Goal: Transaction & Acquisition: Book appointment/travel/reservation

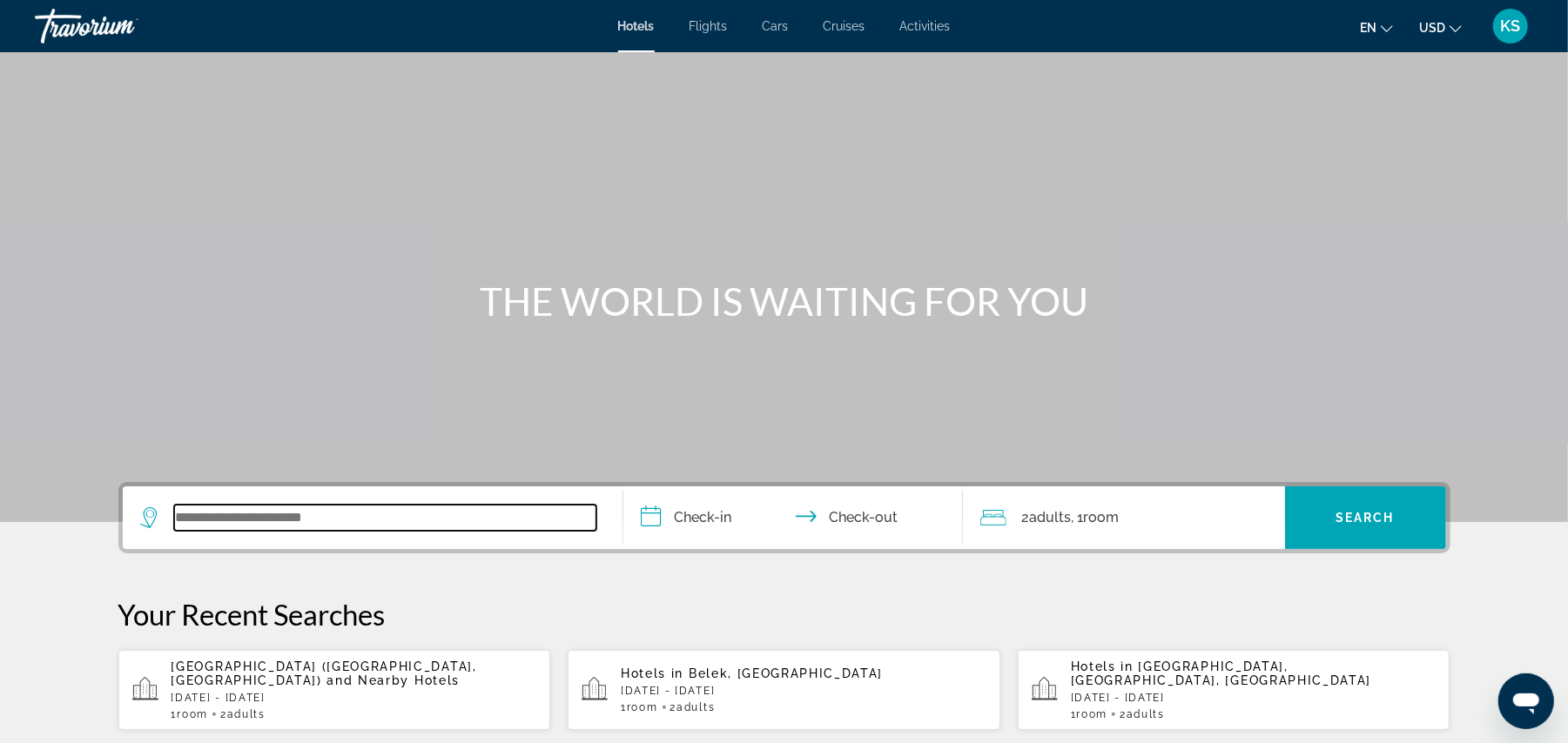
click at [259, 513] on input "Search widget" at bounding box center [384, 518] width 422 height 27
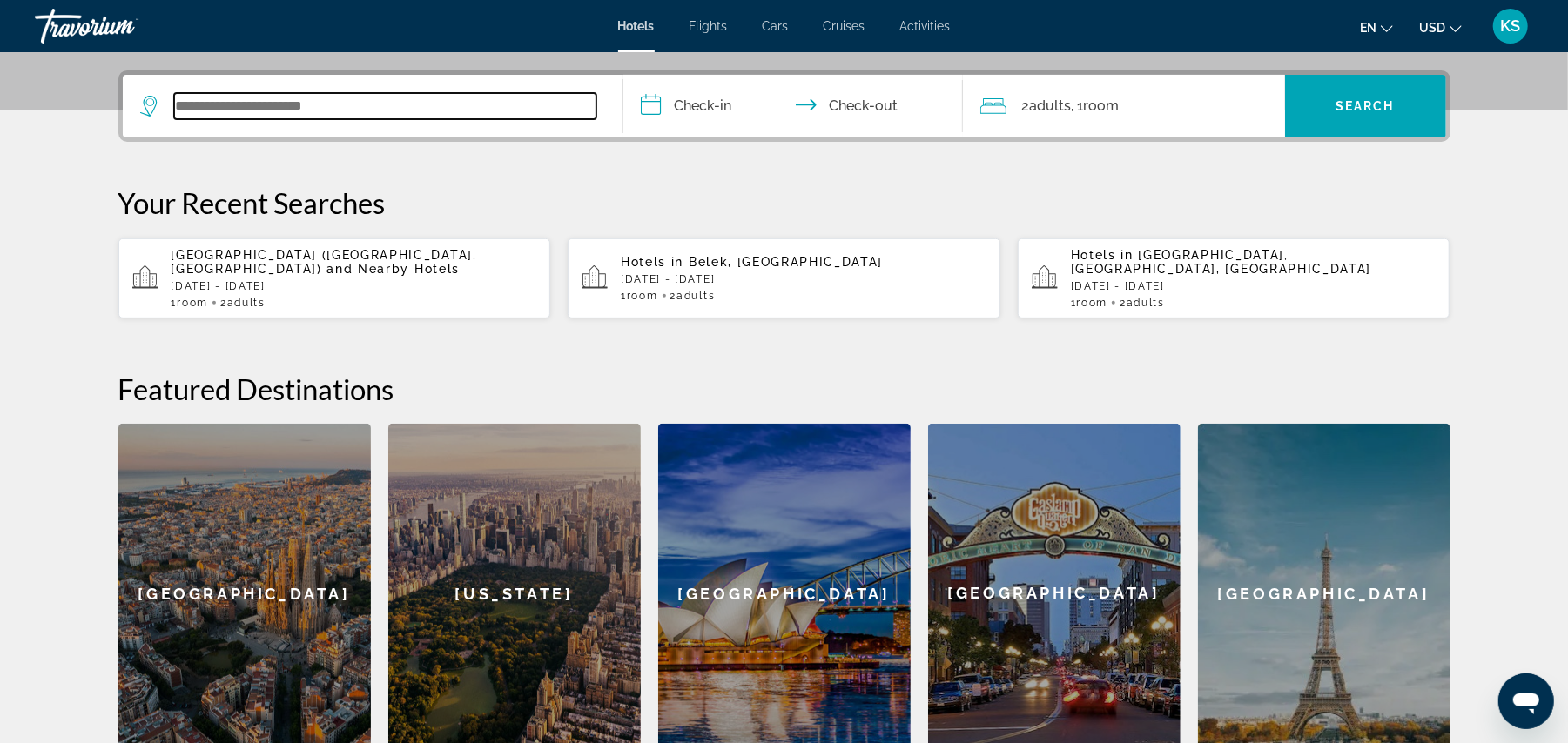
scroll to position [425, 0]
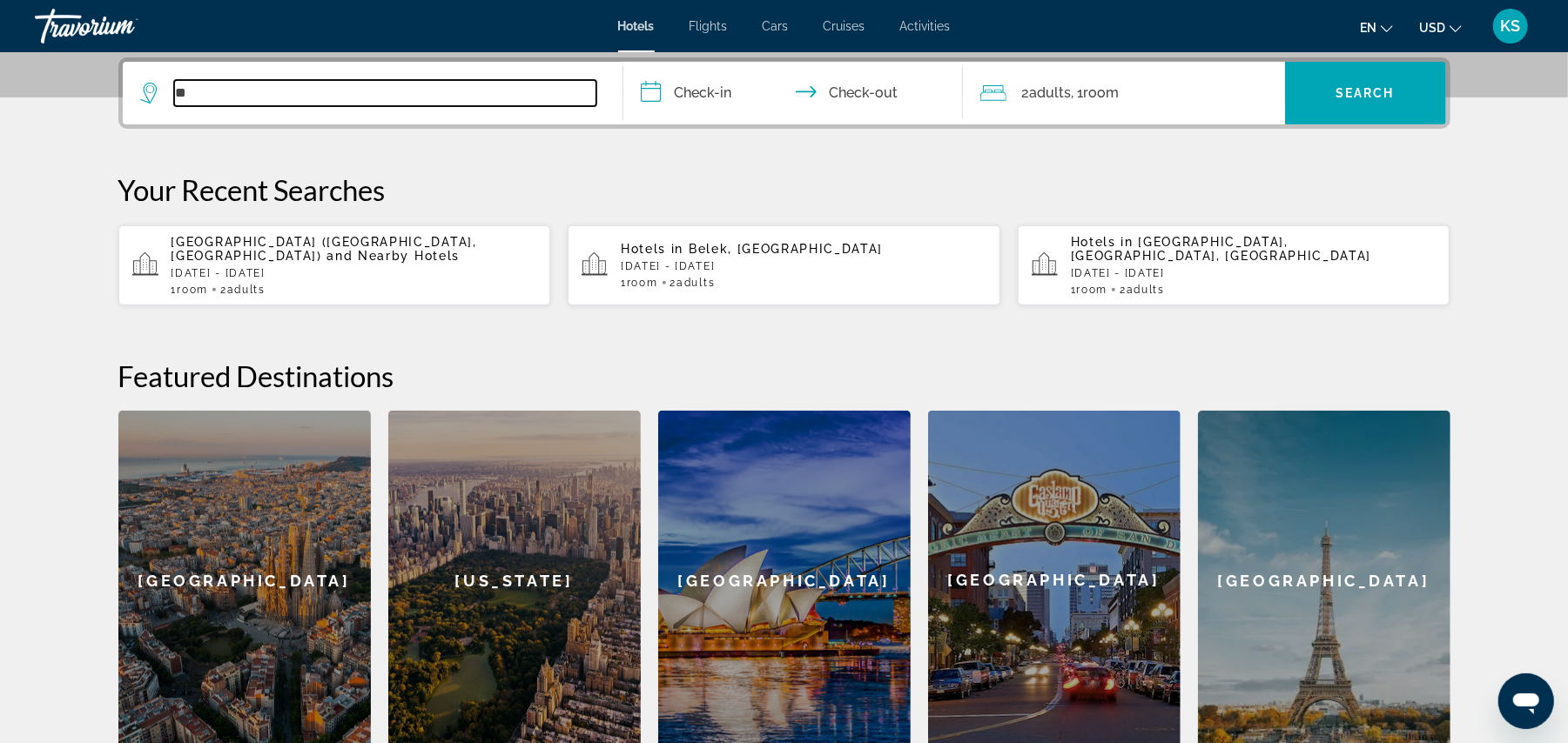
click at [320, 95] on input "**" at bounding box center [384, 92] width 422 height 27
type input "*"
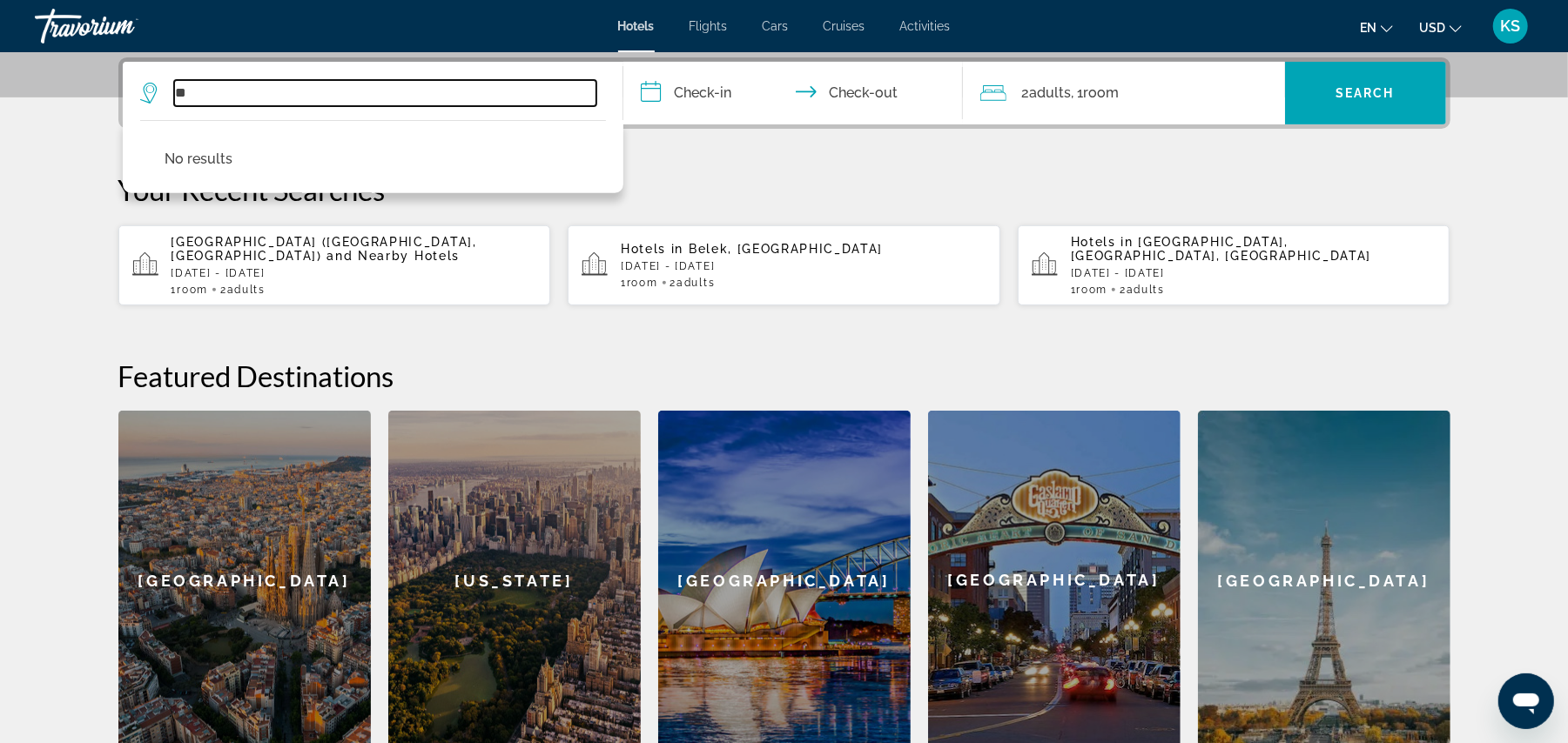
type input "*"
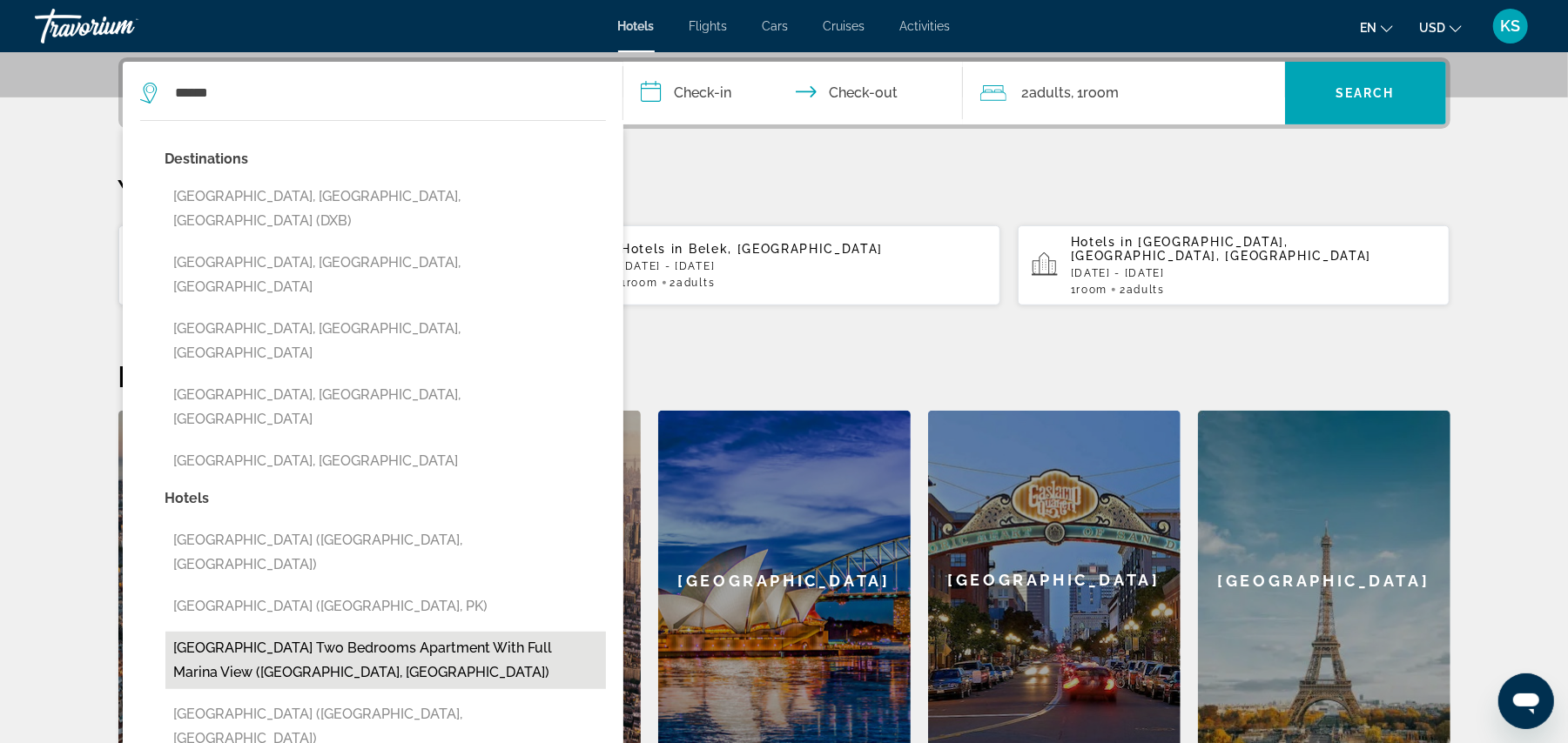
click at [388, 632] on button "[GEOGRAPHIC_DATA] Two bedrooms apartment with full Marina View ([GEOGRAPHIC_DAT…" at bounding box center [385, 660] width 440 height 57
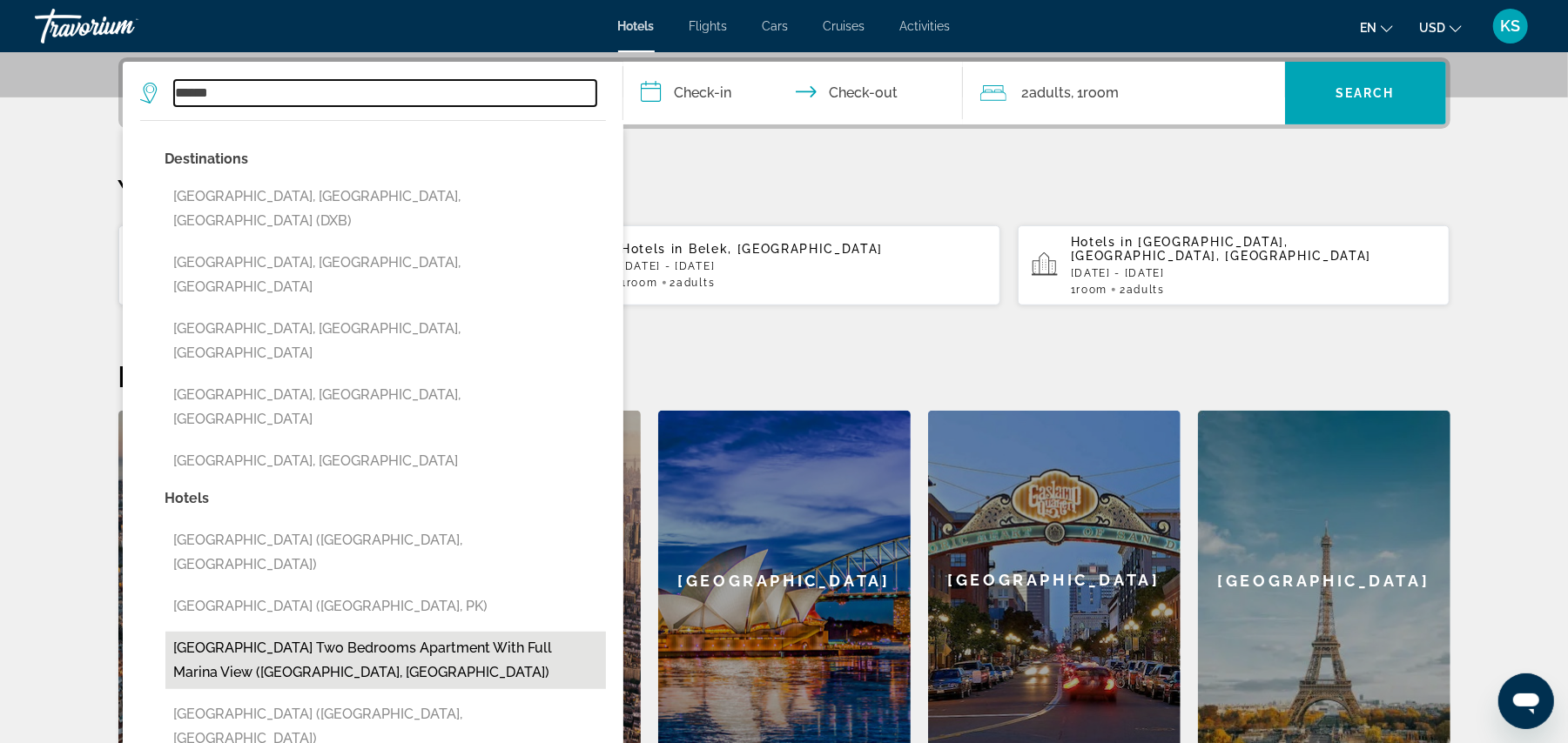
type input "**********"
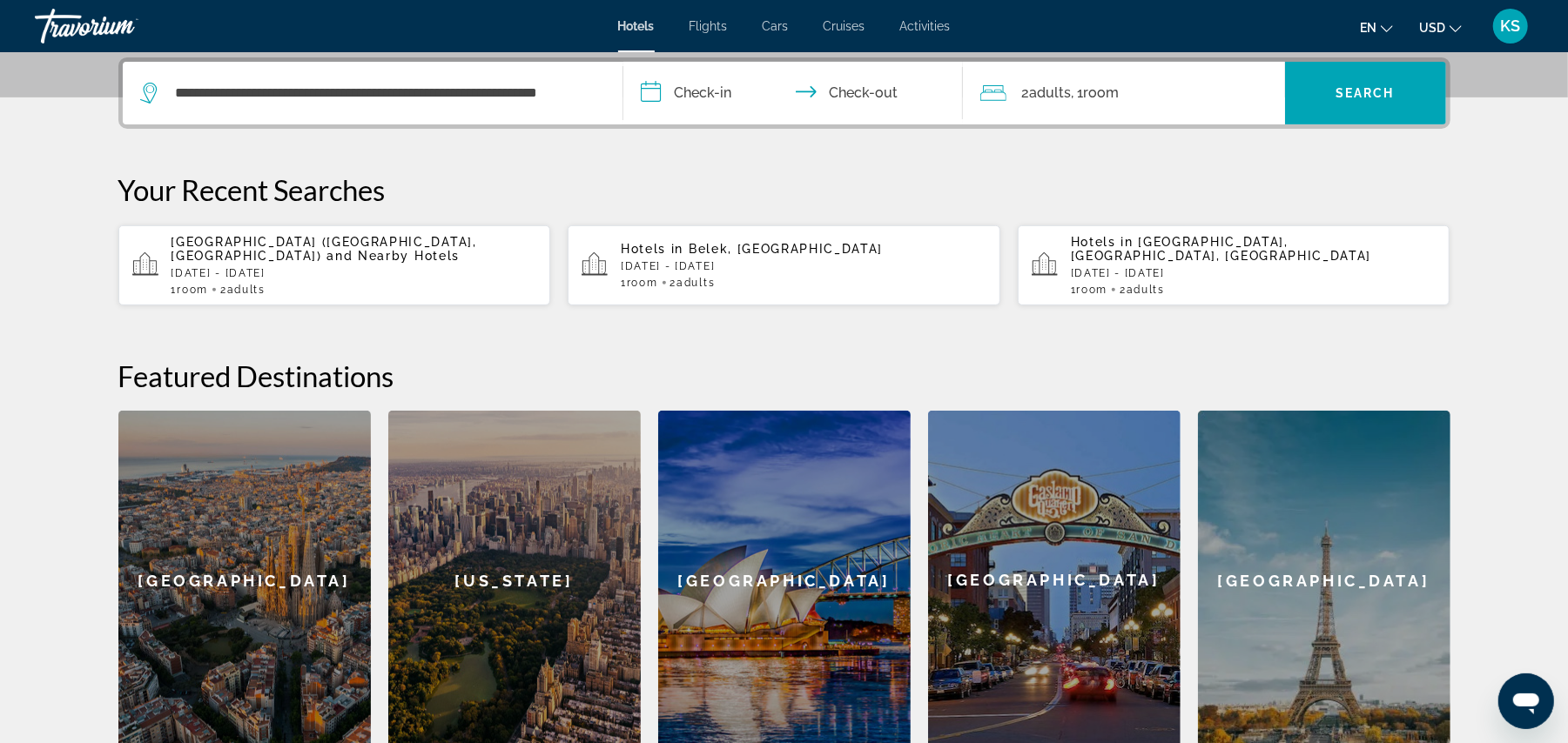
click at [660, 94] on input "**********" at bounding box center [796, 95] width 346 height 68
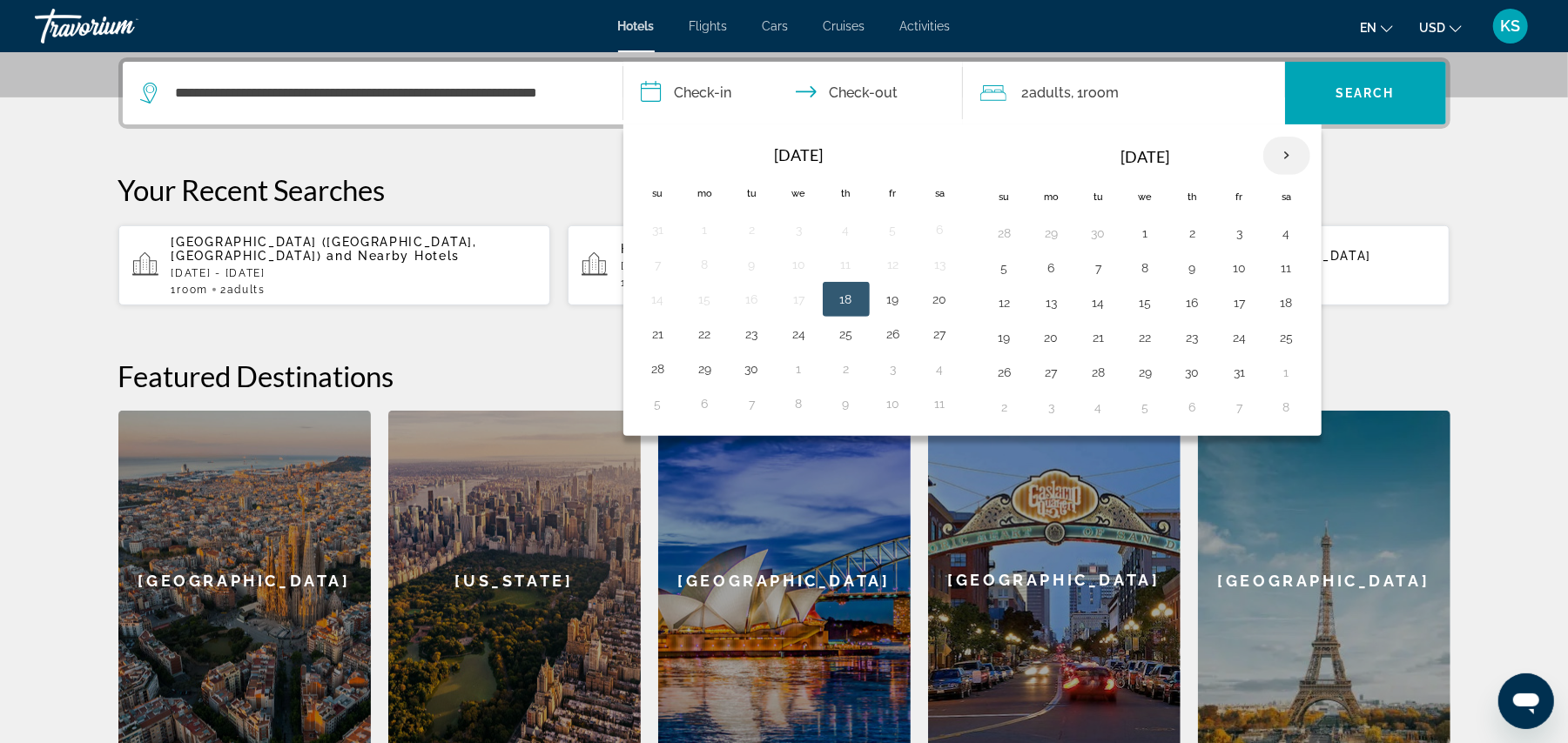
click at [1301, 163] on th "Next month" at bounding box center [1287, 155] width 47 height 38
click at [1290, 231] on button "6" at bounding box center [1286, 233] width 28 height 25
click at [1113, 262] on button "9" at bounding box center [1098, 267] width 28 height 25
type input "**********"
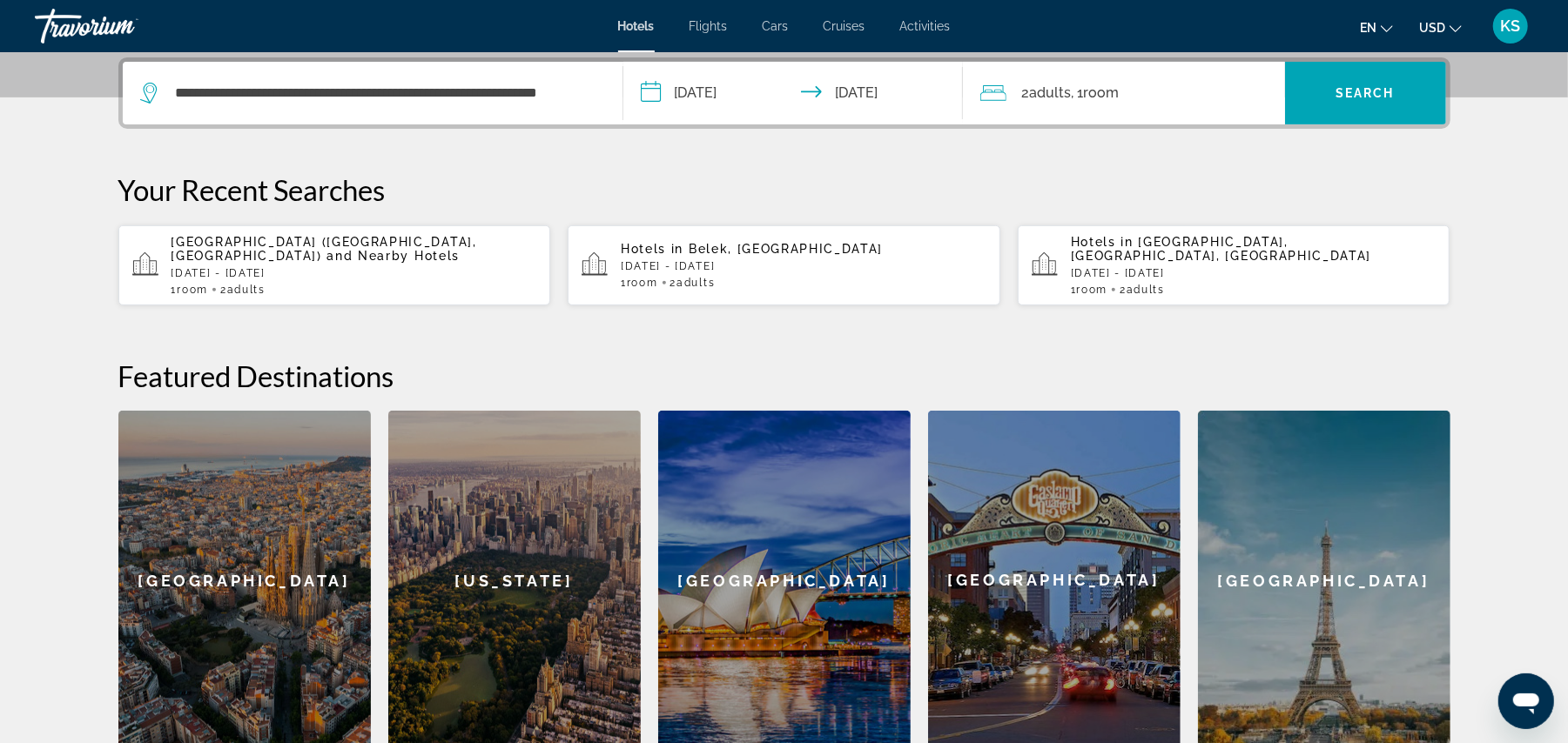
click at [1171, 92] on div "2 Adult Adults , 1 Room rooms" at bounding box center [1132, 92] width 305 height 25
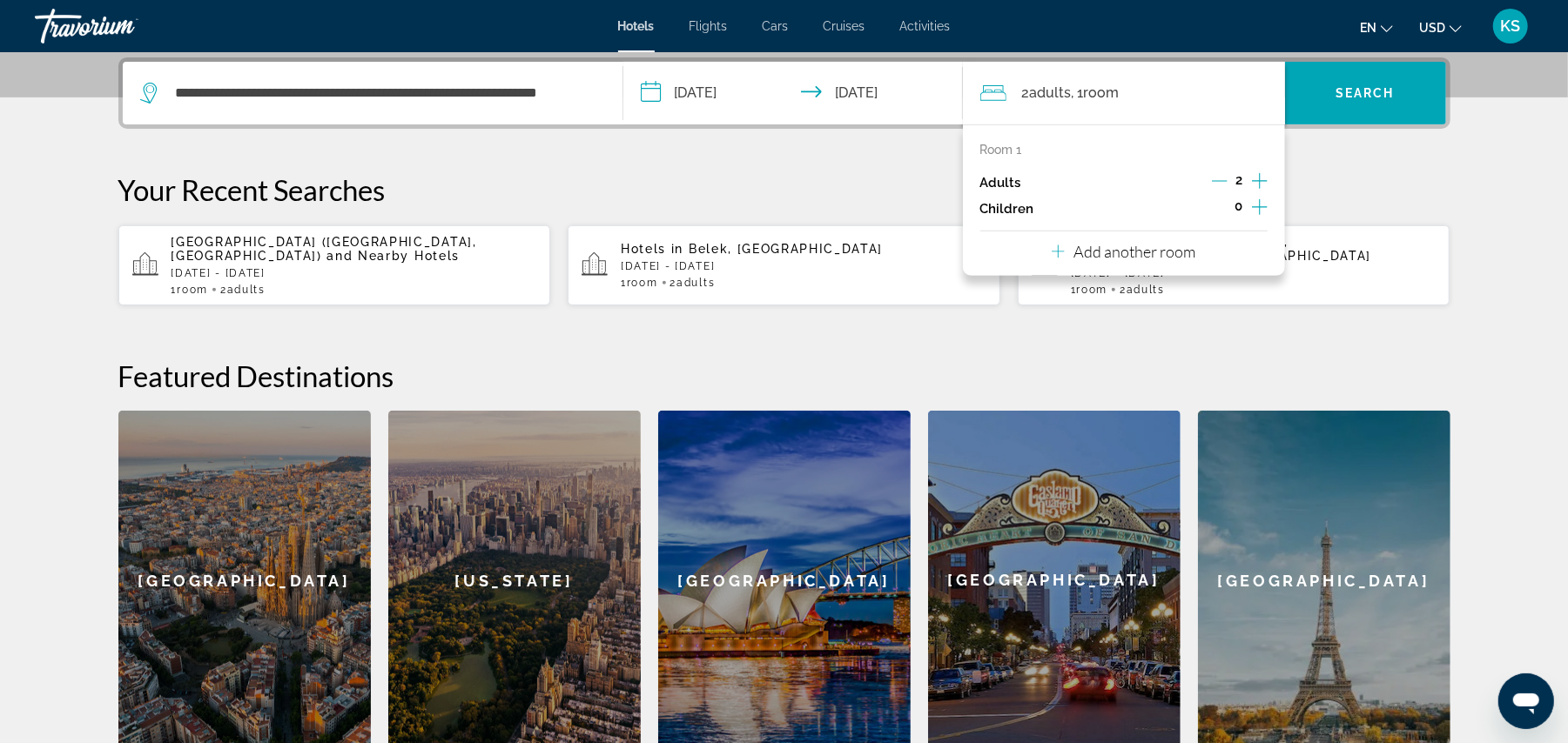
click at [1257, 181] on icon "Increment adults" at bounding box center [1259, 181] width 16 height 21
click at [1346, 82] on span "Search widget" at bounding box center [1365, 92] width 161 height 42
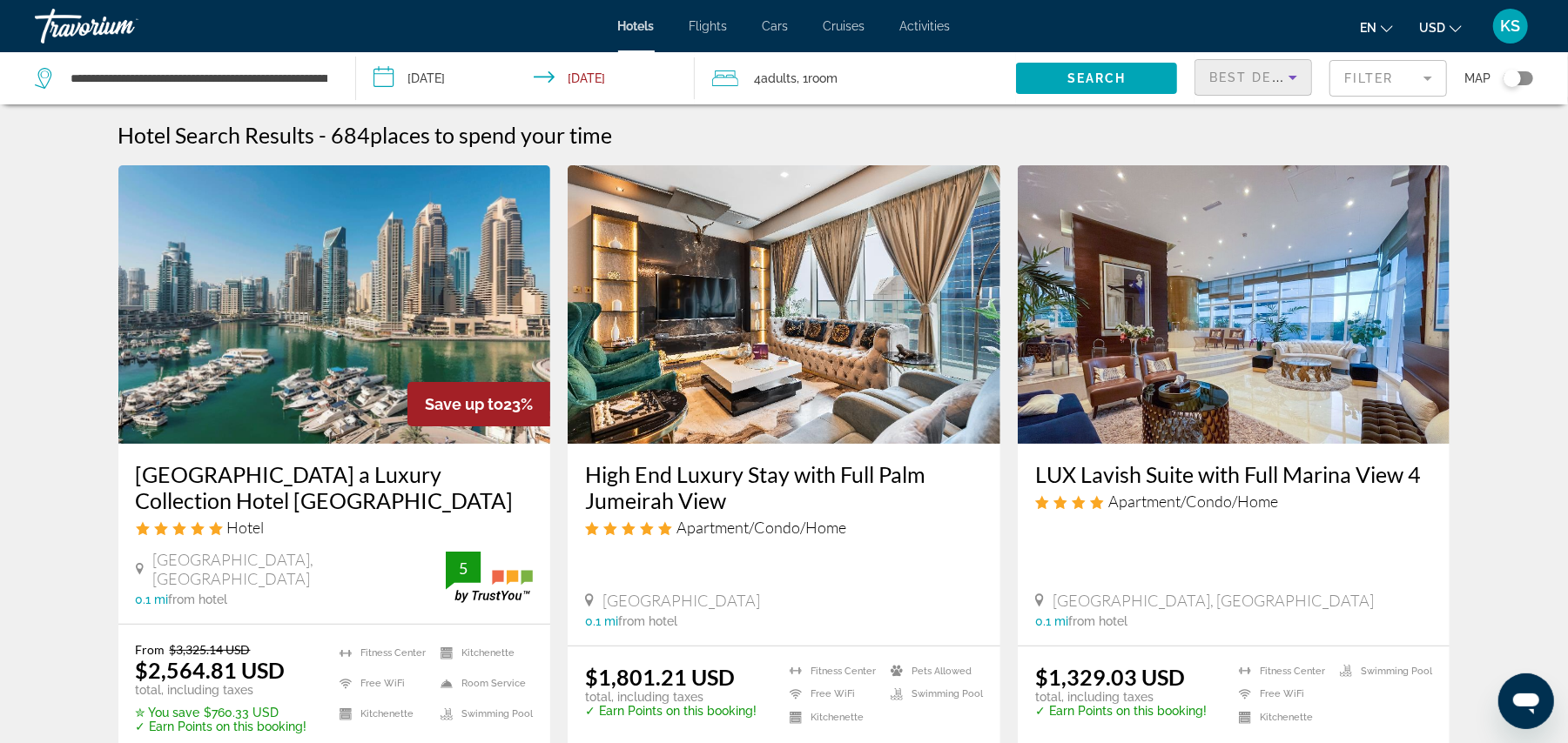
click at [1267, 75] on span "Best Deals" at bounding box center [1254, 78] width 90 height 14
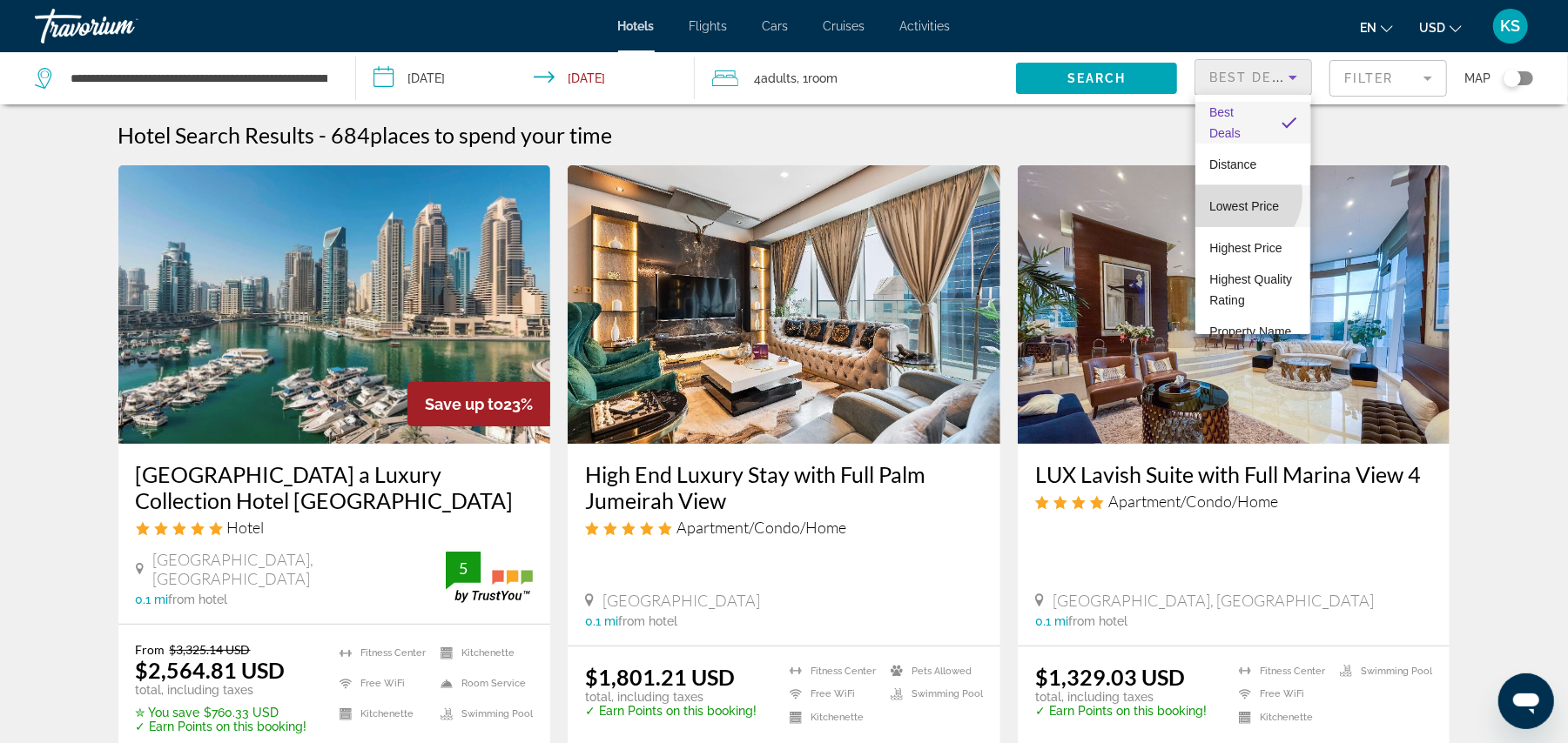
click at [1238, 200] on span "Lowest Price" at bounding box center [1244, 206] width 70 height 14
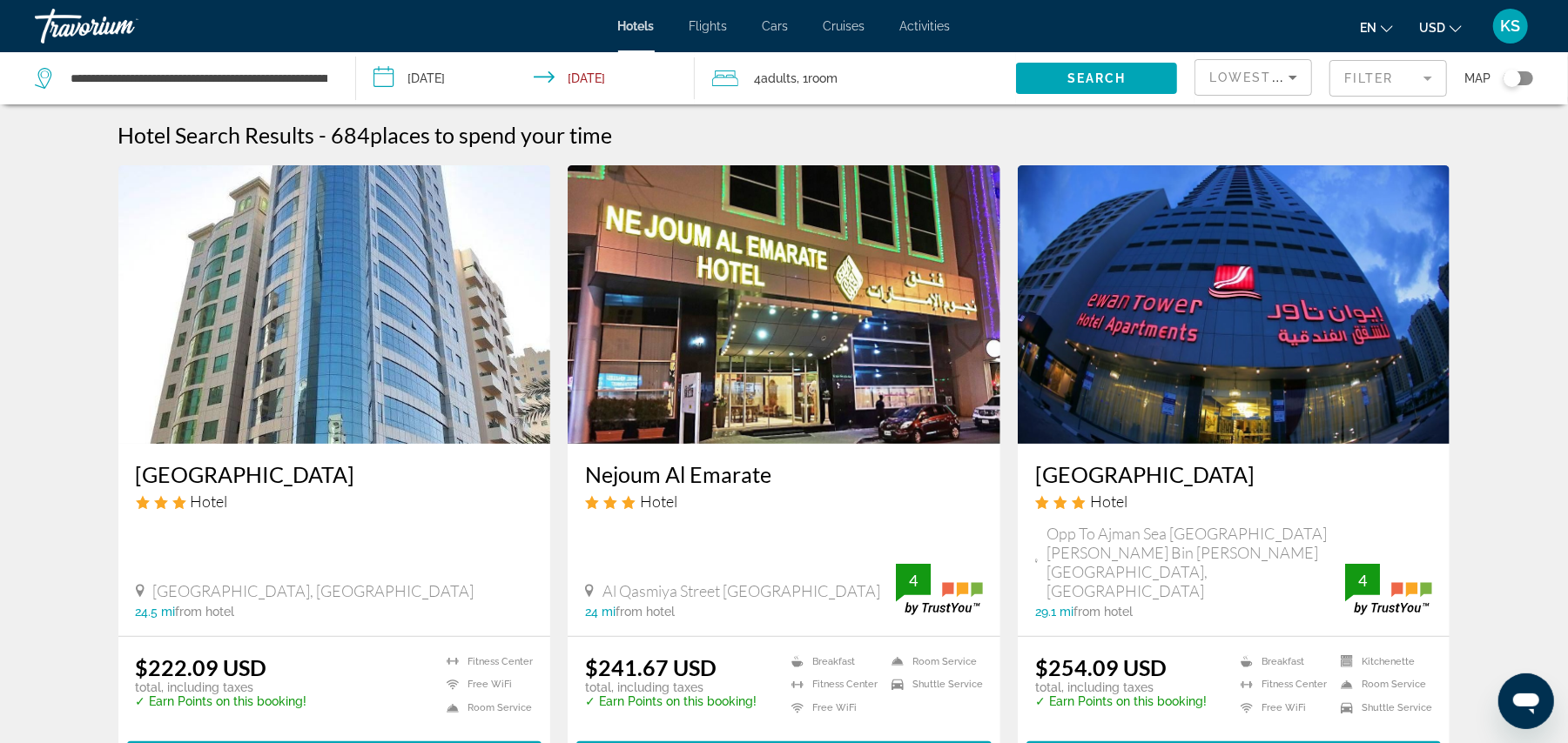
click at [1370, 77] on mat-form-field "Filter" at bounding box center [1388, 78] width 118 height 36
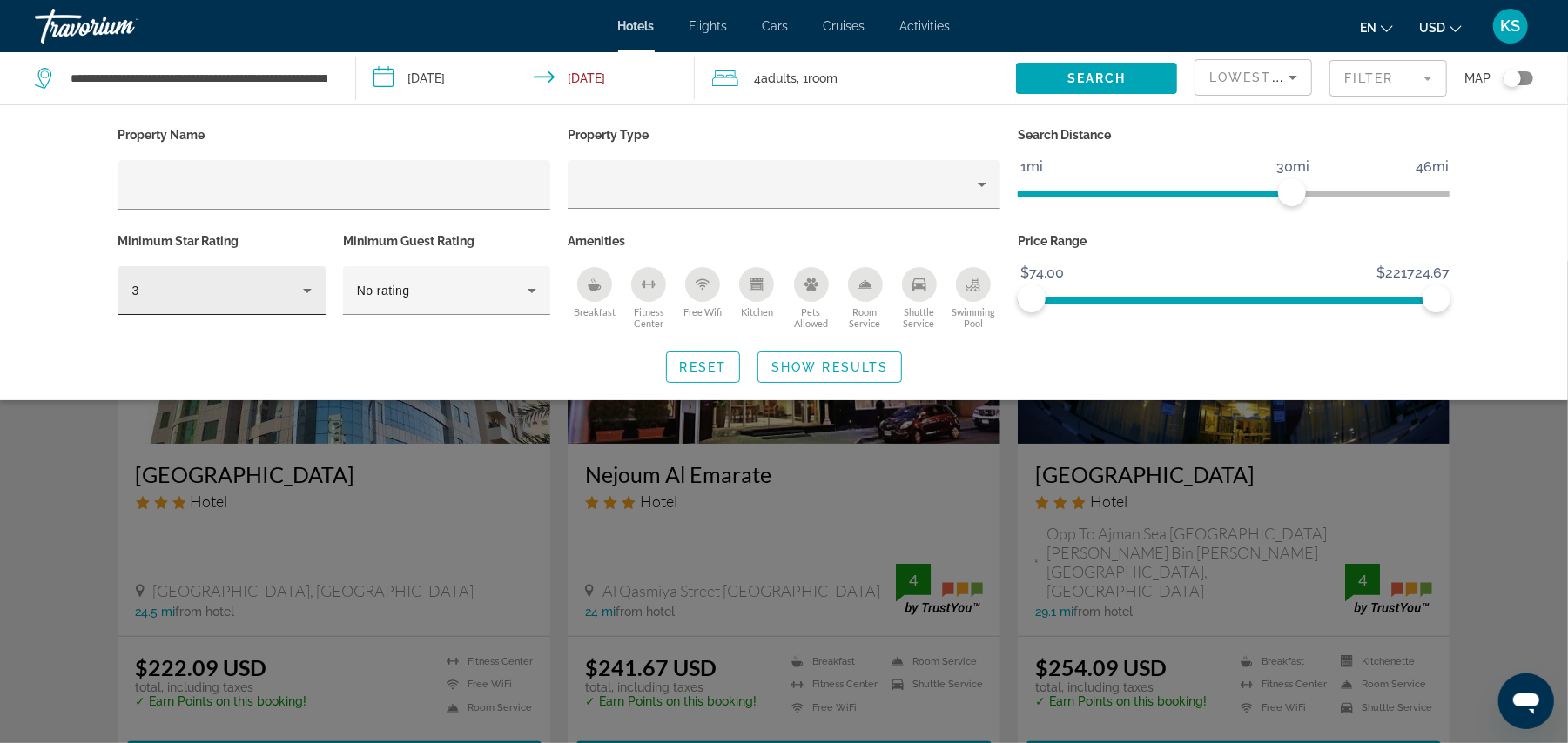
click at [273, 276] on div "3" at bounding box center [222, 291] width 179 height 49
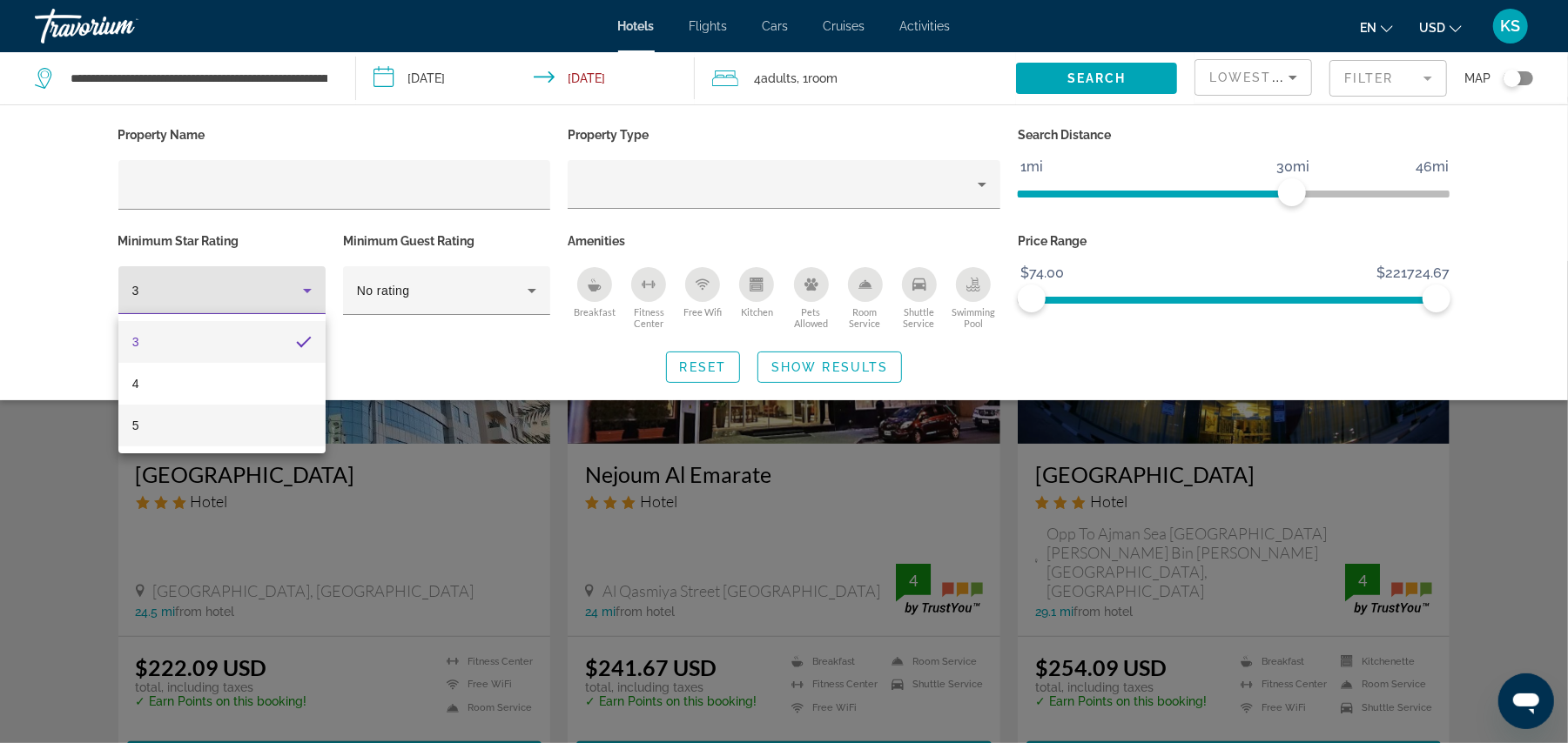
click at [228, 409] on mat-option "5" at bounding box center [221, 426] width 207 height 42
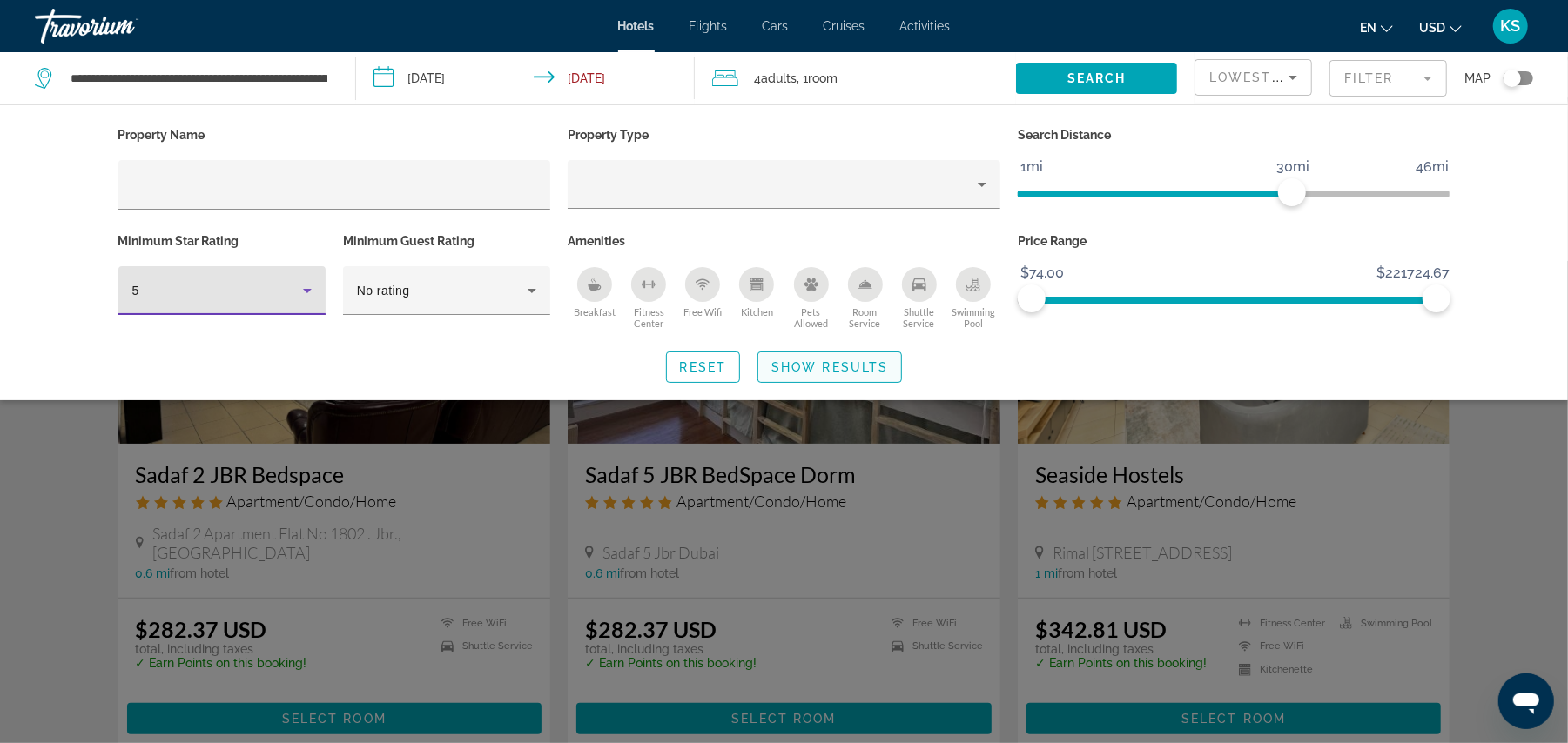
click at [784, 364] on span "Show Results" at bounding box center [829, 368] width 117 height 14
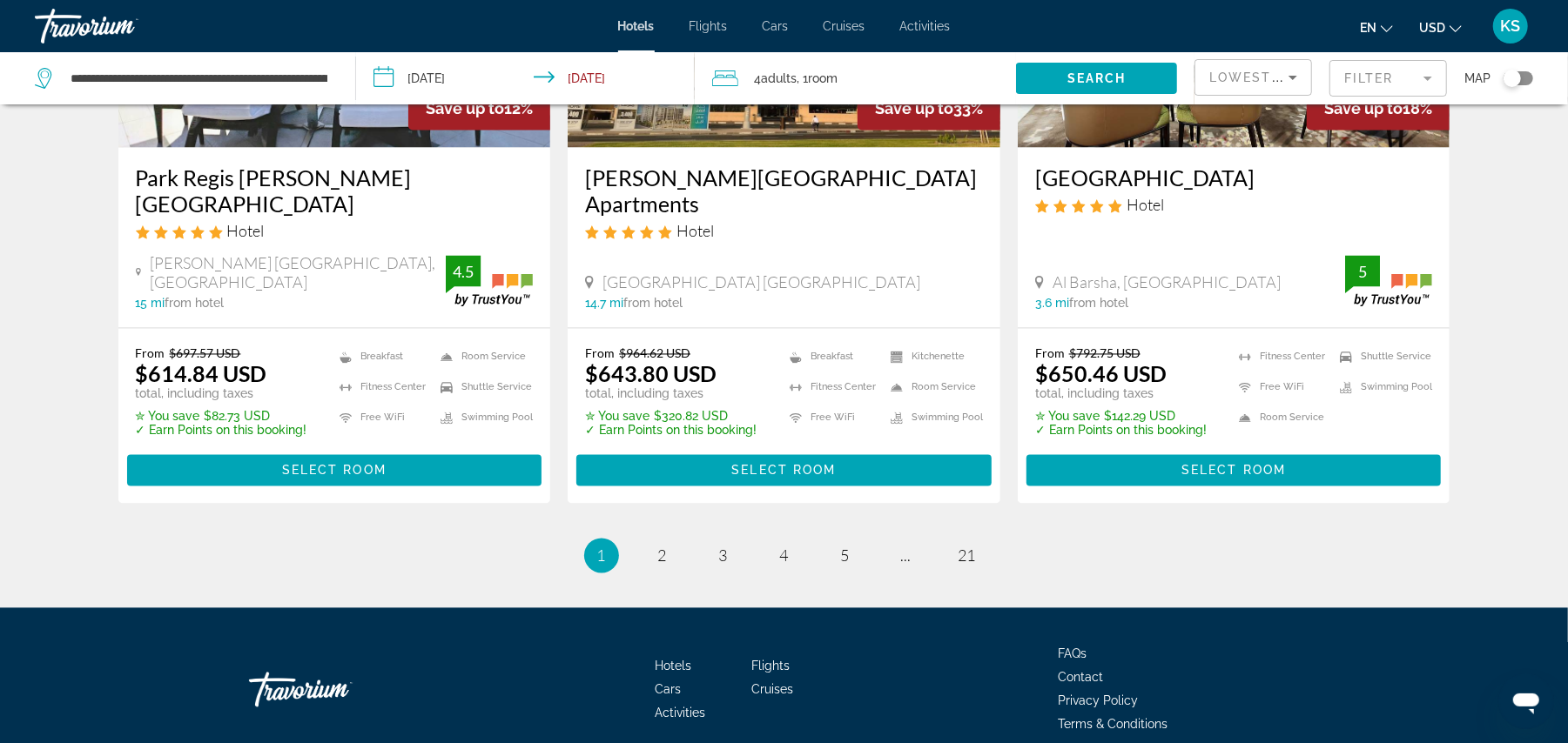
scroll to position [2260, 0]
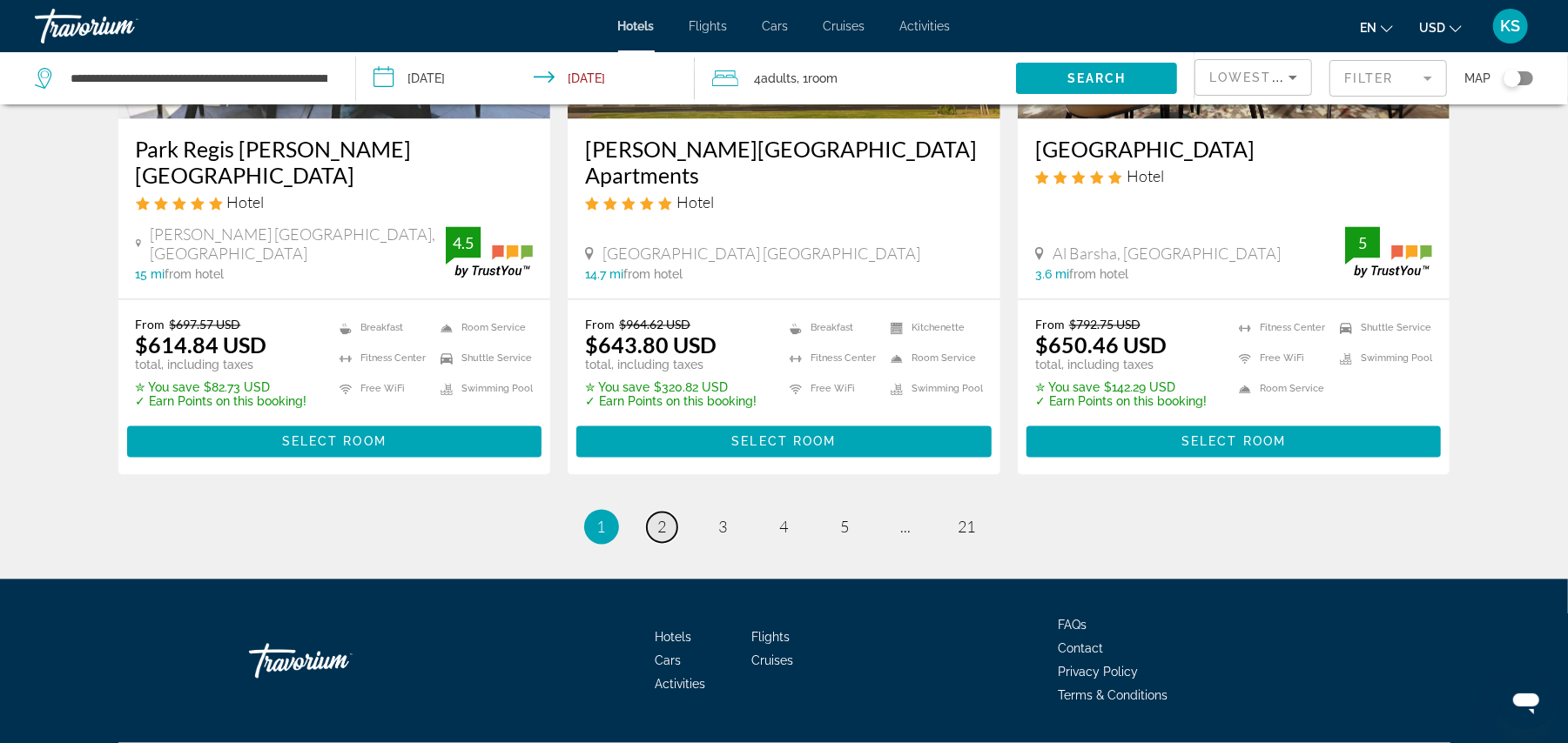
click at [665, 518] on span "2" at bounding box center [662, 527] width 9 height 19
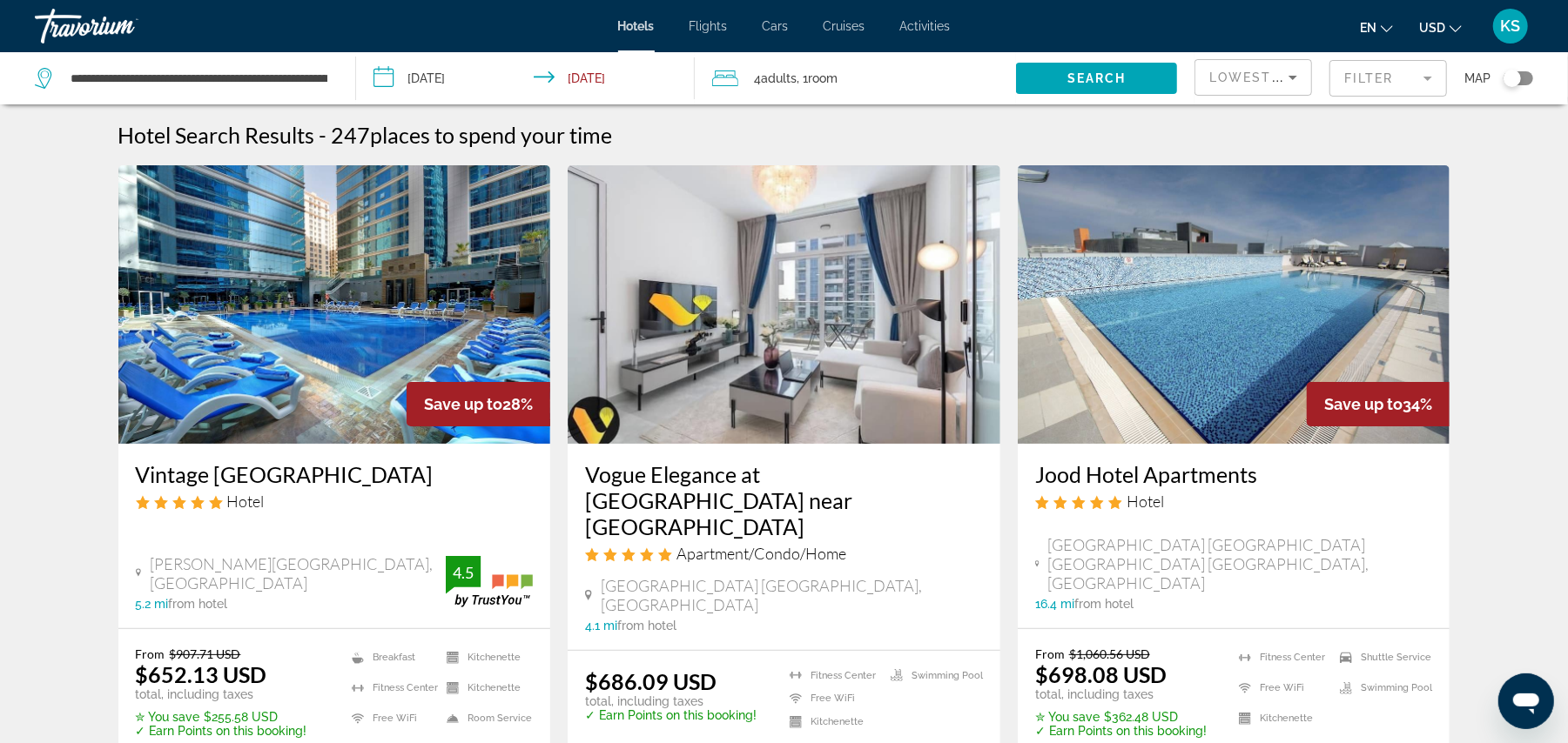
click at [353, 293] on img "Main content" at bounding box center [334, 304] width 433 height 278
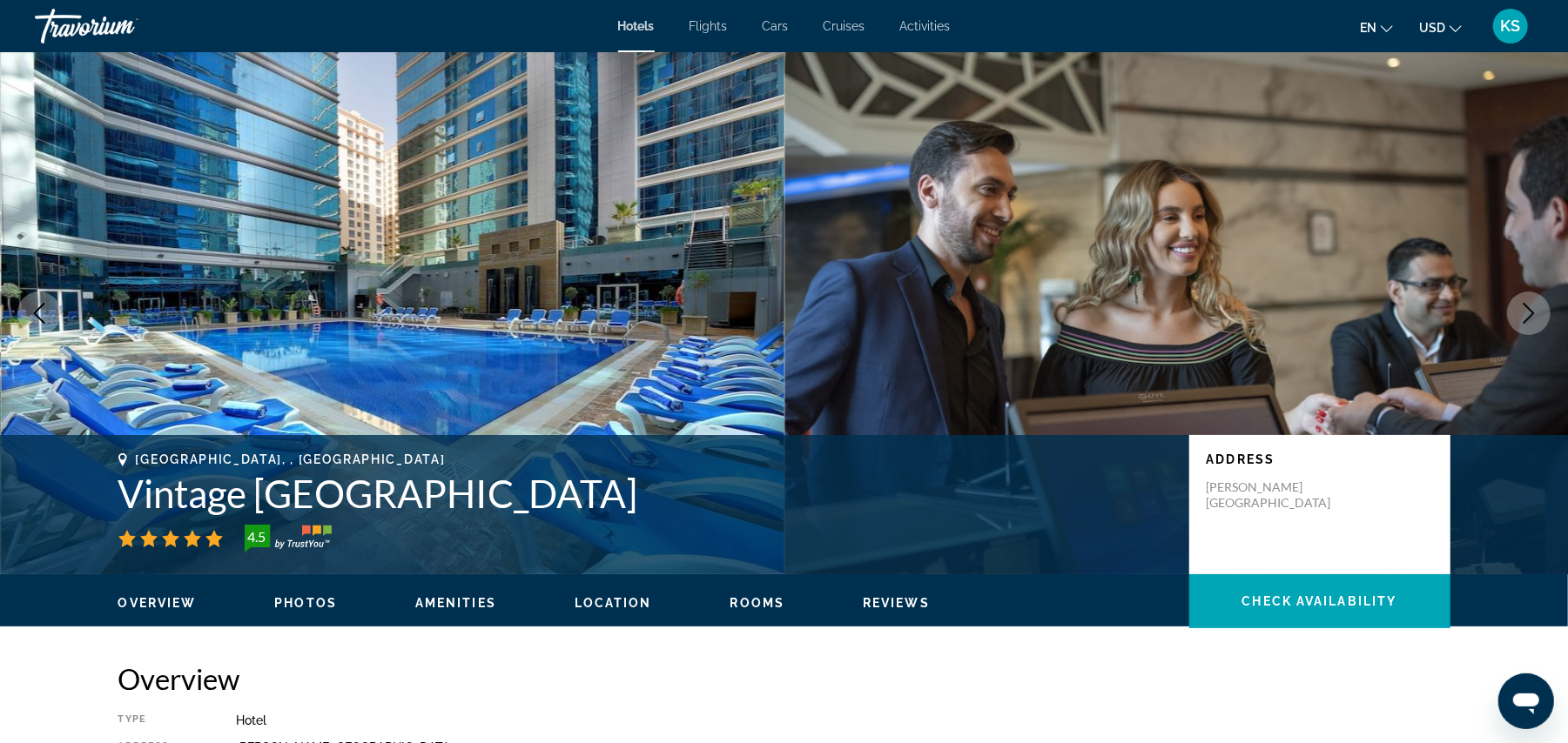
click at [1527, 316] on icon "Next image" at bounding box center [1528, 313] width 21 height 21
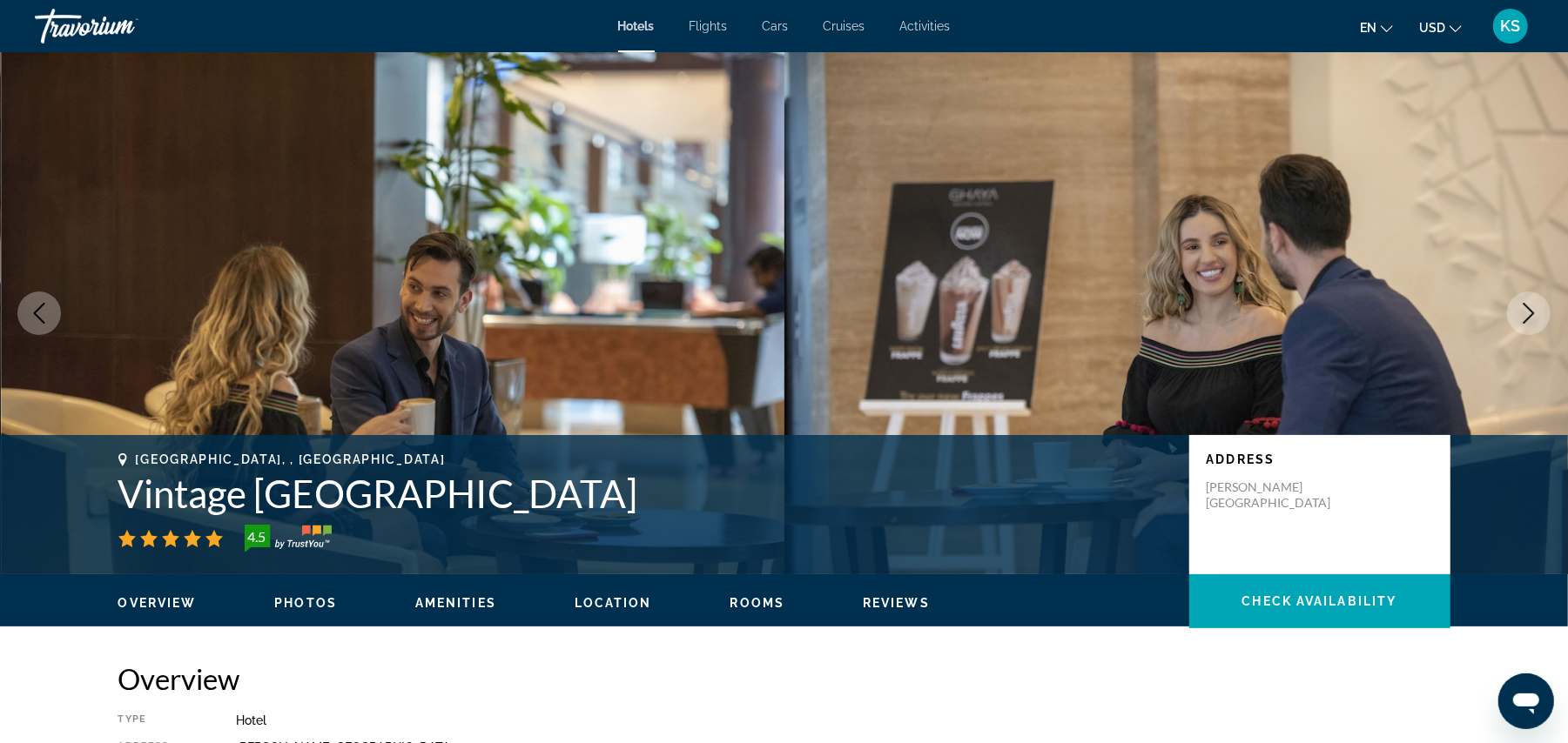
click at [1527, 316] on icon "Next image" at bounding box center [1528, 313] width 21 height 21
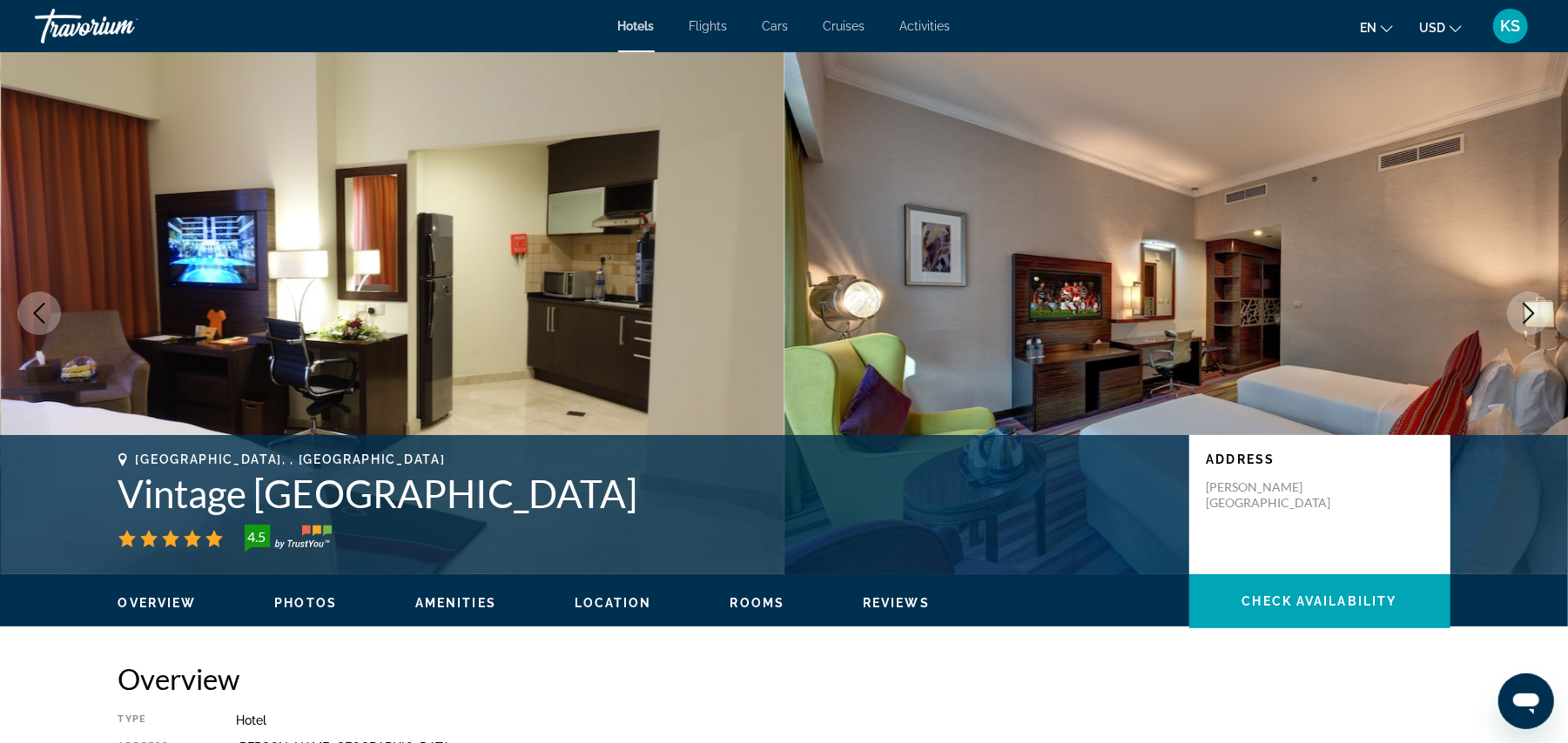
click at [1527, 316] on icon "Next image" at bounding box center [1528, 313] width 21 height 21
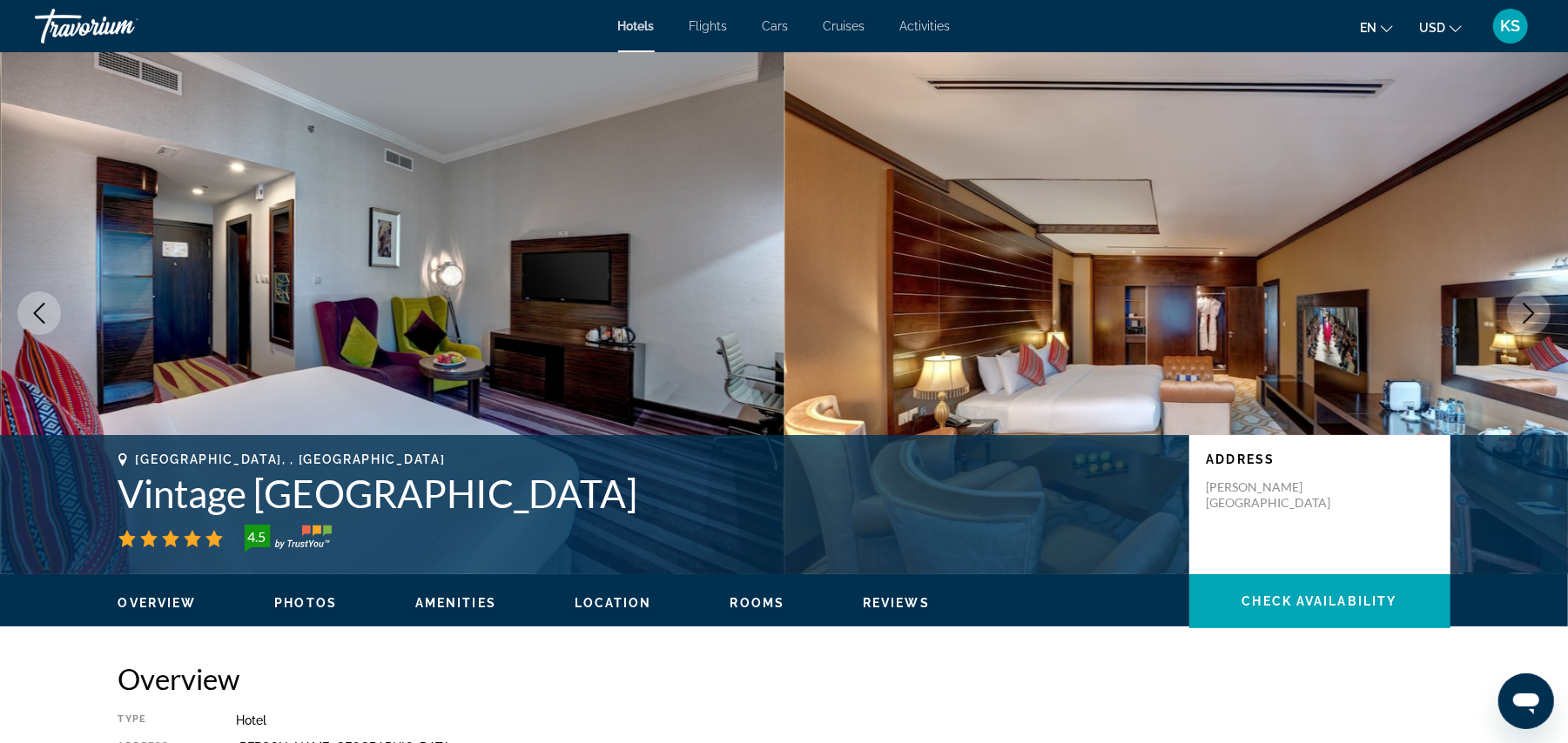
click at [1527, 316] on icon "Next image" at bounding box center [1528, 313] width 21 height 21
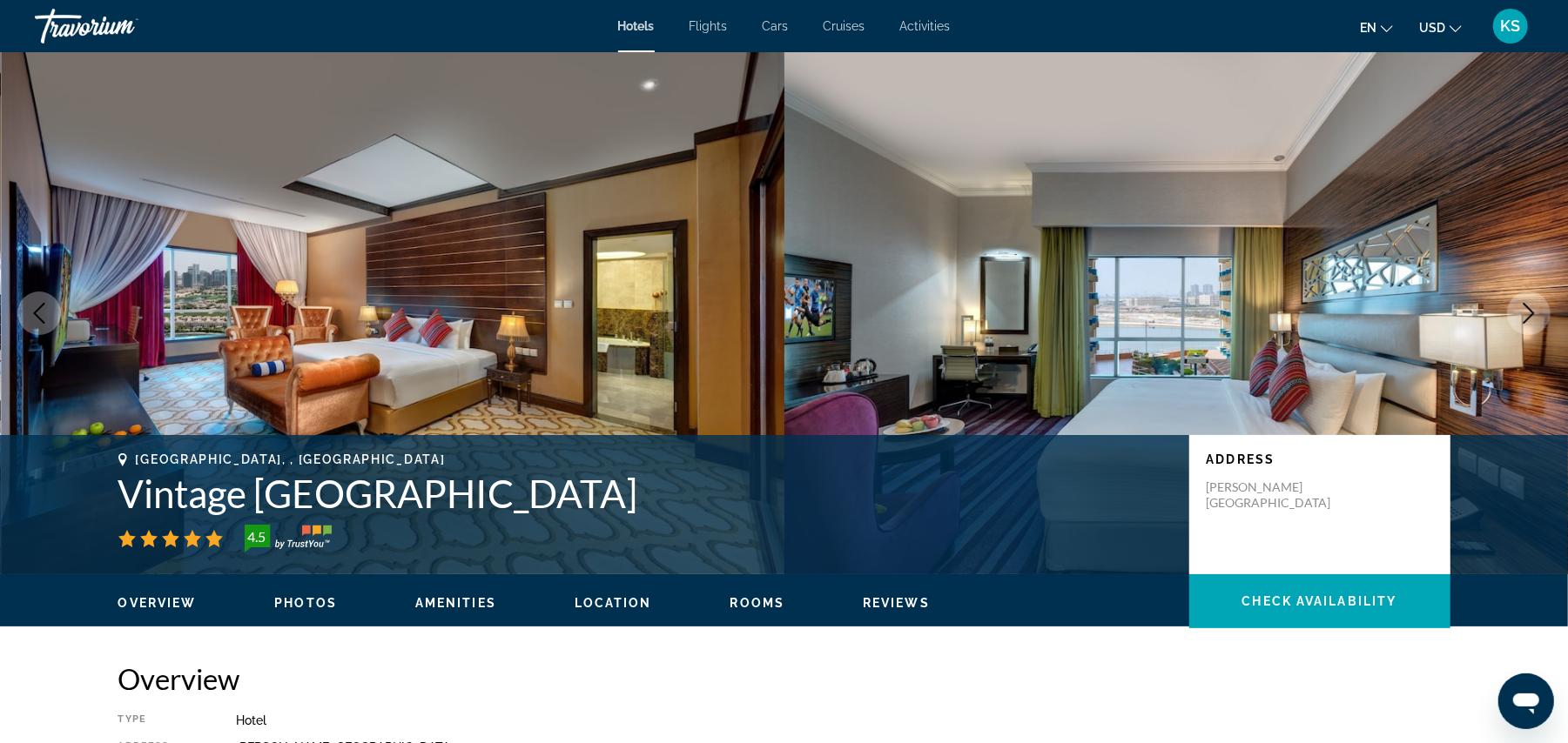
click at [1527, 316] on icon "Next image" at bounding box center [1528, 313] width 21 height 21
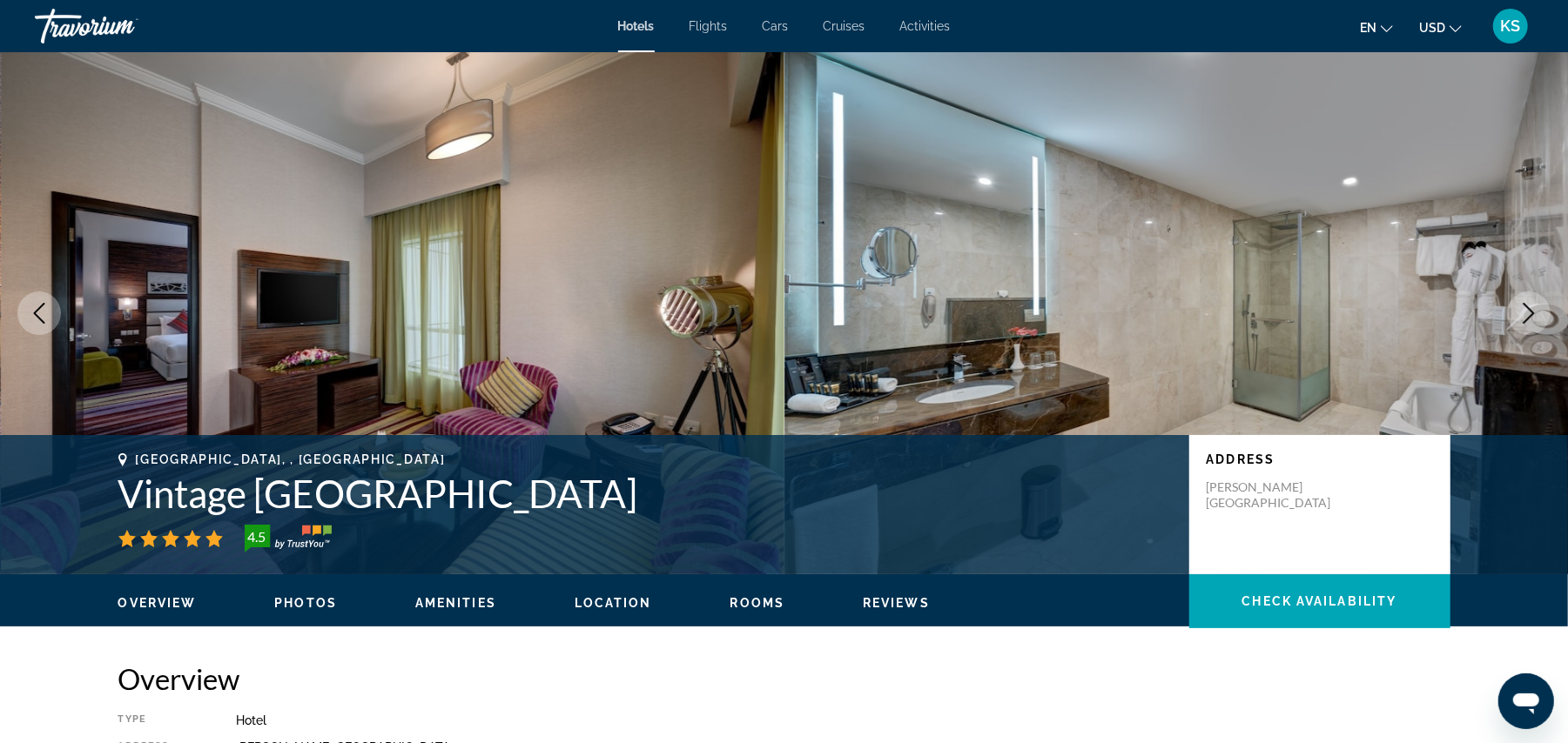
click at [1527, 316] on icon "Next image" at bounding box center [1528, 313] width 21 height 21
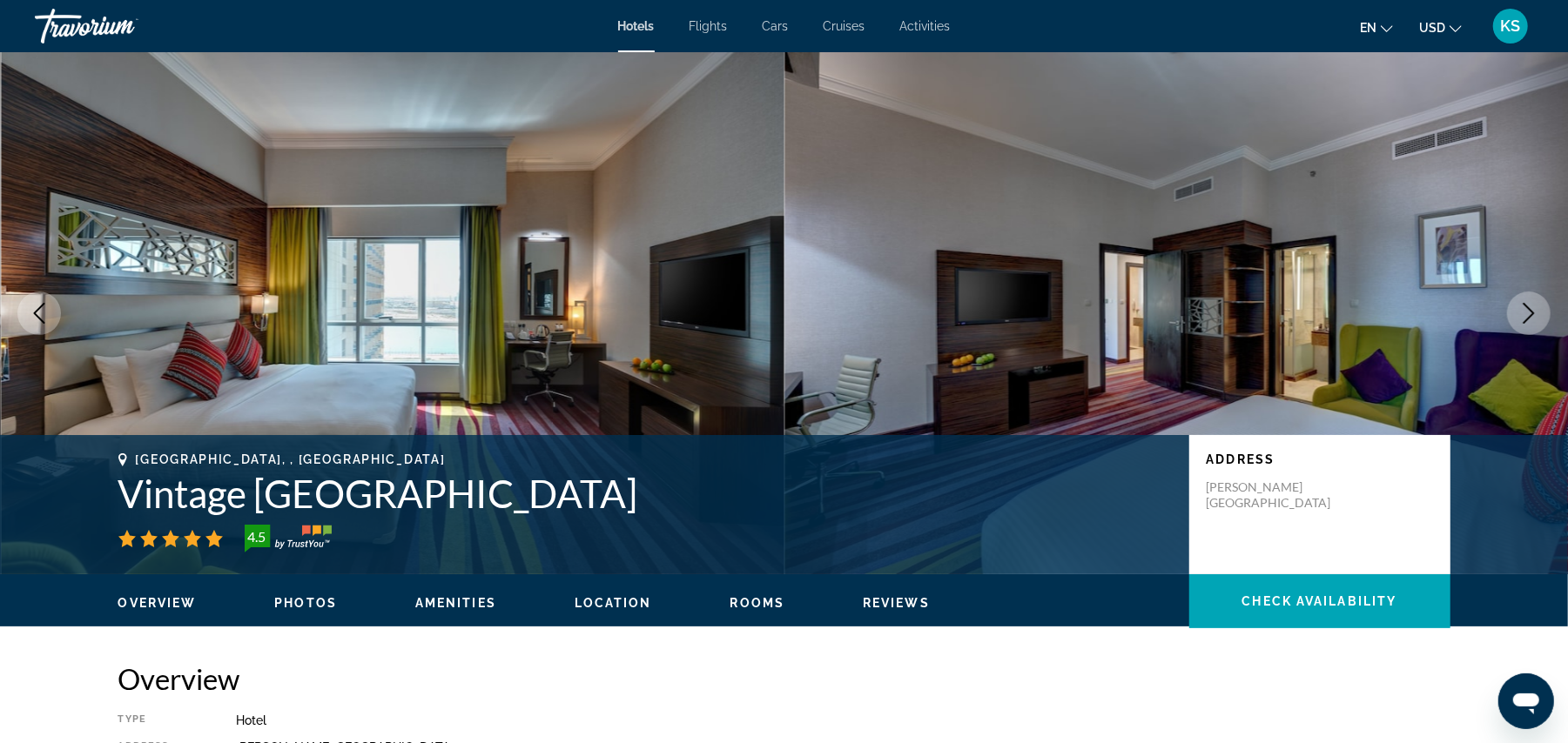
click at [1527, 316] on icon "Next image" at bounding box center [1528, 313] width 21 height 21
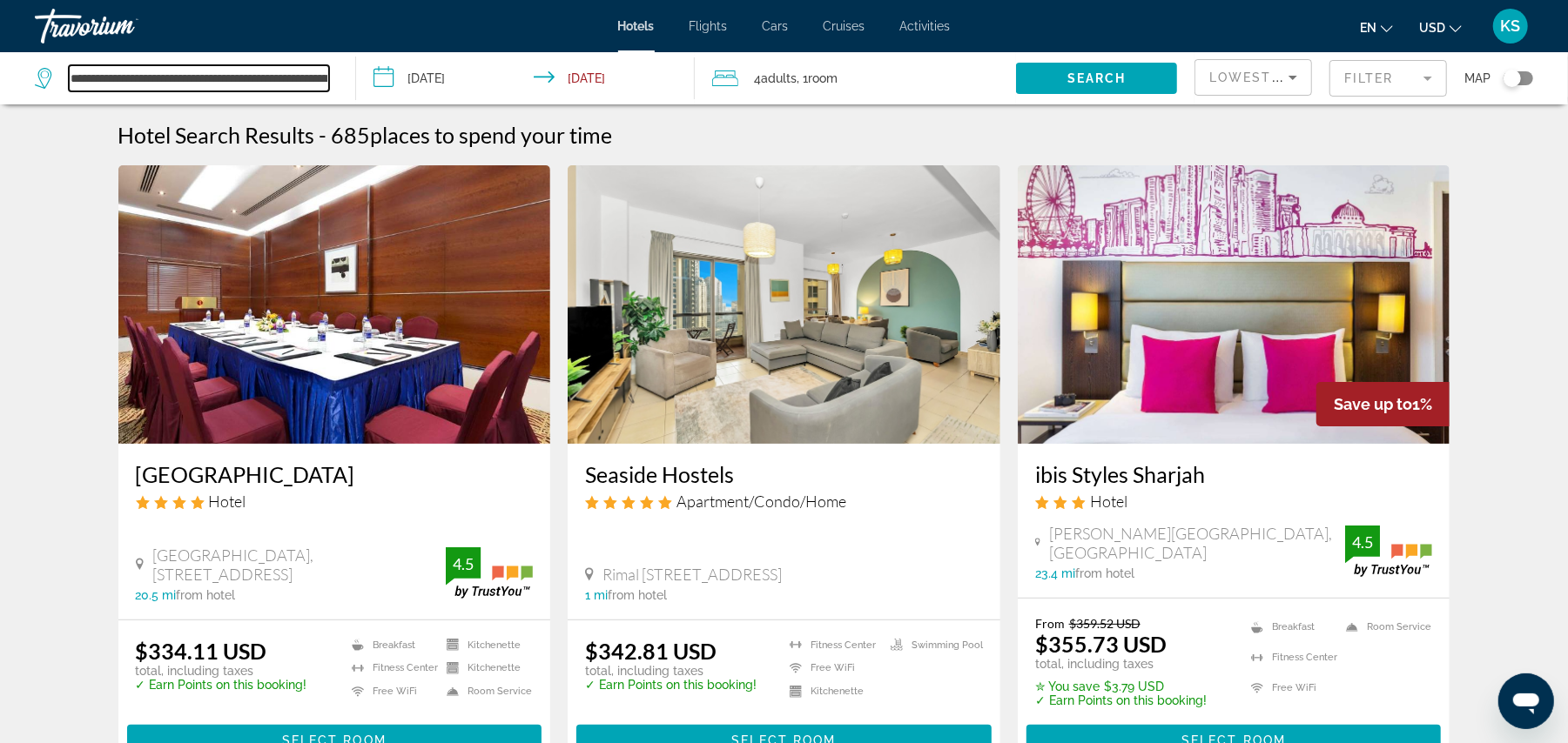
click at [262, 85] on input "**********" at bounding box center [199, 78] width 261 height 27
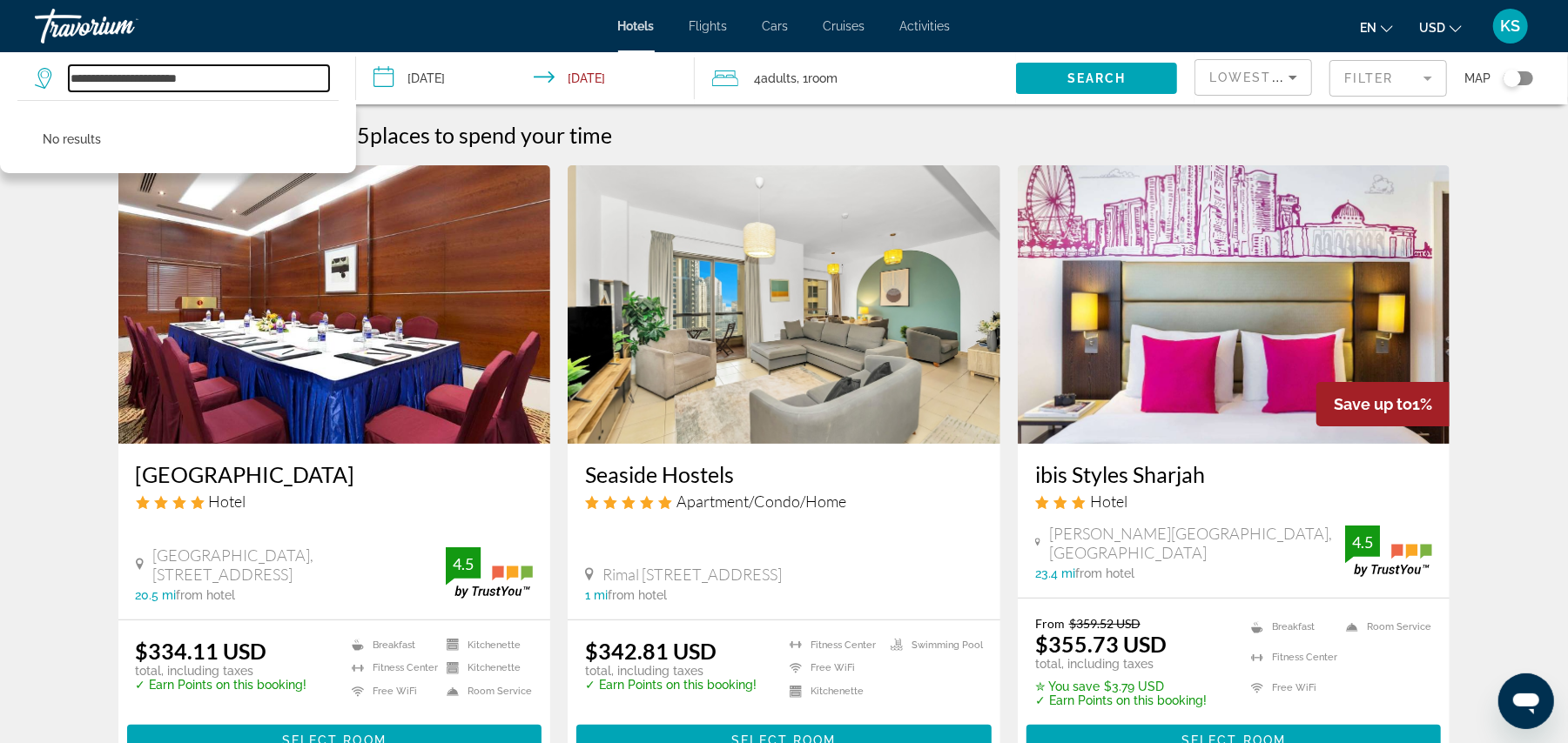
click at [233, 80] on input "**********" at bounding box center [199, 78] width 261 height 27
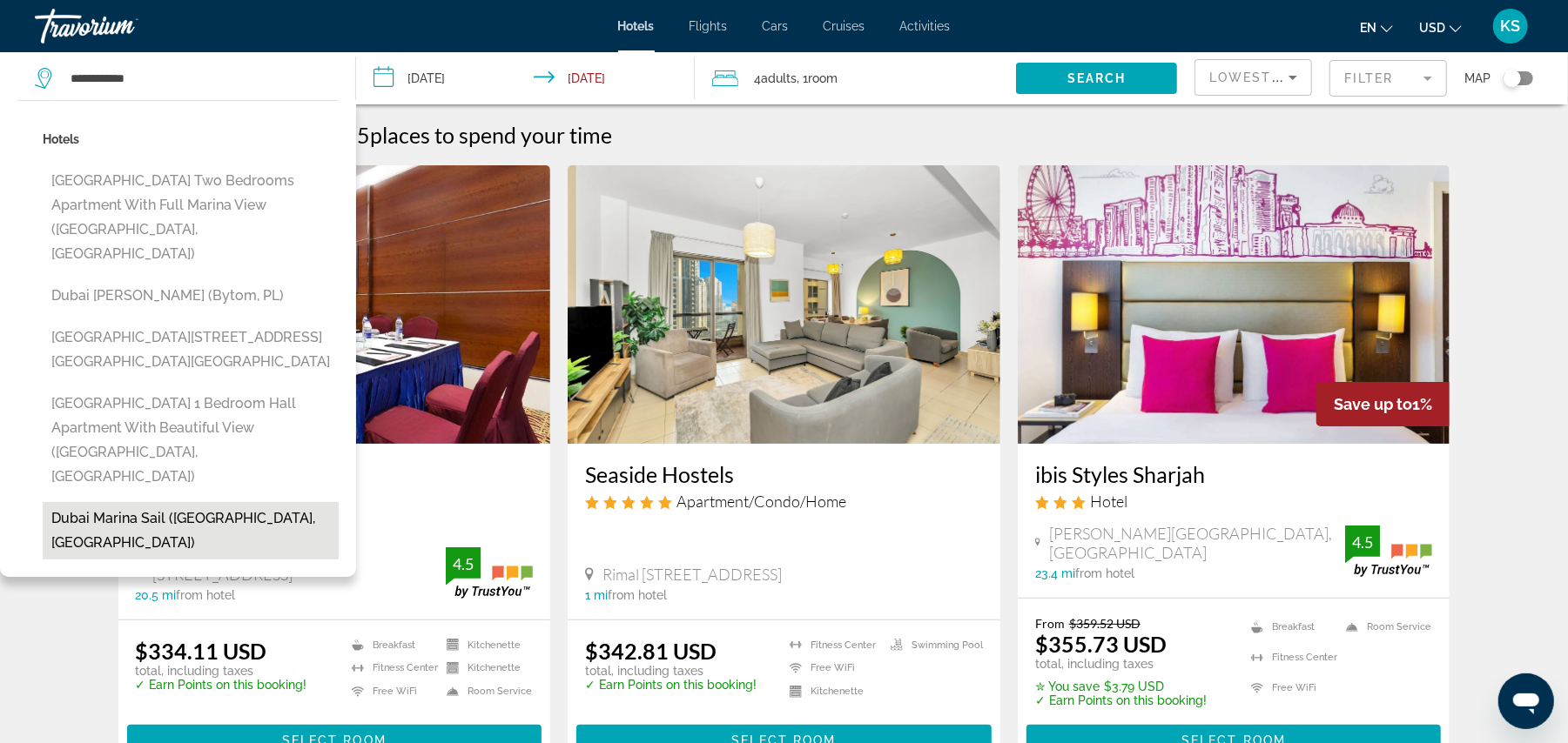
click at [158, 502] on button "Dubai marina sail ([GEOGRAPHIC_DATA], [GEOGRAPHIC_DATA])" at bounding box center [190, 531] width 296 height 57
type input "**********"
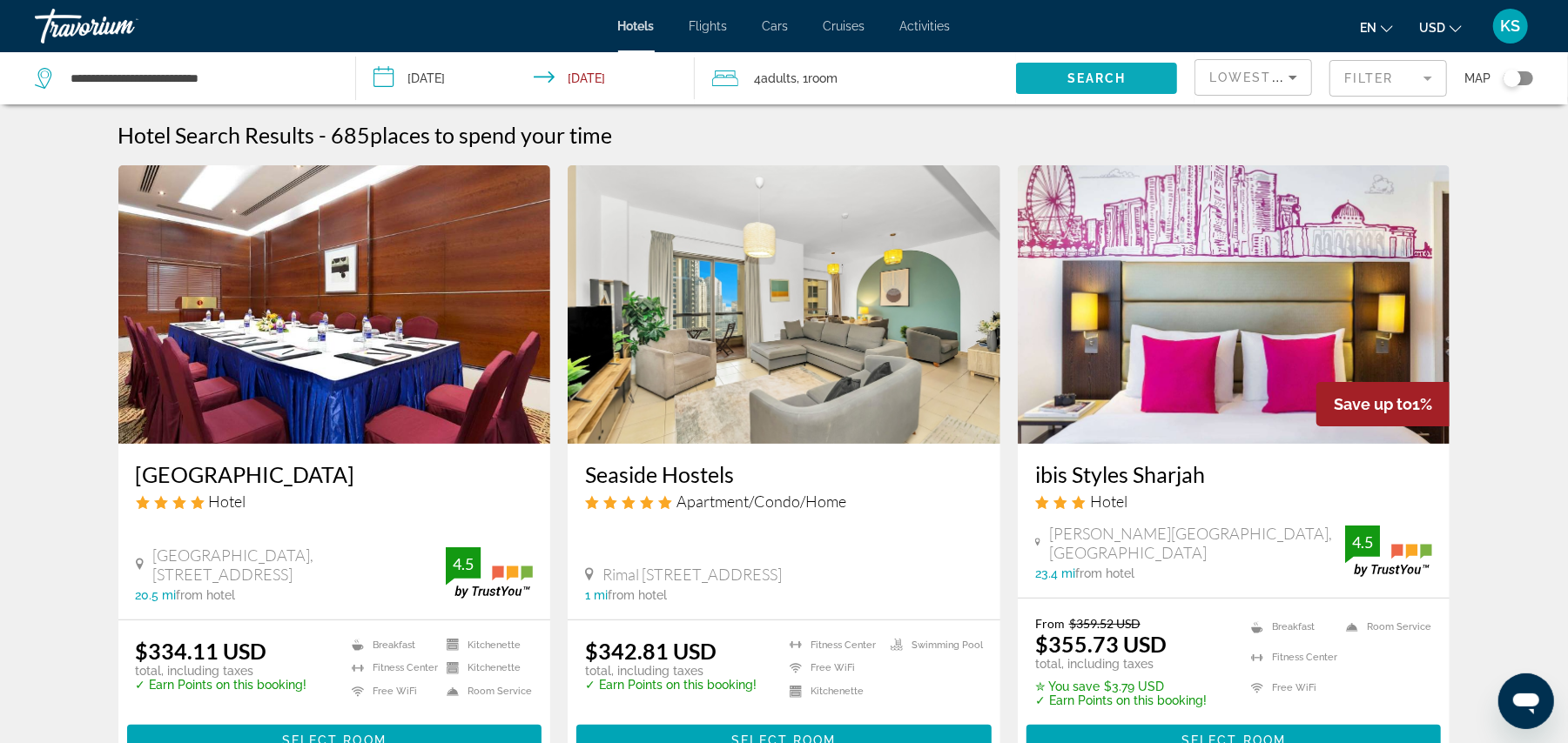
click at [1094, 67] on span "Search widget" at bounding box center [1096, 78] width 161 height 42
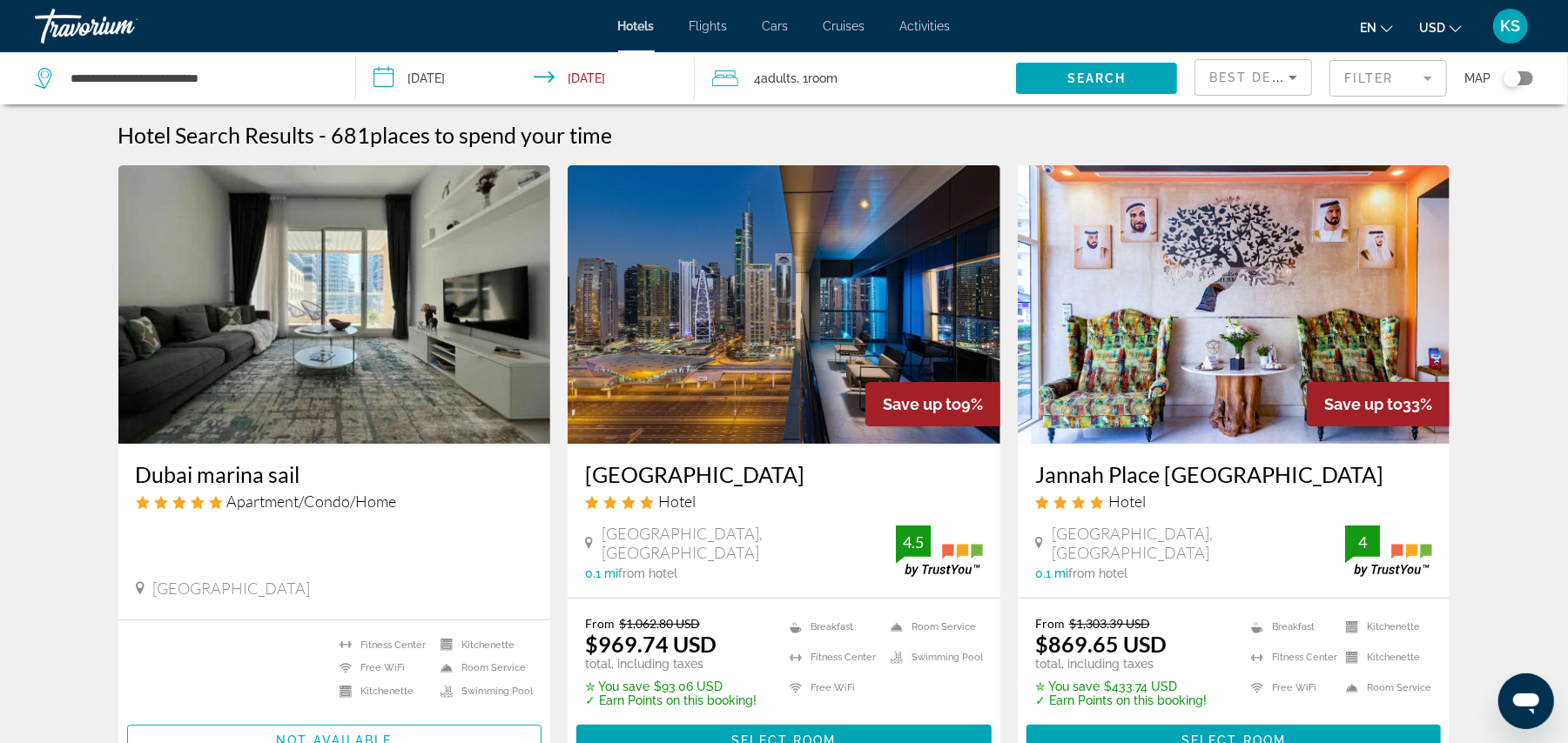
click at [1227, 88] on div "Best Deals" at bounding box center [1252, 85] width 87 height 49
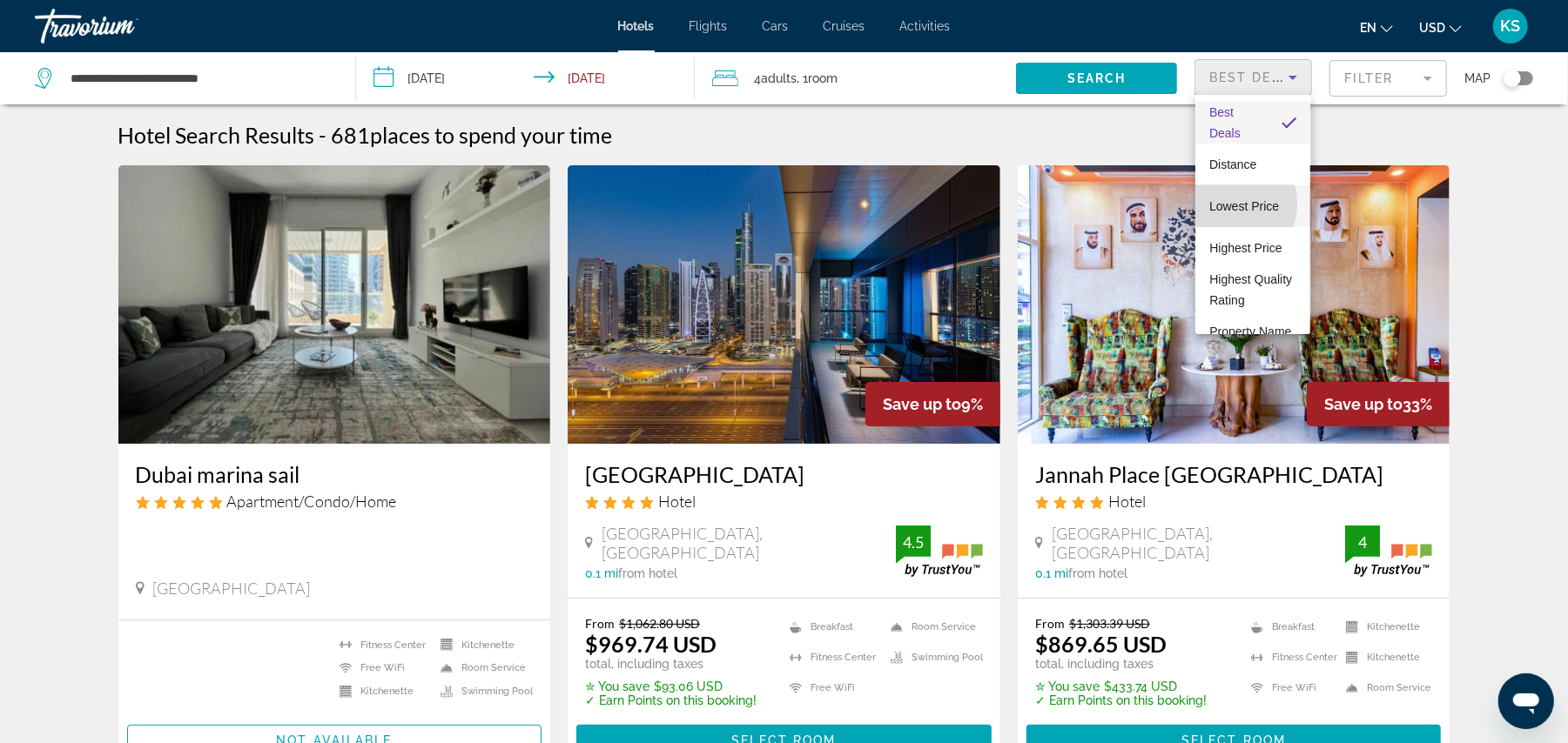
click at [1223, 203] on span "Lowest Price" at bounding box center [1244, 205] width 70 height 21
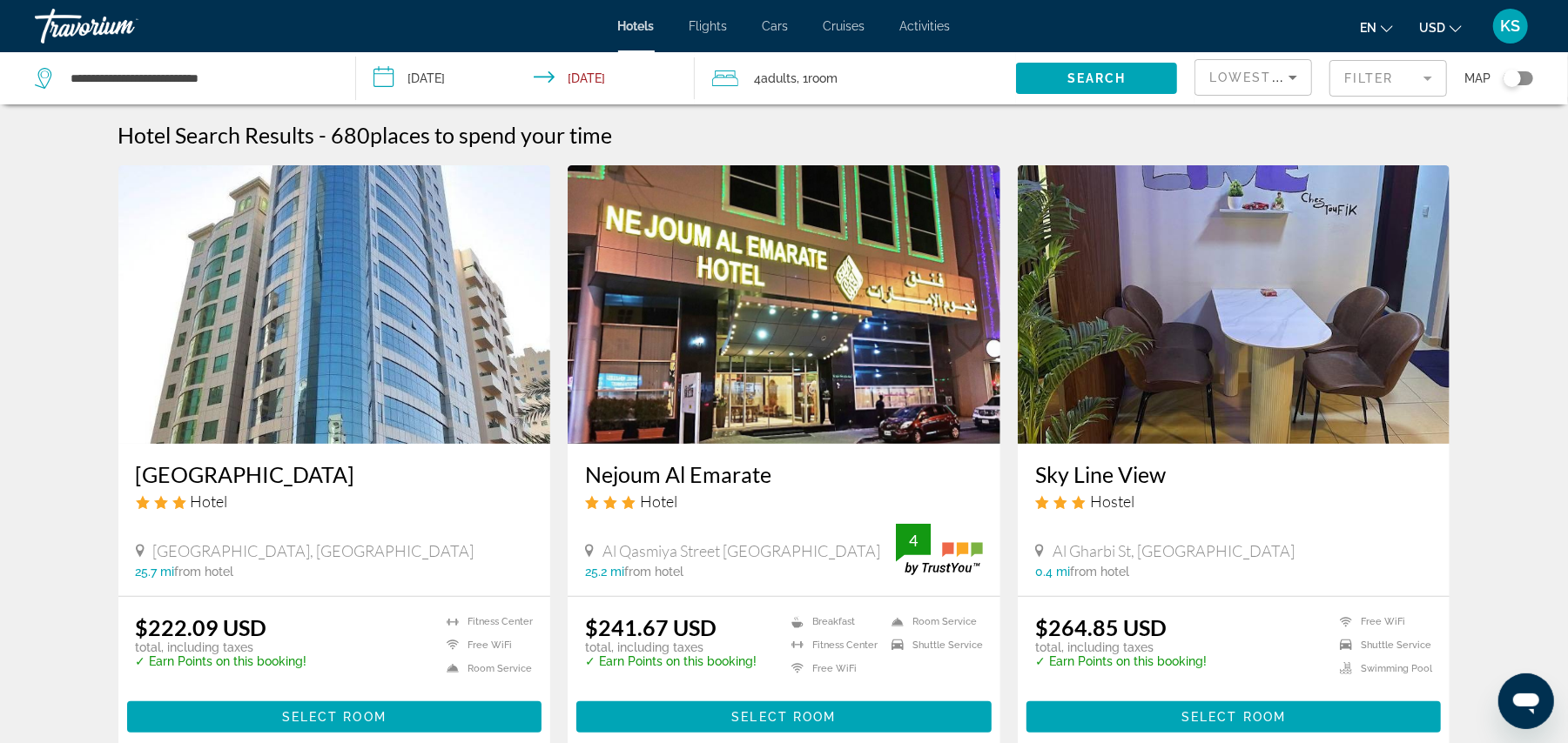
click at [1368, 86] on mat-form-field "Filter" at bounding box center [1388, 78] width 118 height 36
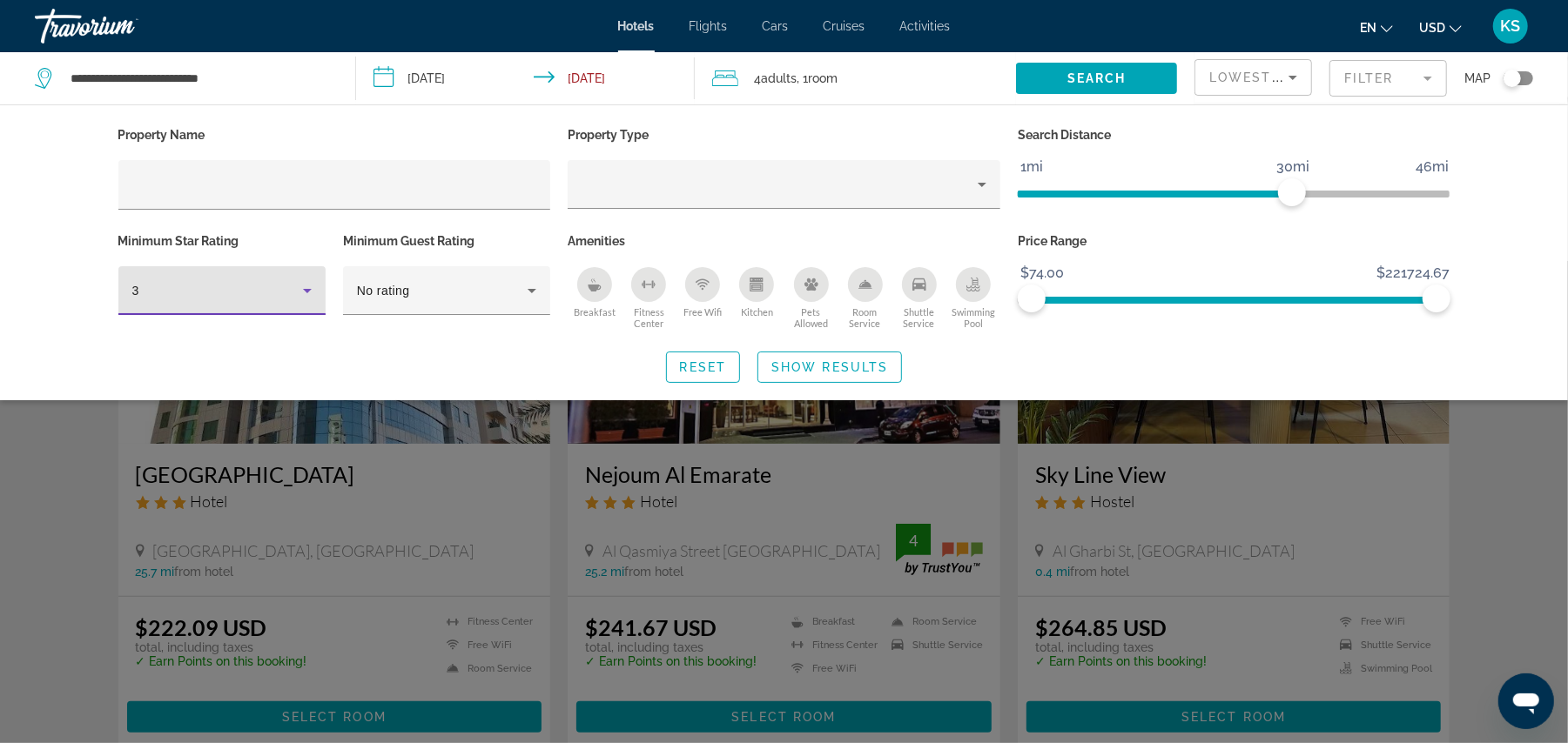
click at [221, 296] on div "3" at bounding box center [218, 290] width 171 height 21
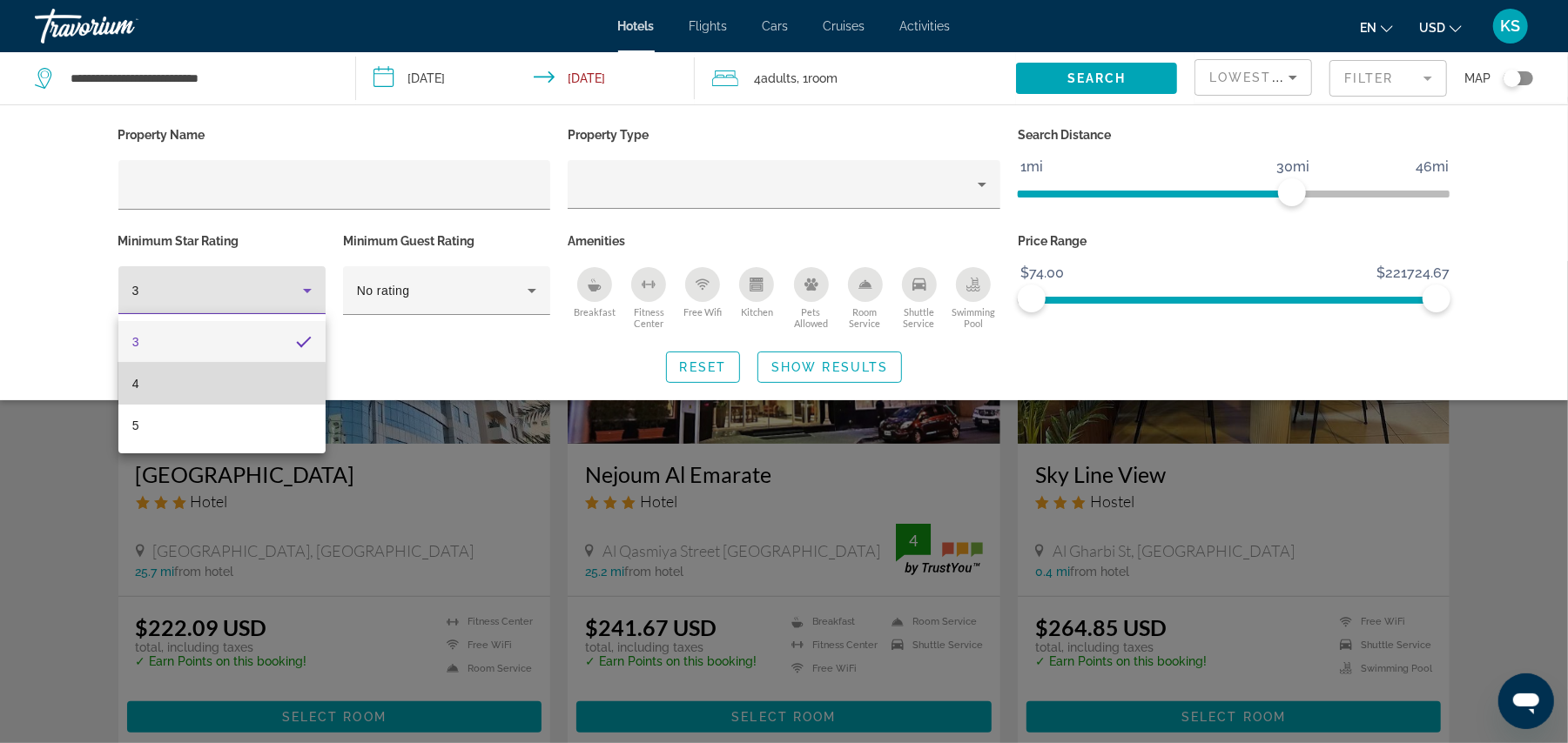
click at [182, 391] on mat-option "4" at bounding box center [221, 383] width 207 height 42
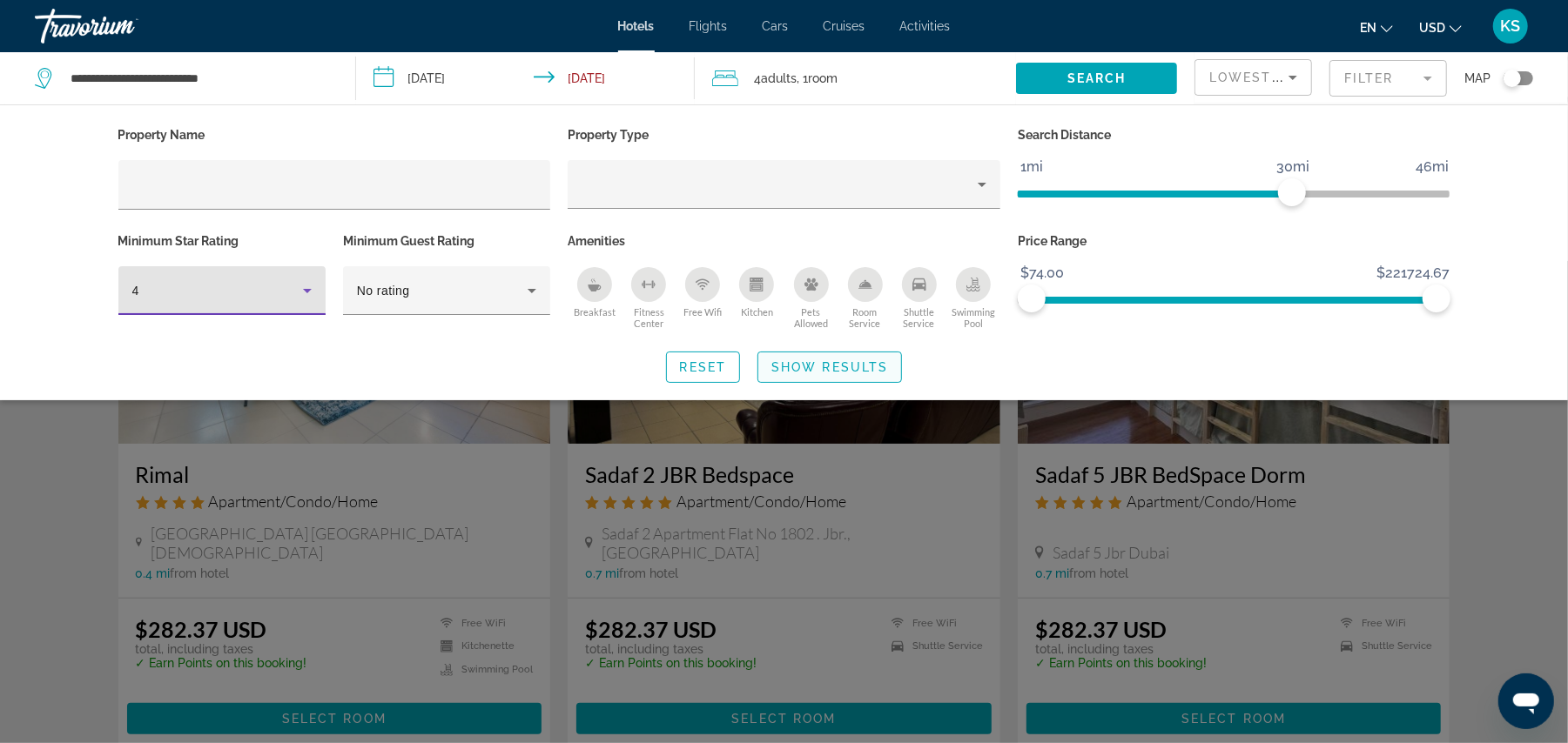
click at [816, 370] on span "Show Results" at bounding box center [829, 368] width 117 height 14
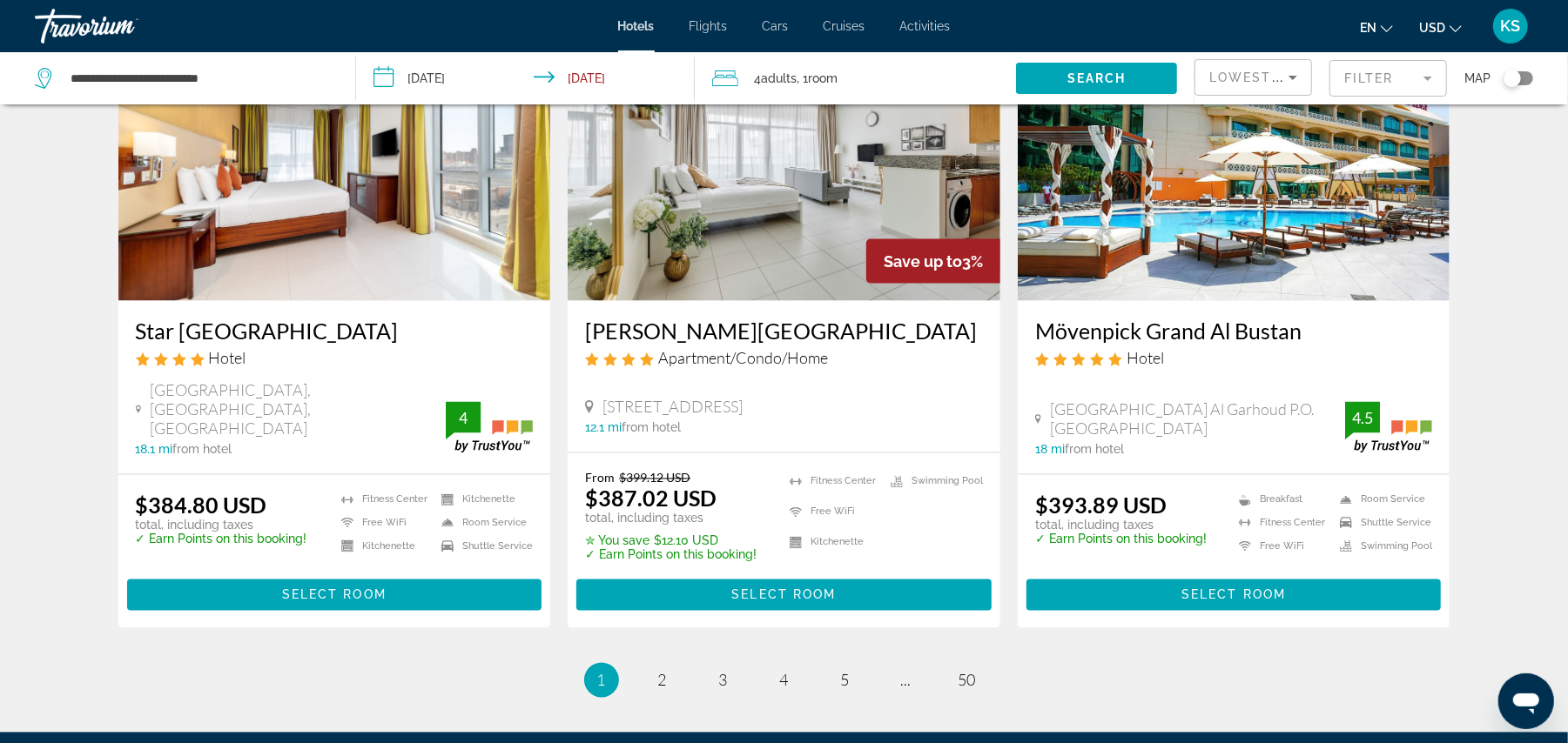
scroll to position [2041, 0]
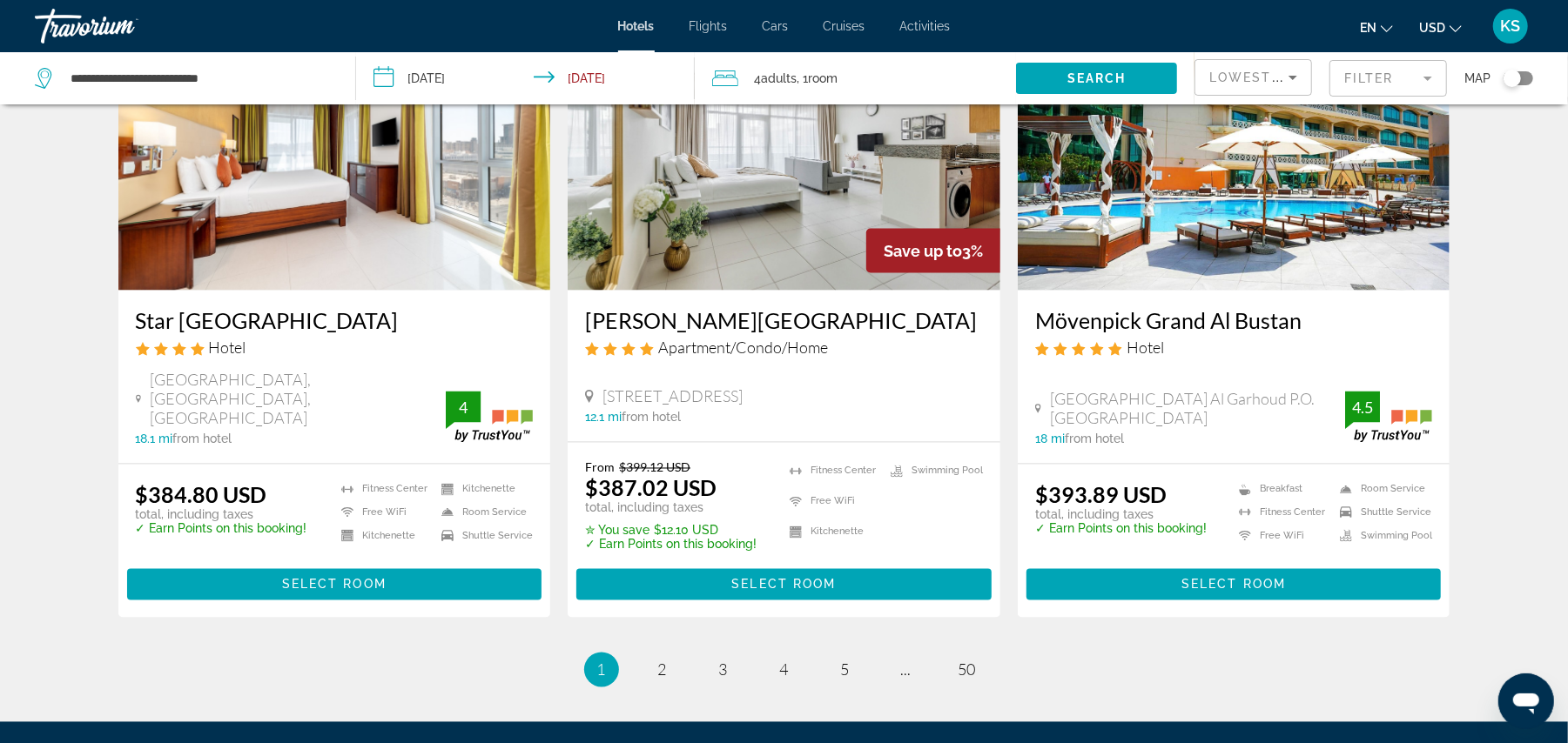
click at [816, 387] on div "65 Marasi Drive, Dubai 12.1 mi from hotel" at bounding box center [784, 406] width 398 height 37
click at [844, 660] on span "5" at bounding box center [844, 669] width 9 height 19
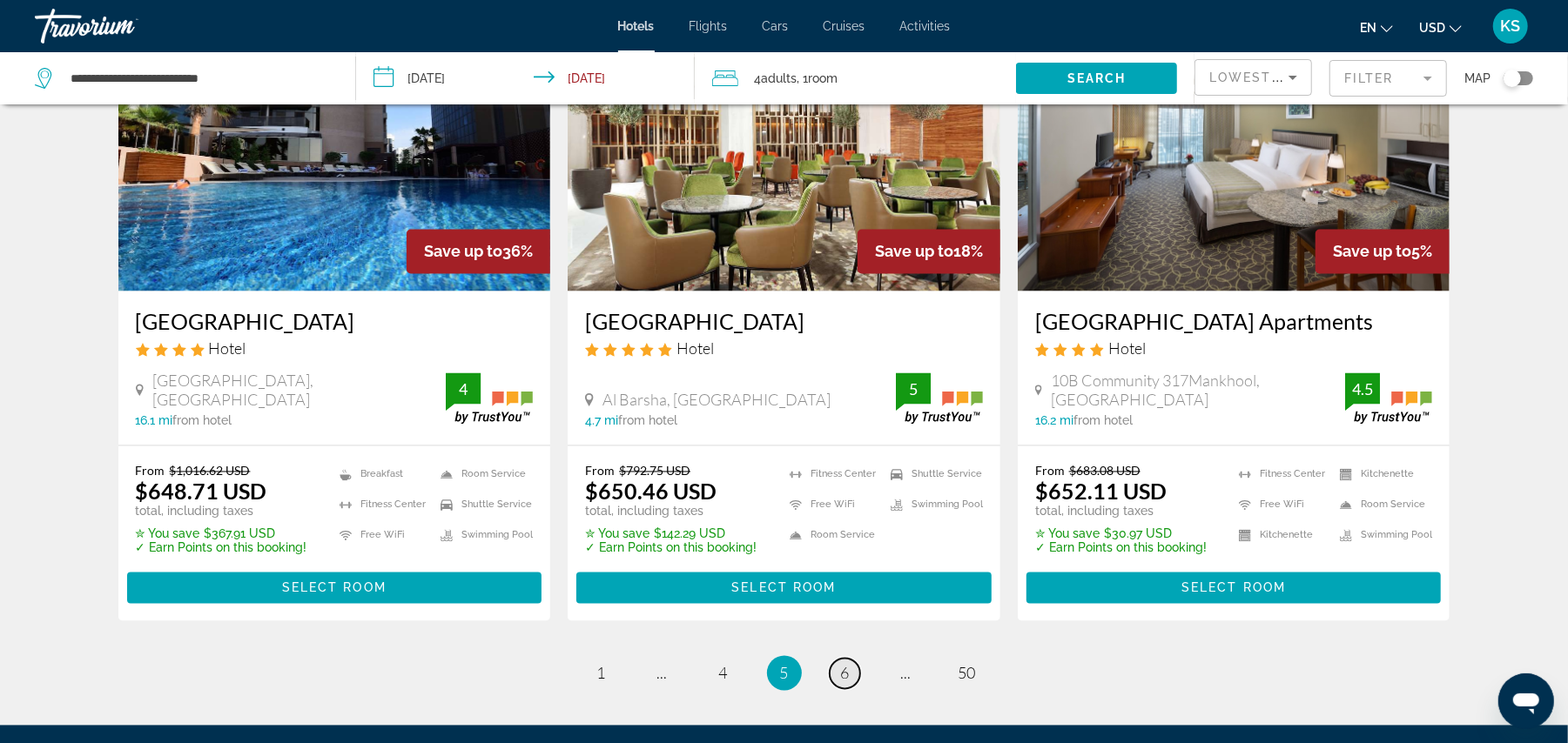
scroll to position [2207, 0]
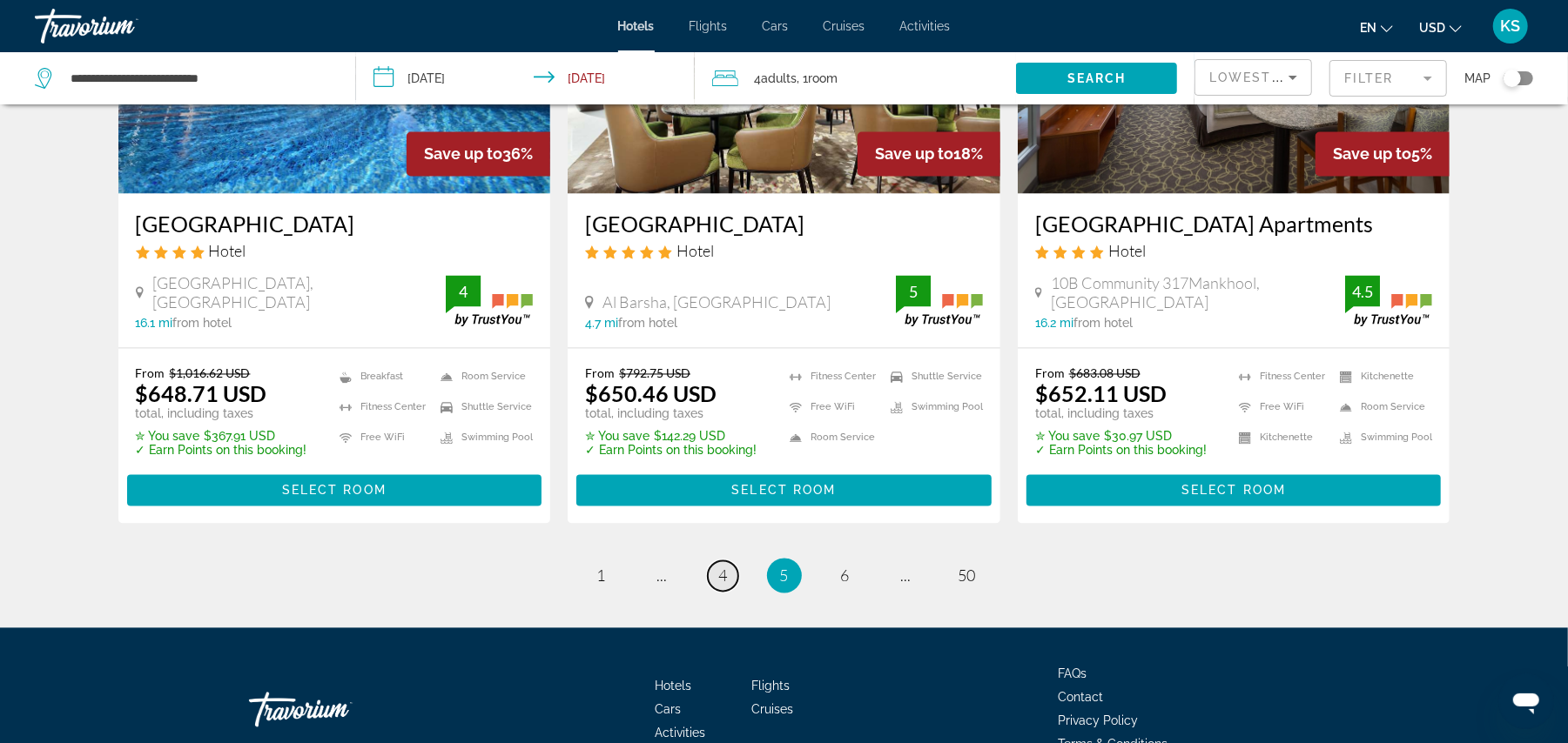
click at [721, 566] on span "4" at bounding box center [723, 575] width 9 height 19
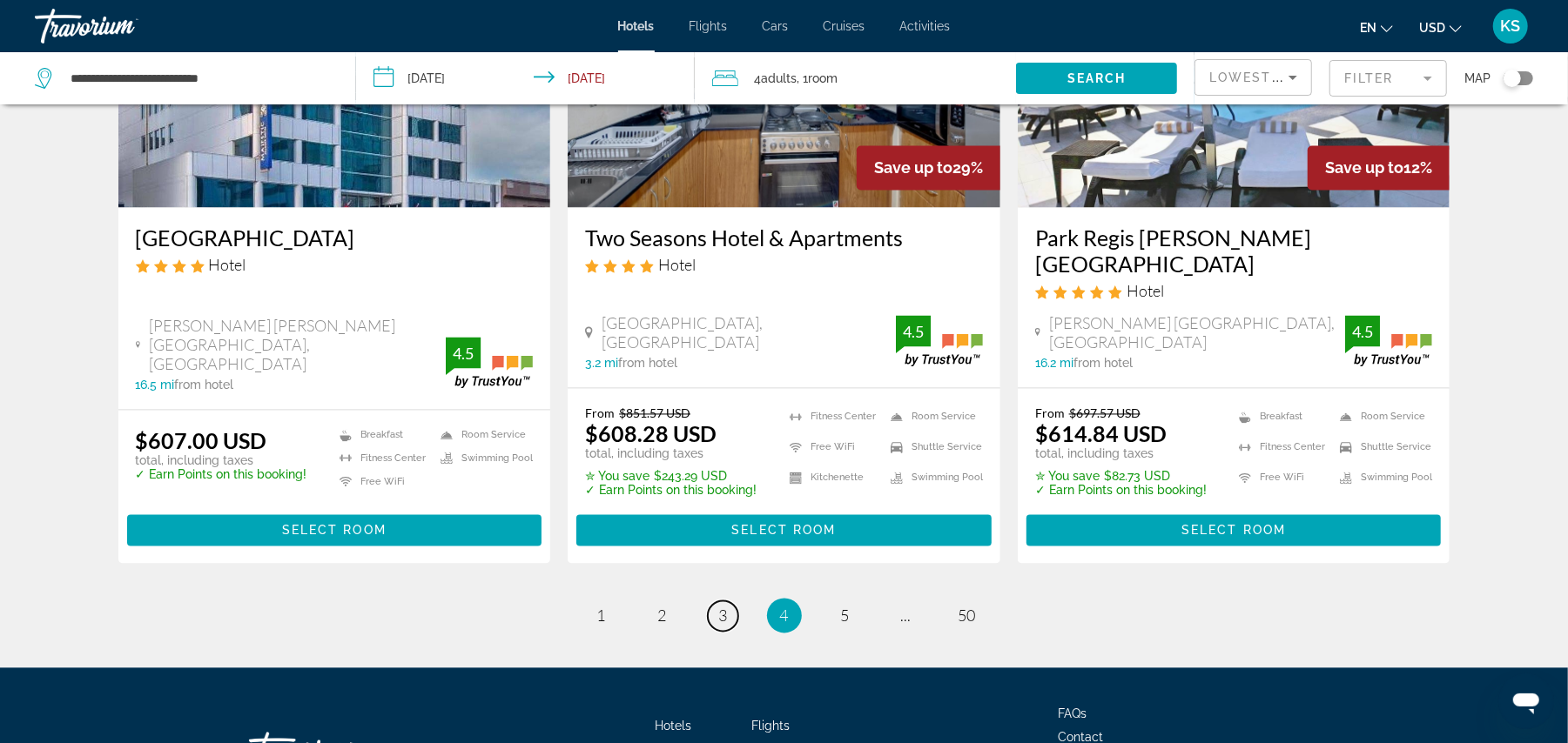
scroll to position [2313, 0]
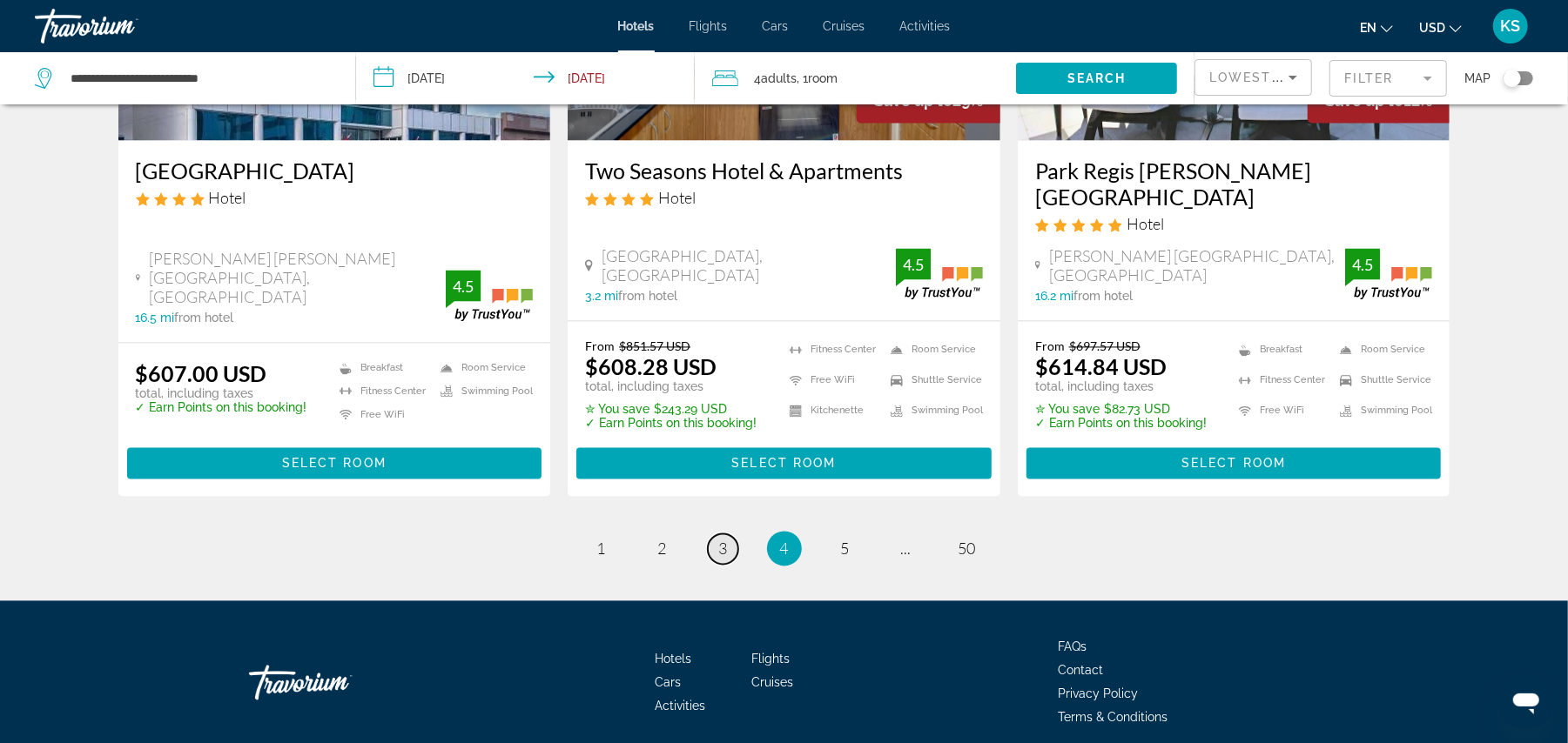
click at [725, 540] on span "3" at bounding box center [723, 548] width 9 height 19
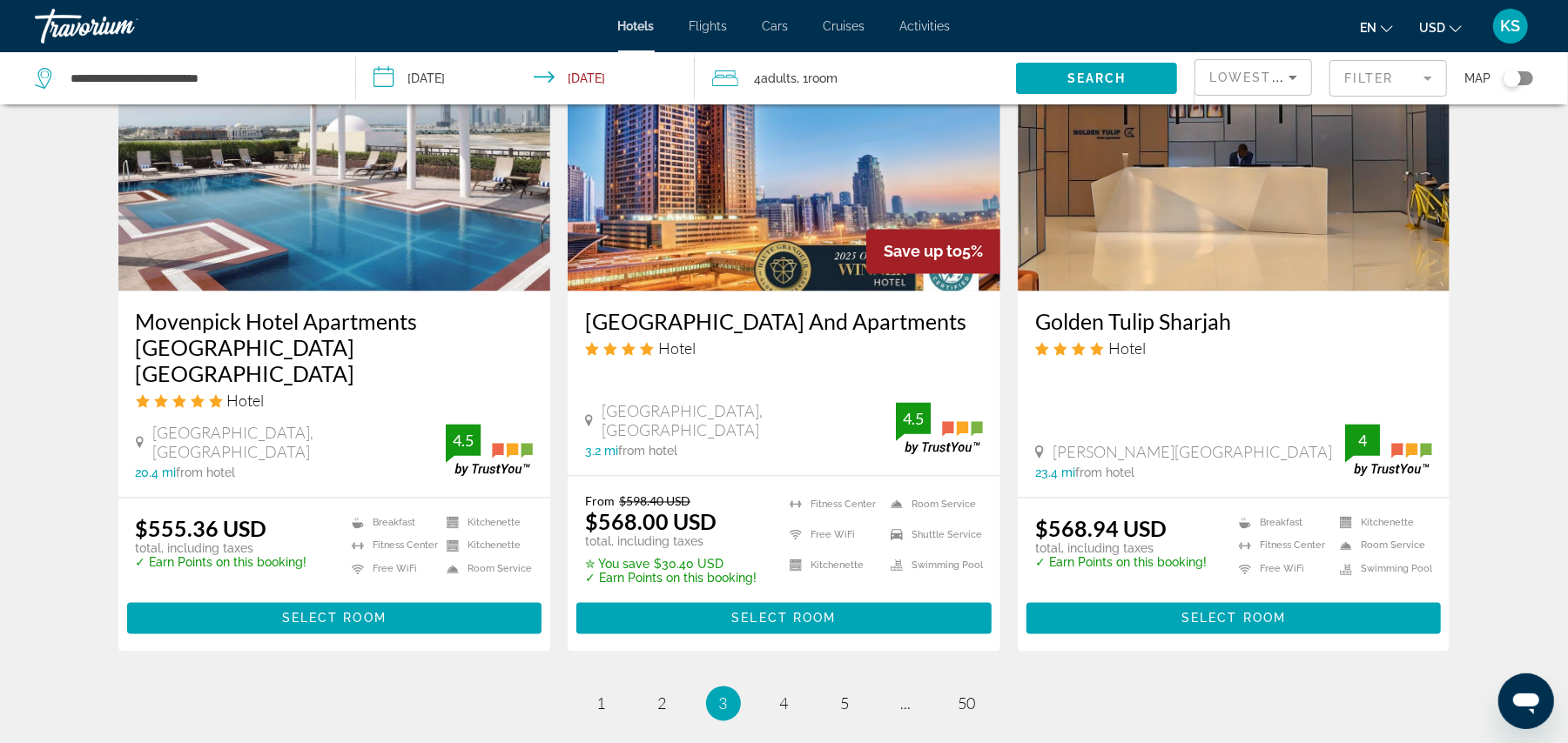
scroll to position [2168, 0]
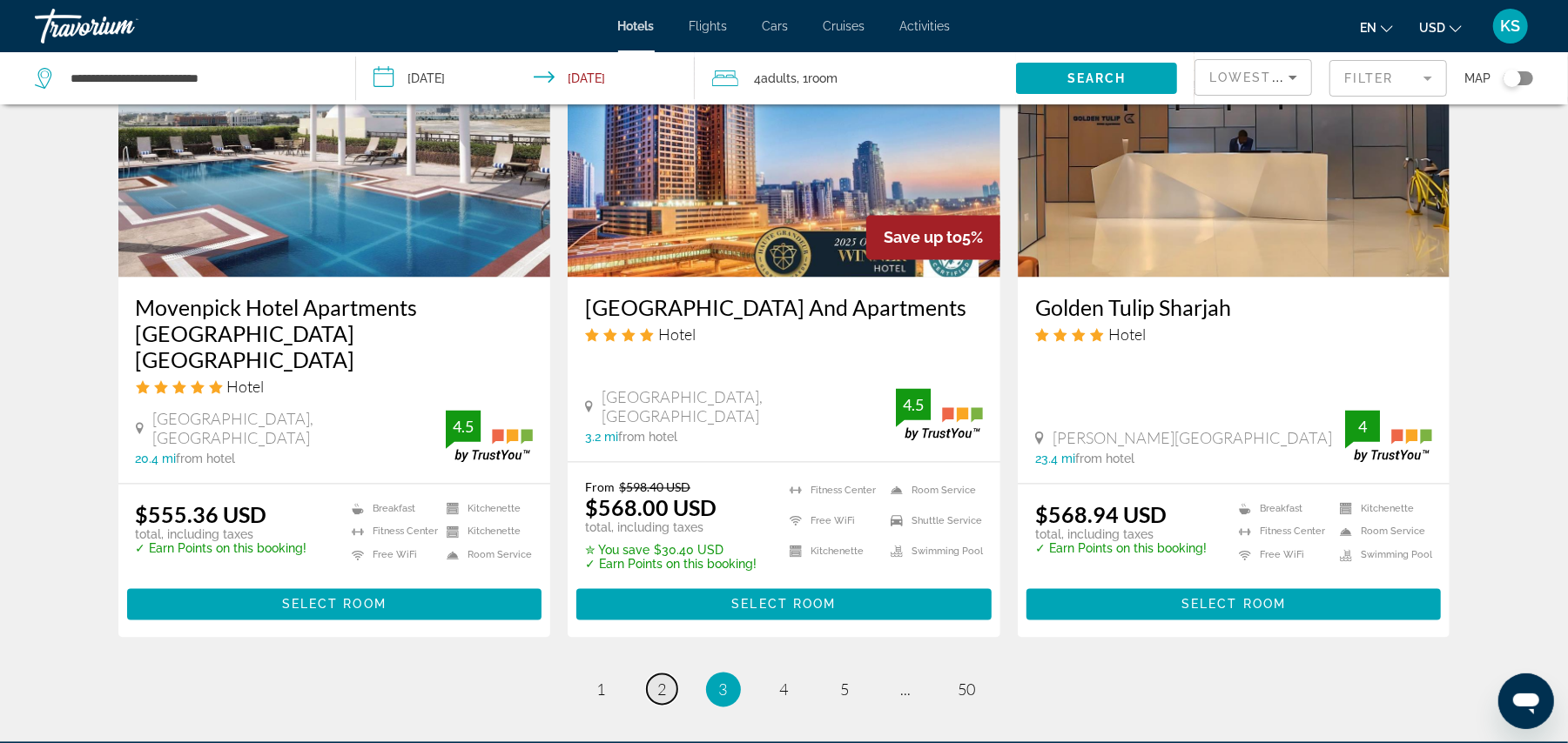
click at [665, 680] on span "2" at bounding box center [662, 689] width 9 height 19
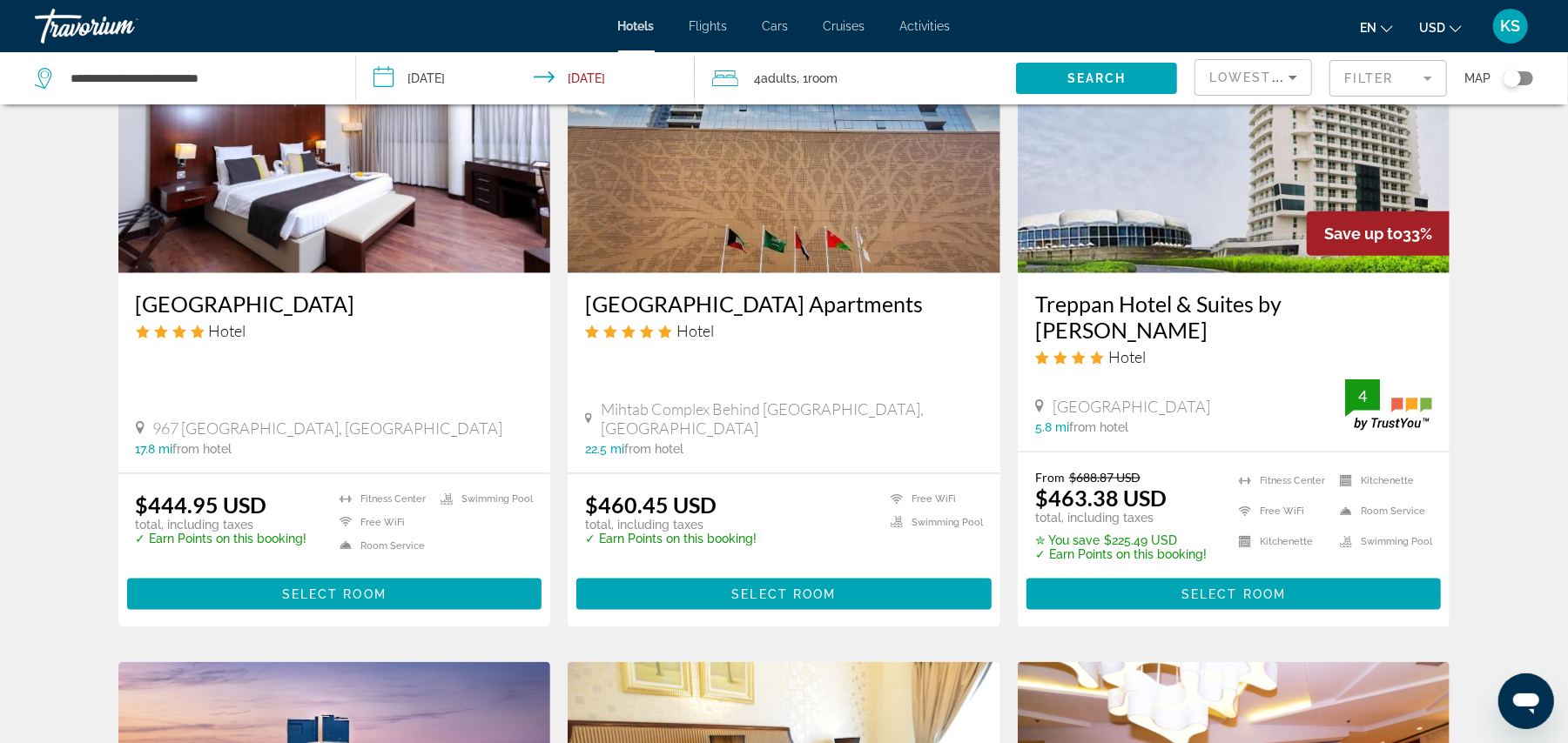
scroll to position [1436, 0]
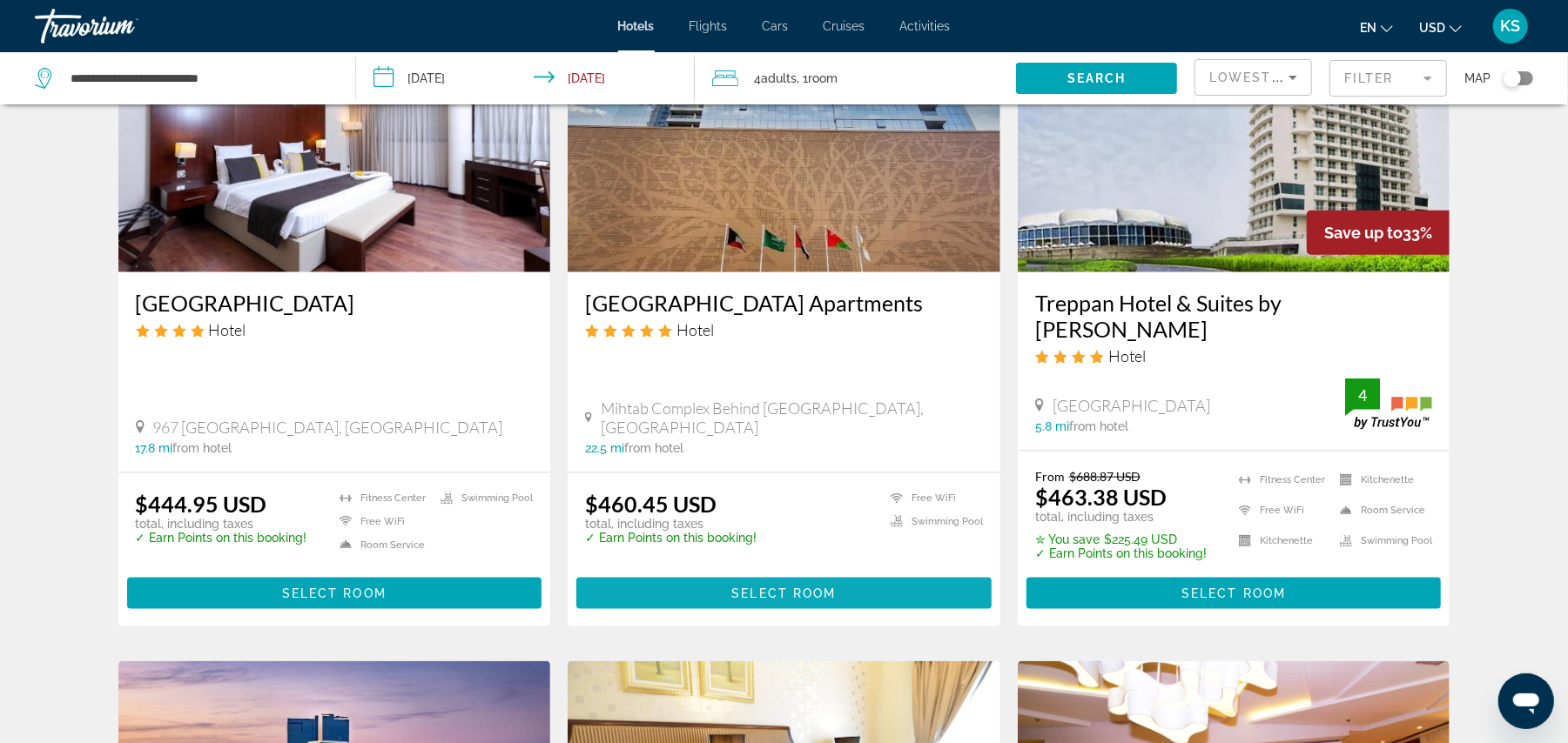
click at [759, 573] on span "Main content" at bounding box center [784, 594] width 415 height 42
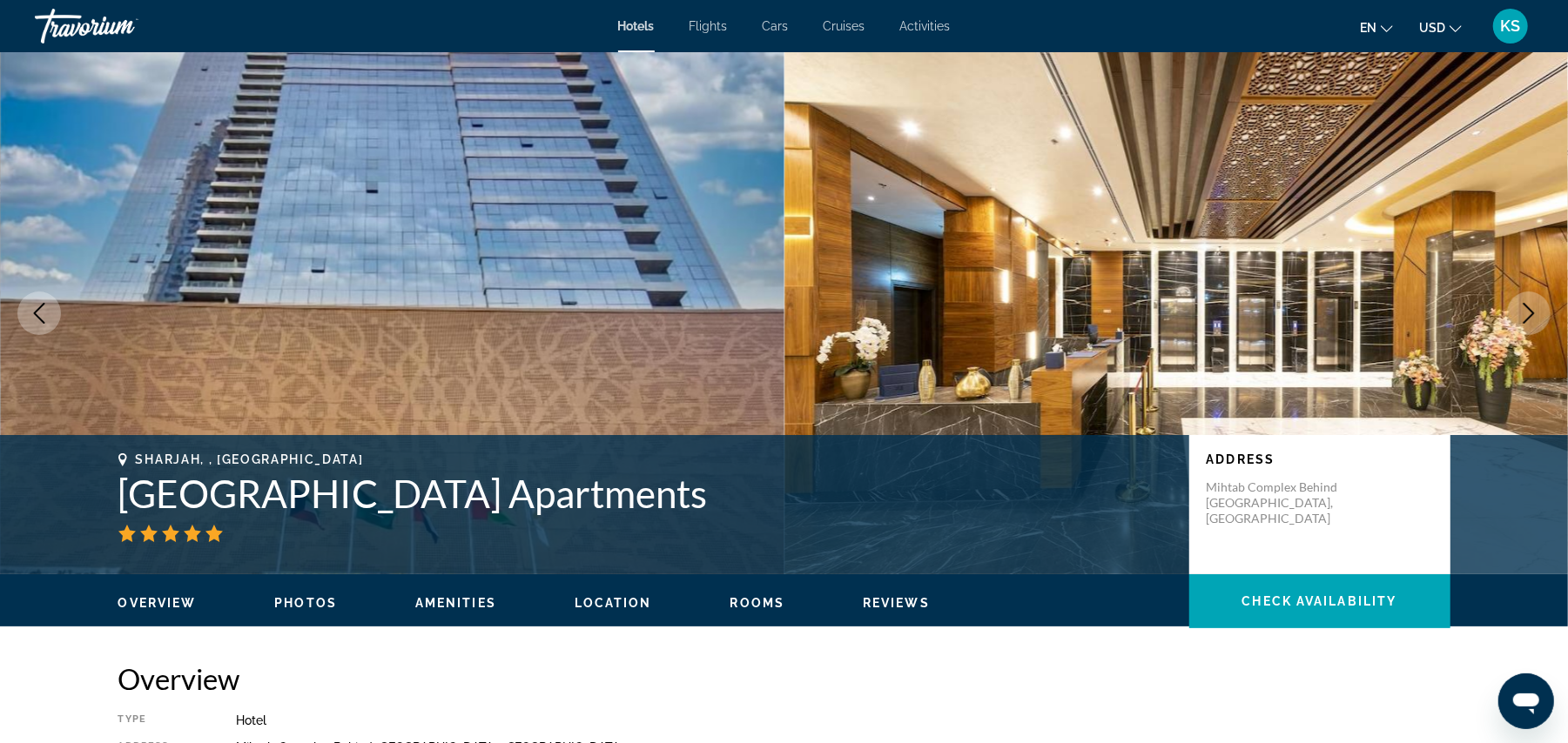
click at [1533, 317] on icon "Next image" at bounding box center [1528, 313] width 21 height 21
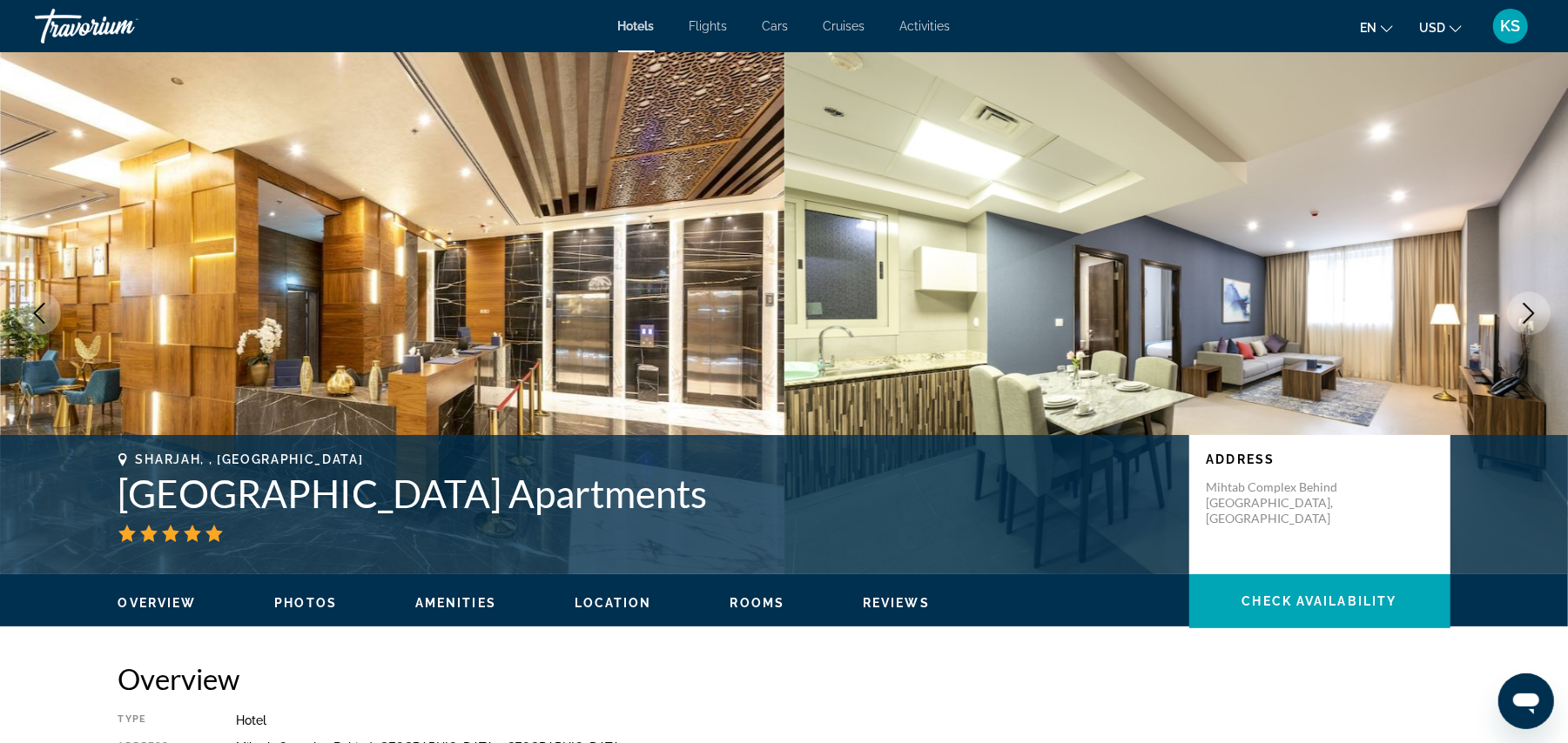
click at [1533, 317] on icon "Next image" at bounding box center [1528, 313] width 21 height 21
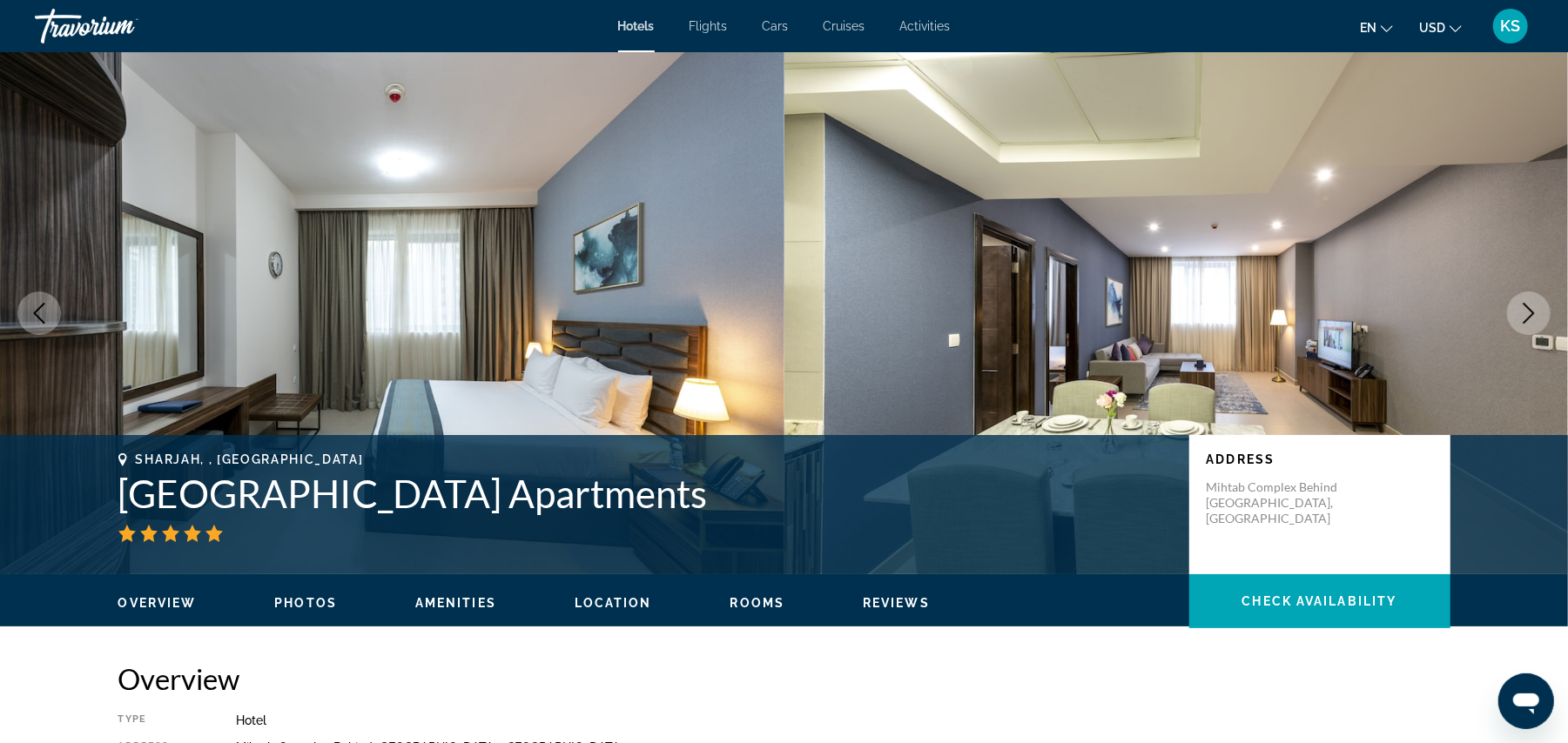
click at [1533, 317] on icon "Next image" at bounding box center [1528, 313] width 21 height 21
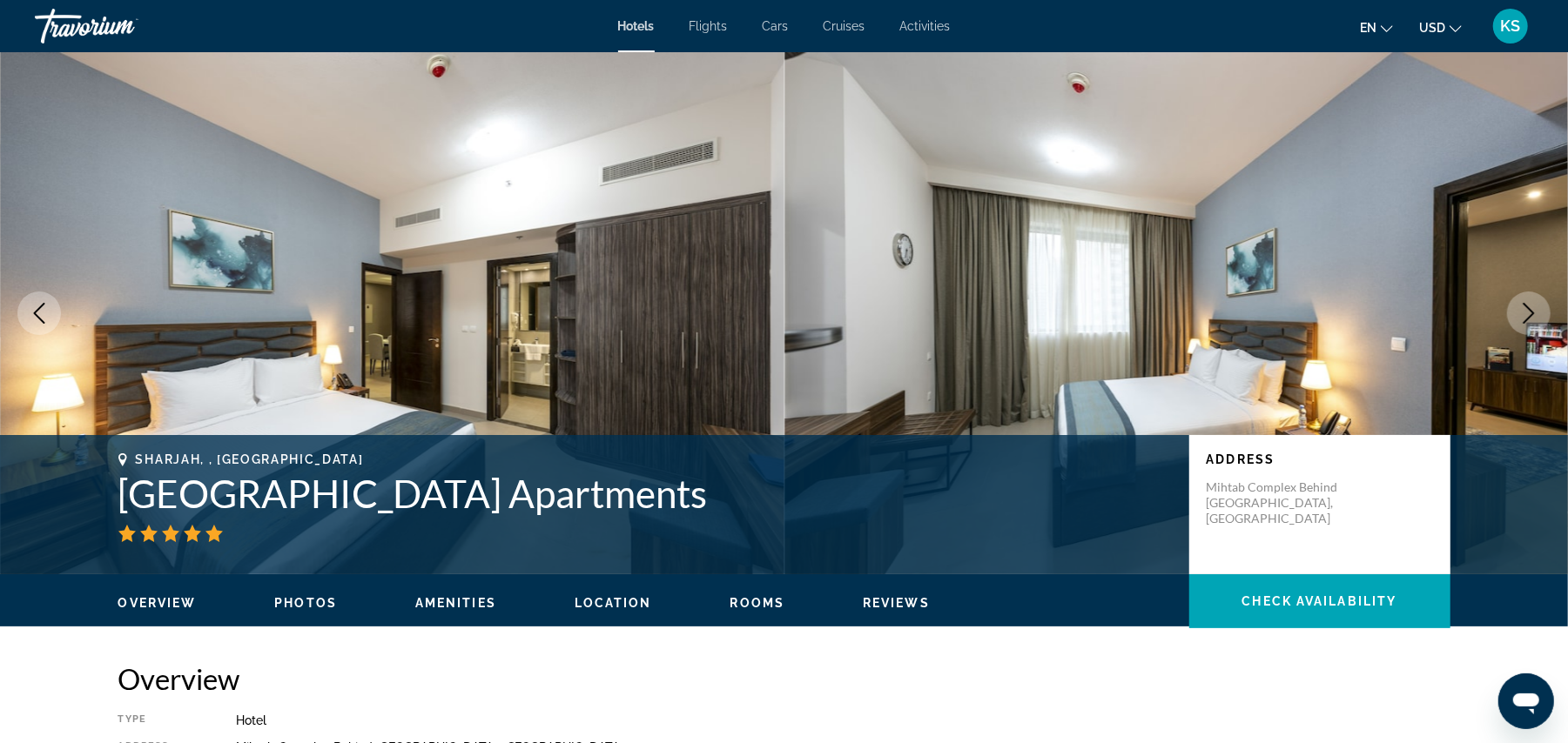
click at [1533, 317] on icon "Next image" at bounding box center [1528, 313] width 21 height 21
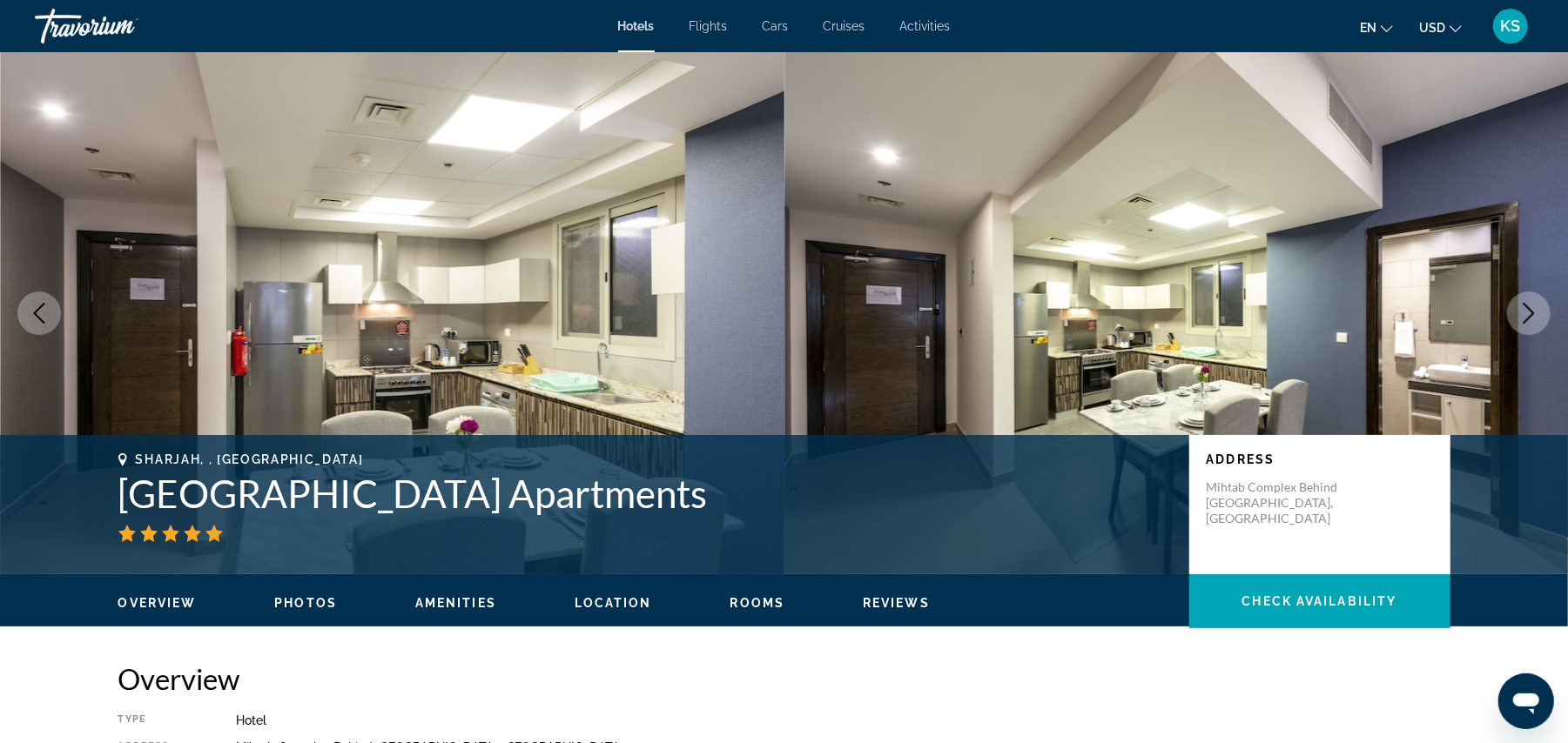
click at [1533, 317] on icon "Next image" at bounding box center [1528, 313] width 21 height 21
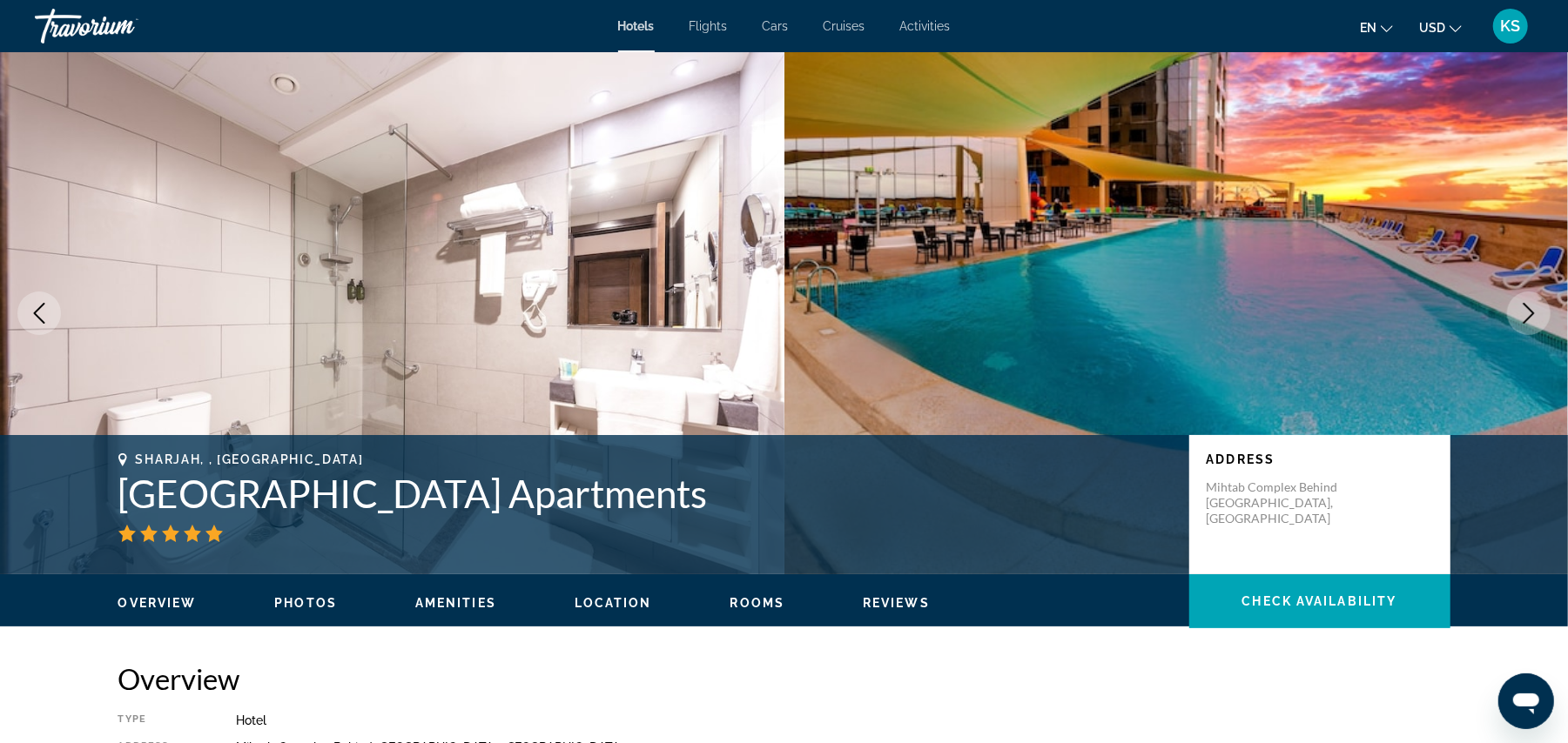
click at [1533, 317] on icon "Next image" at bounding box center [1528, 313] width 21 height 21
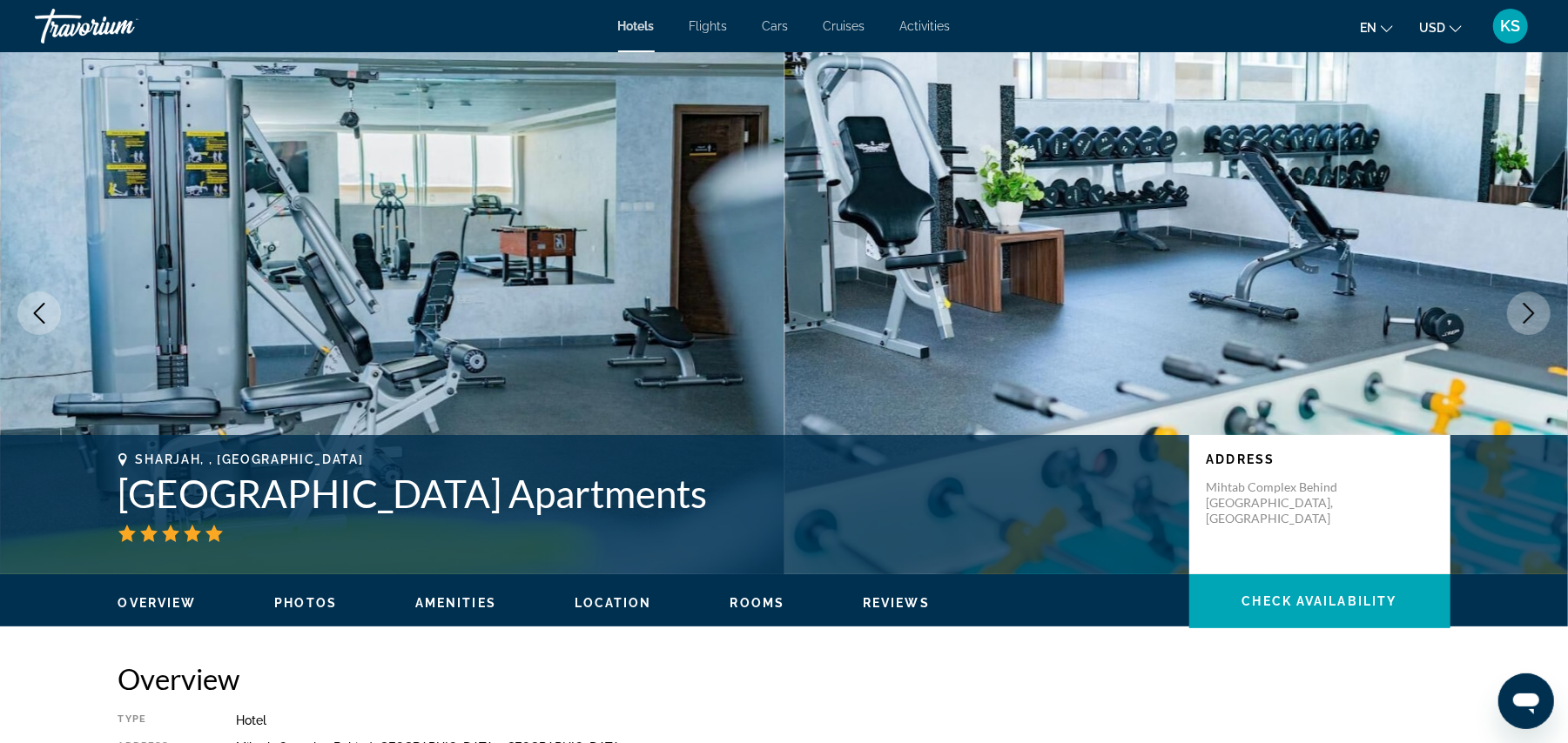
click at [1533, 317] on icon "Next image" at bounding box center [1528, 313] width 21 height 21
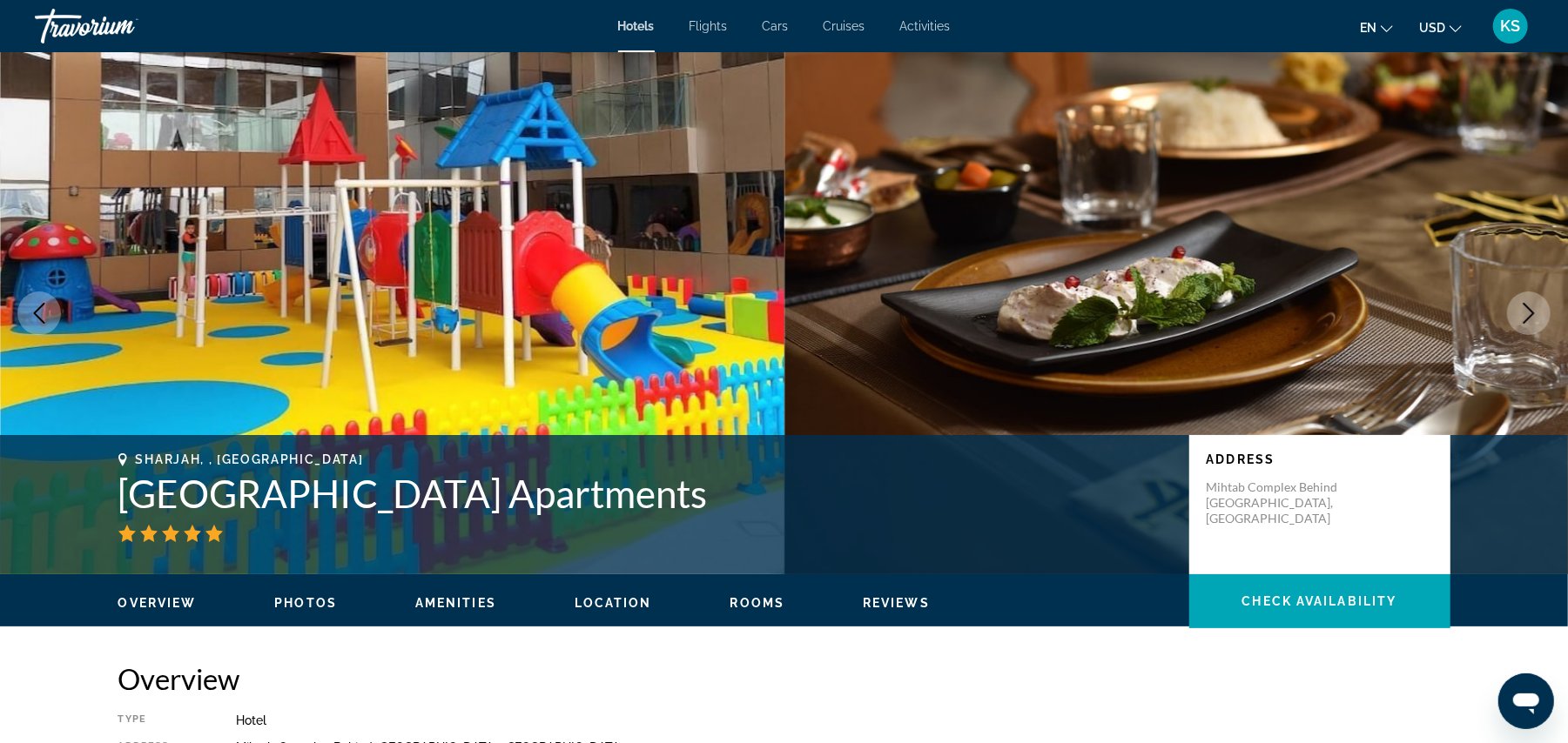
click at [1533, 317] on icon "Next image" at bounding box center [1528, 313] width 21 height 21
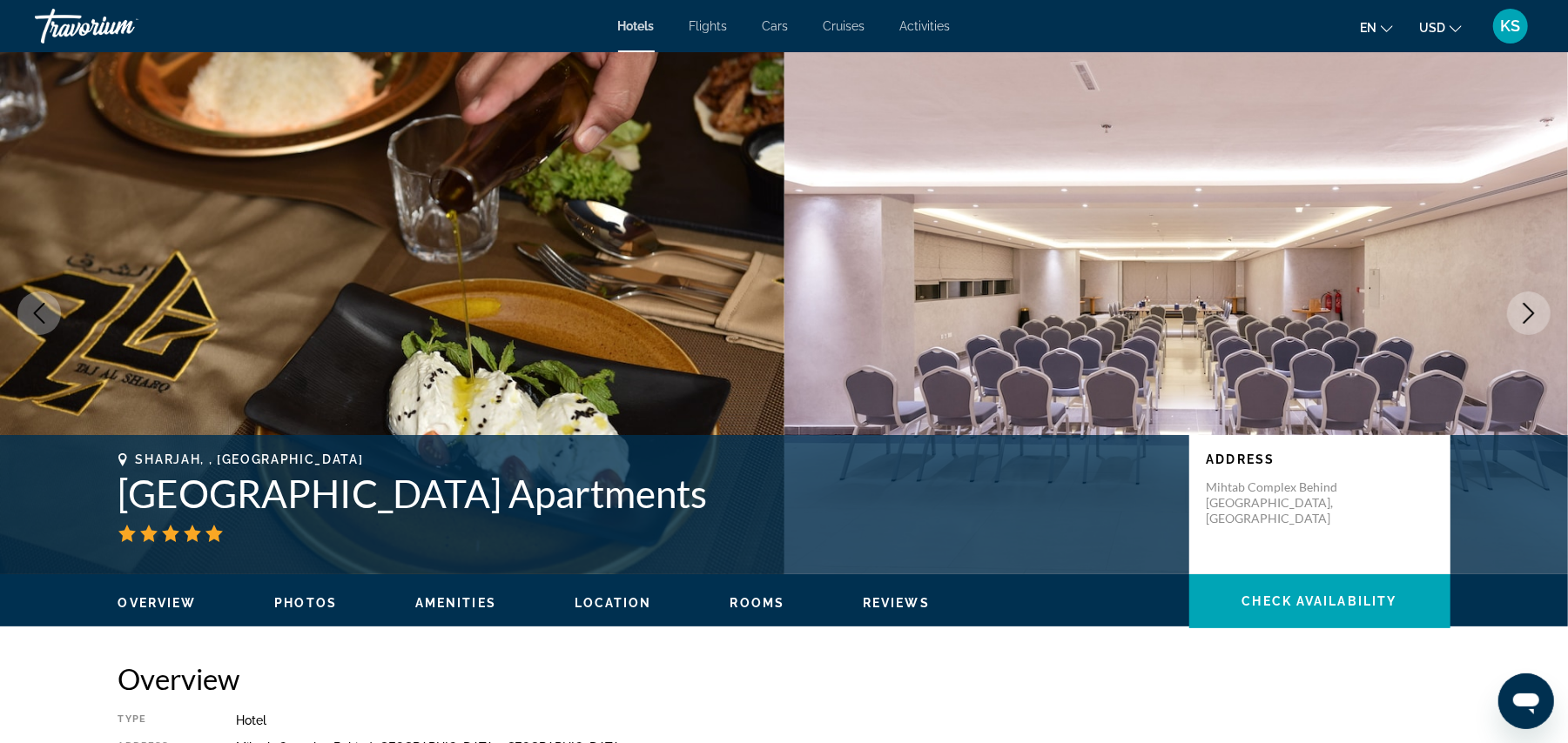
click at [1533, 317] on icon "Next image" at bounding box center [1528, 313] width 21 height 21
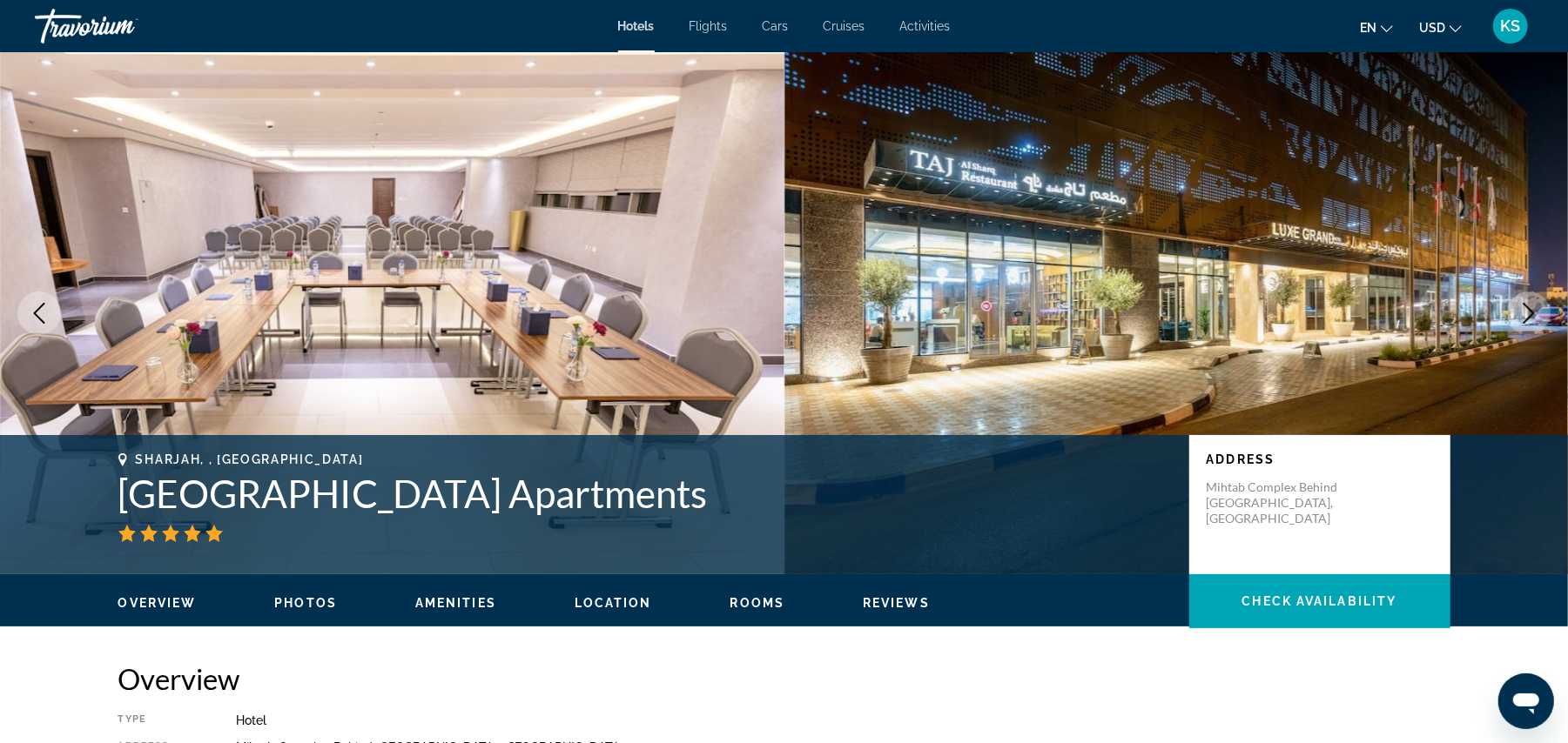
click at [1533, 317] on icon "Next image" at bounding box center [1528, 313] width 21 height 21
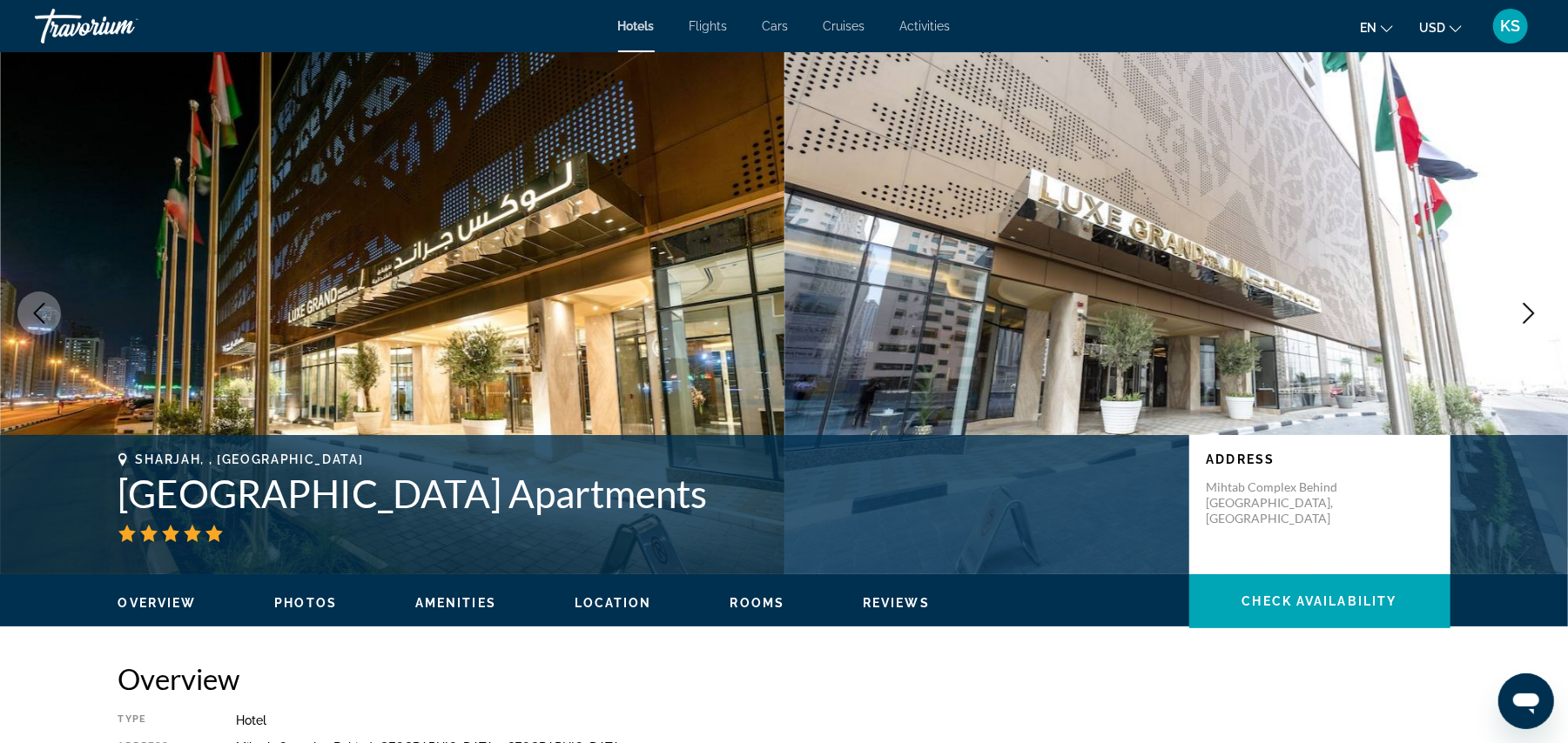
click at [1533, 317] on icon "Next image" at bounding box center [1528, 313] width 21 height 21
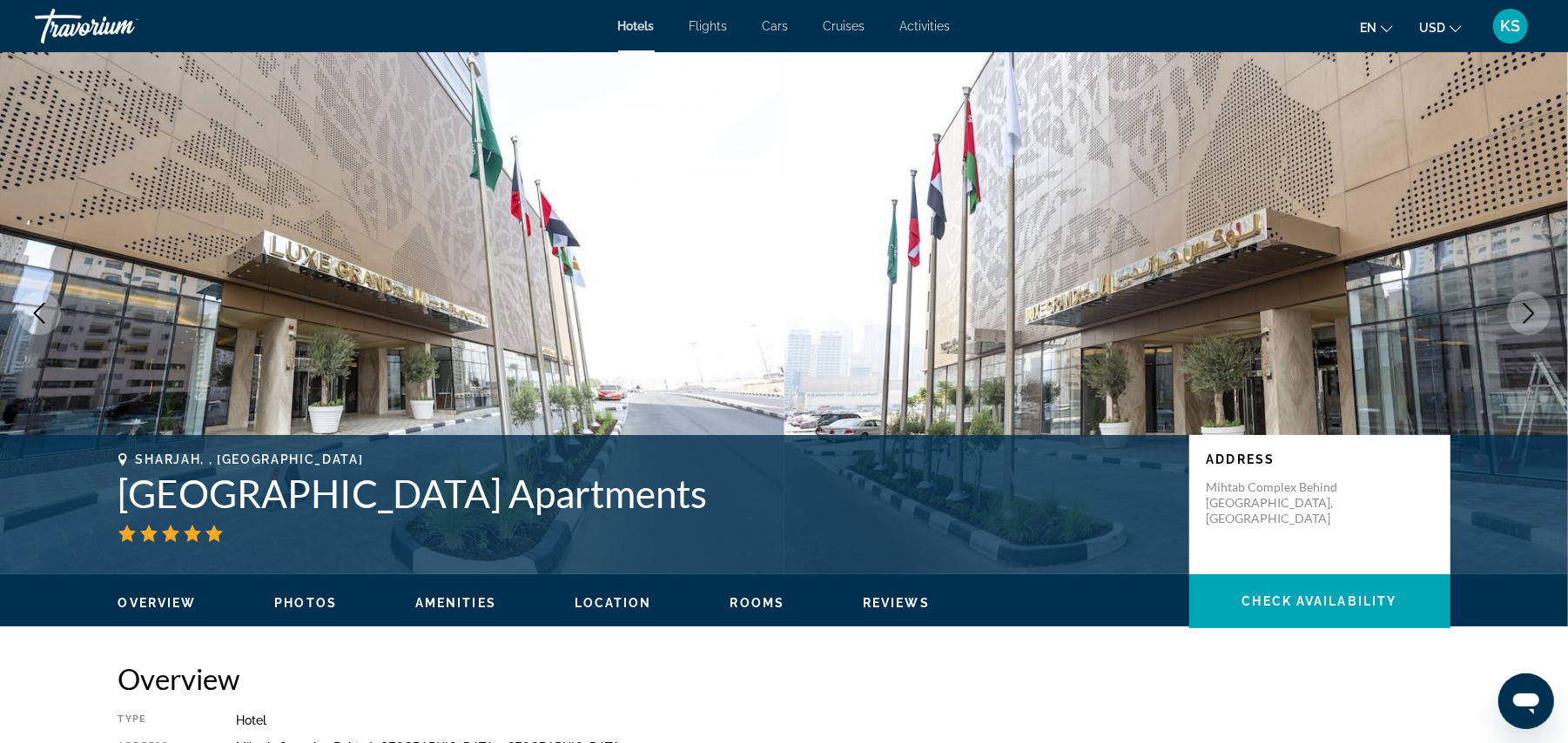
click at [1533, 317] on icon "Next image" at bounding box center [1528, 313] width 21 height 21
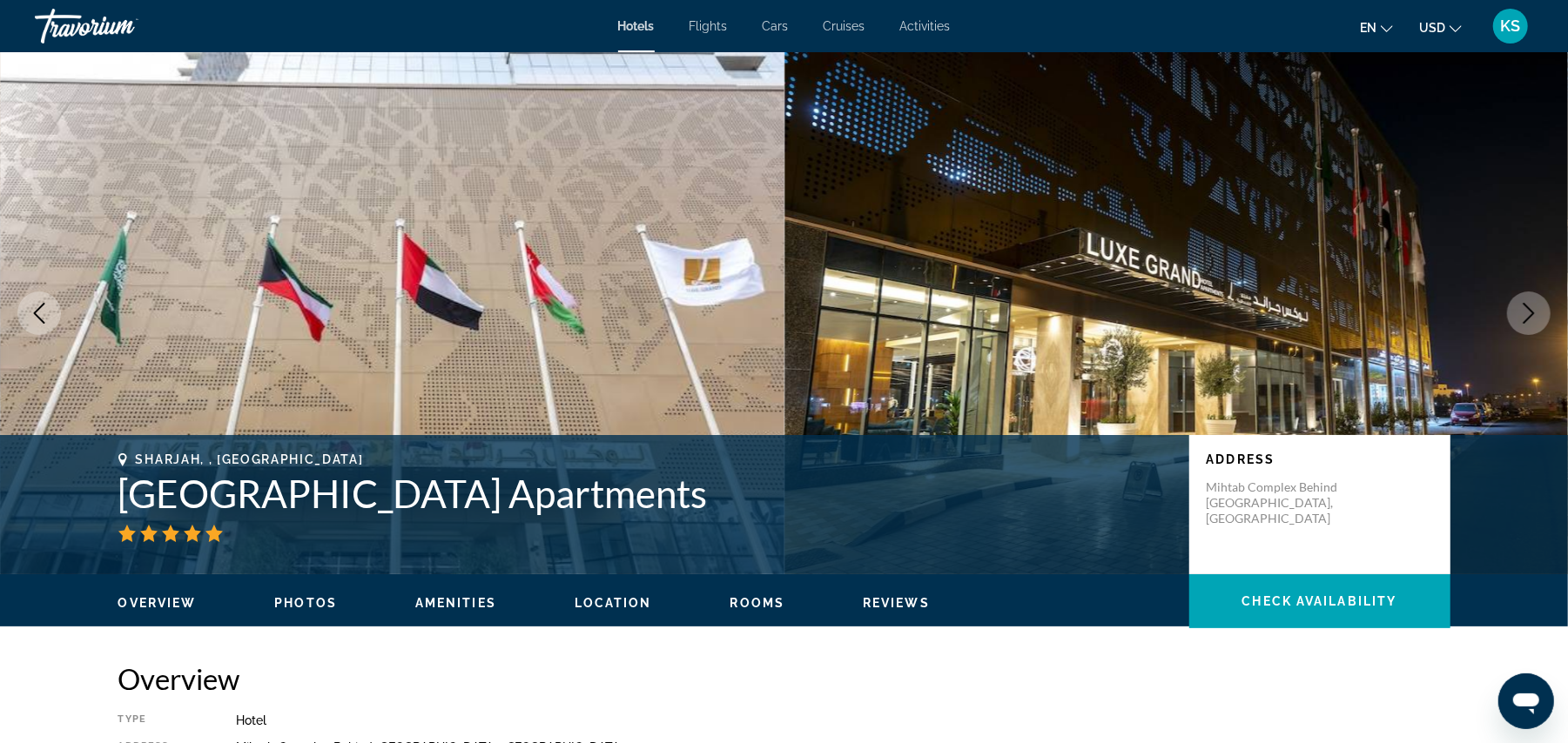
click at [1533, 317] on icon "Next image" at bounding box center [1528, 313] width 21 height 21
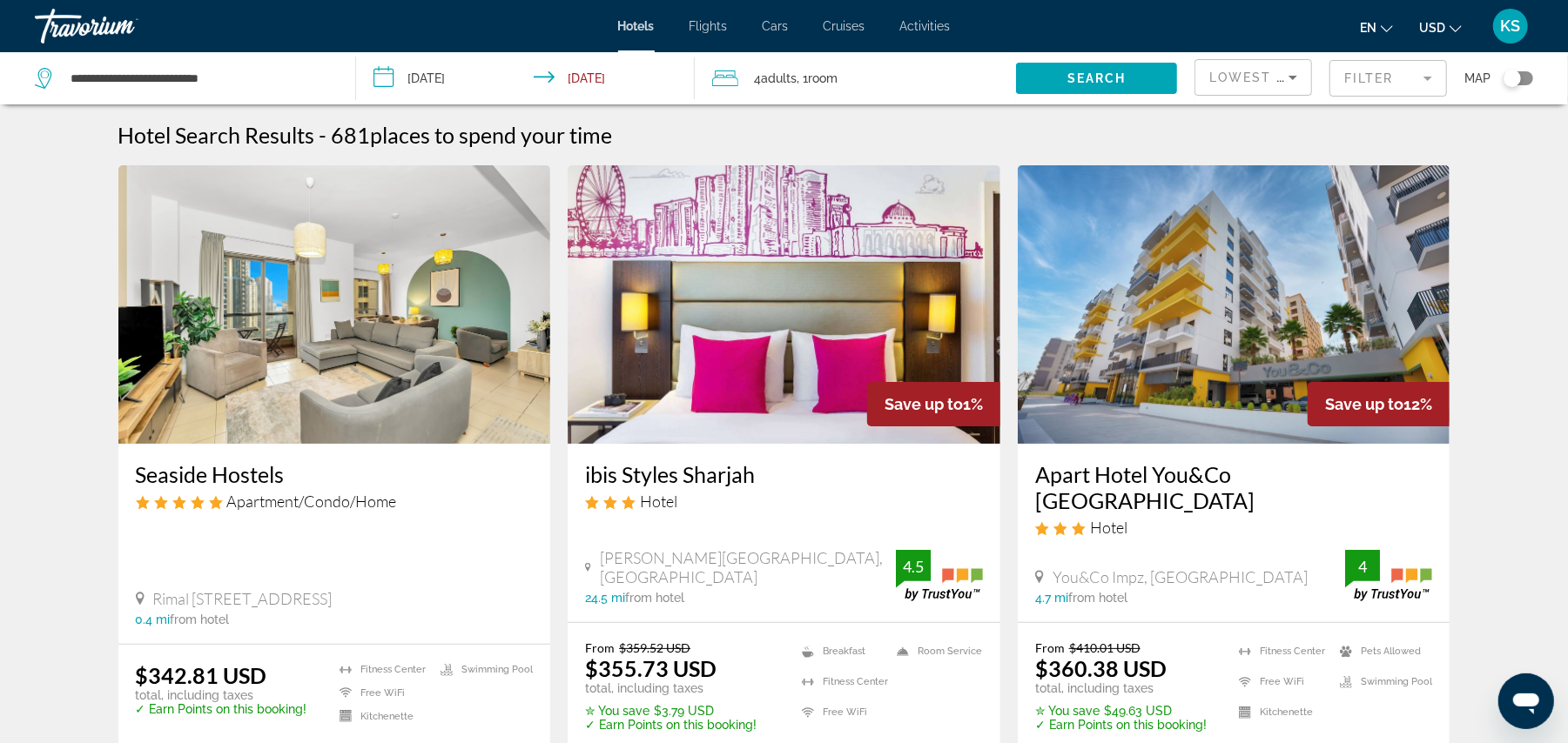
click at [1377, 80] on mat-form-field "Filter" at bounding box center [1388, 78] width 118 height 36
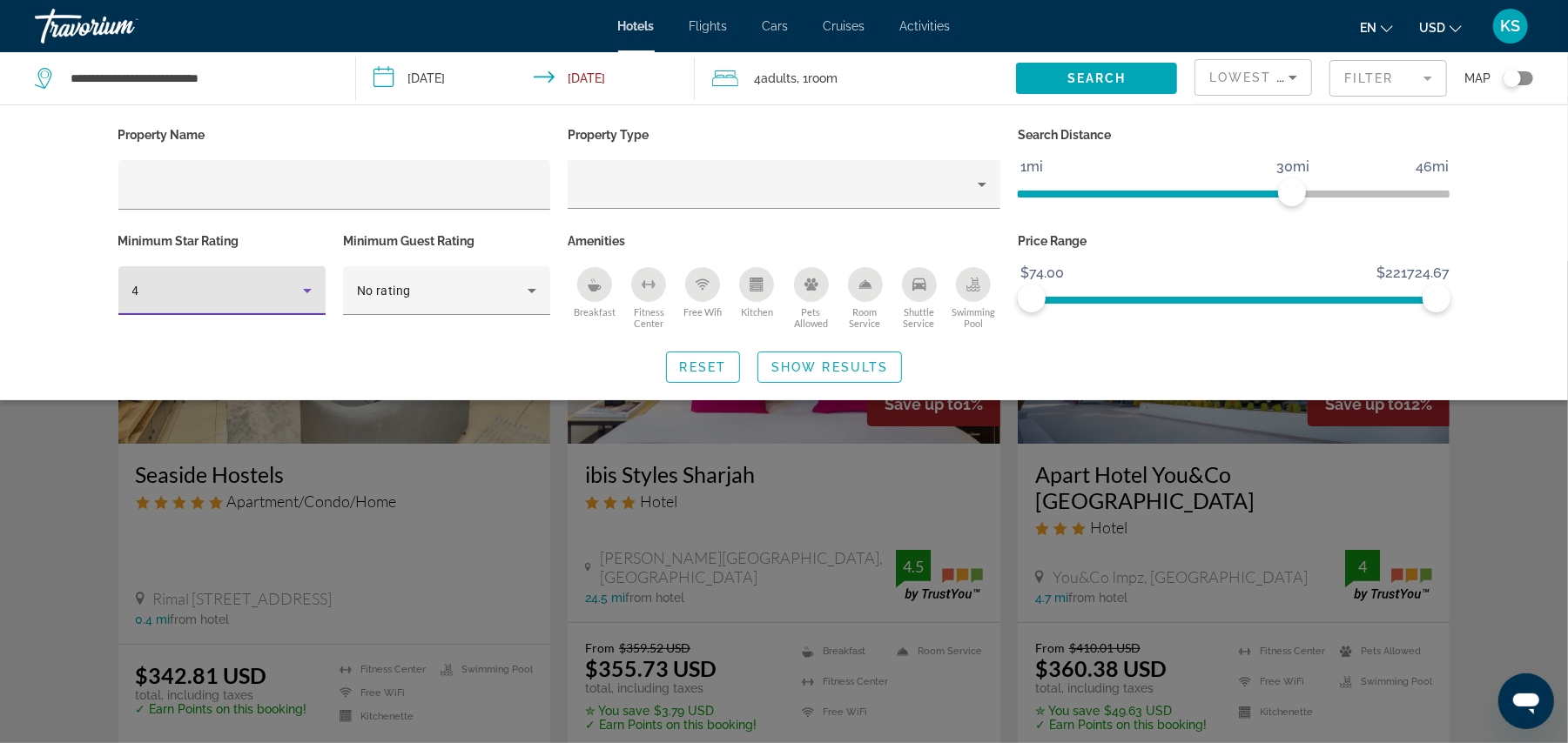
click at [233, 293] on div "4" at bounding box center [218, 290] width 171 height 21
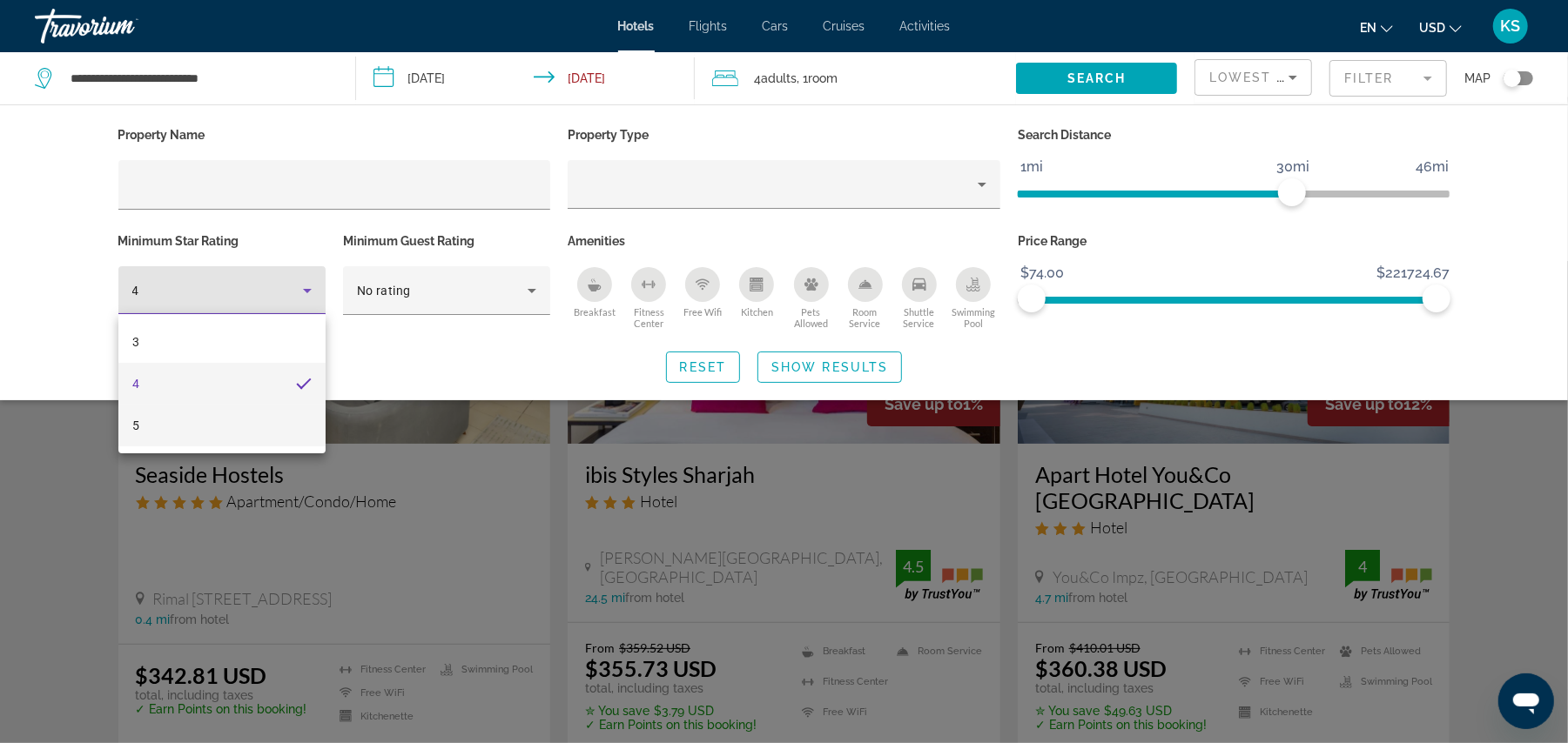
click at [196, 429] on mat-option "5" at bounding box center [221, 426] width 207 height 42
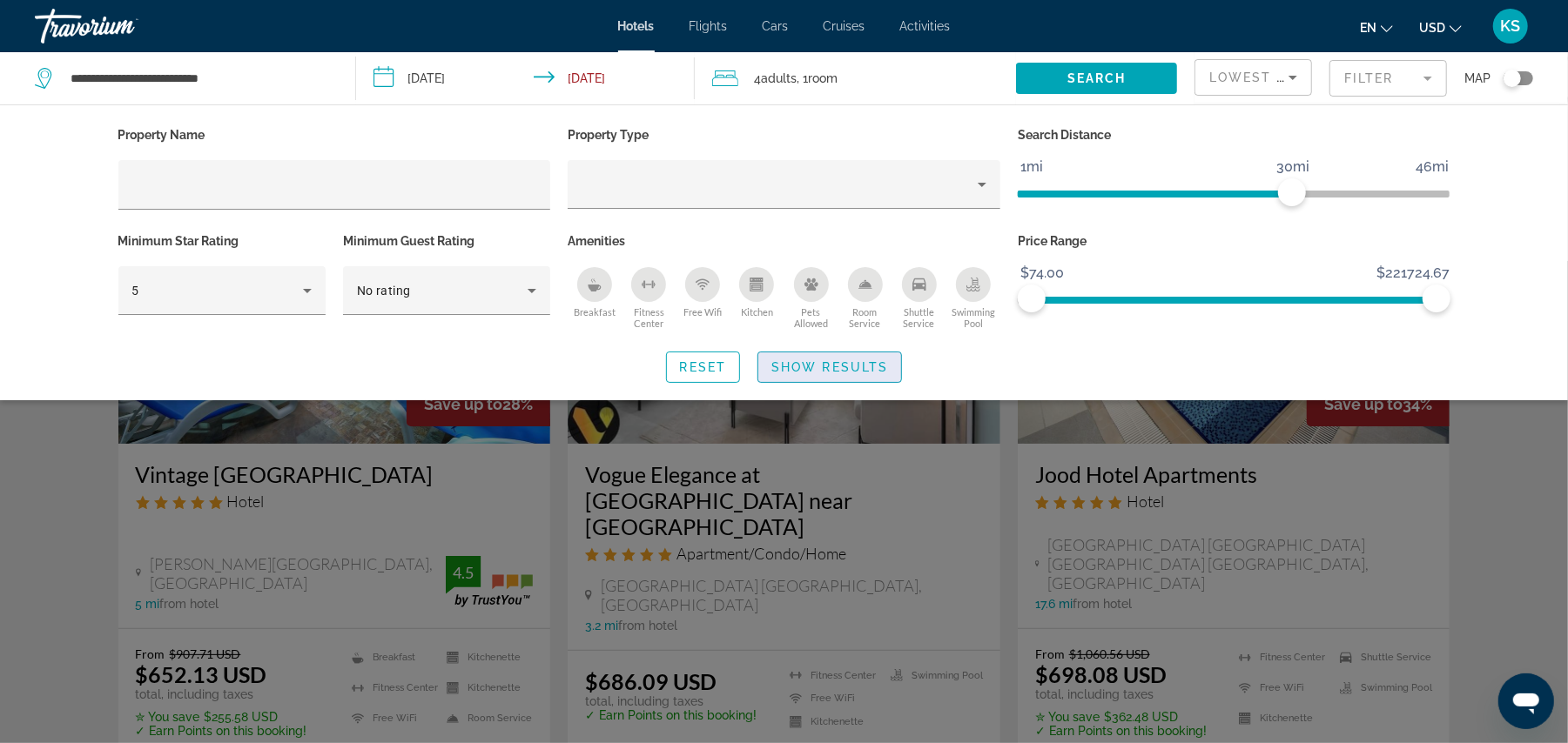
click at [797, 361] on span "Show Results" at bounding box center [829, 368] width 117 height 14
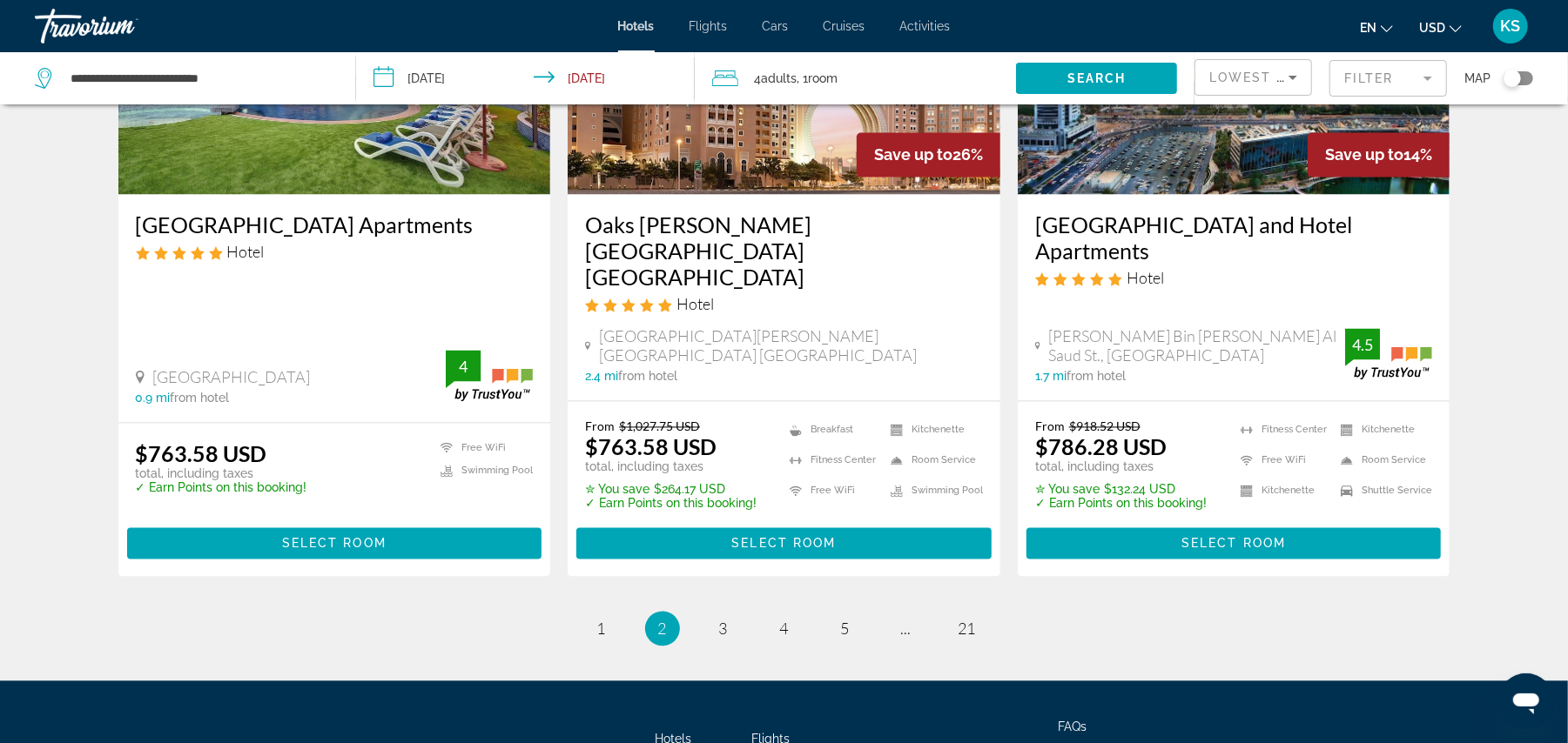
scroll to position [2348, 0]
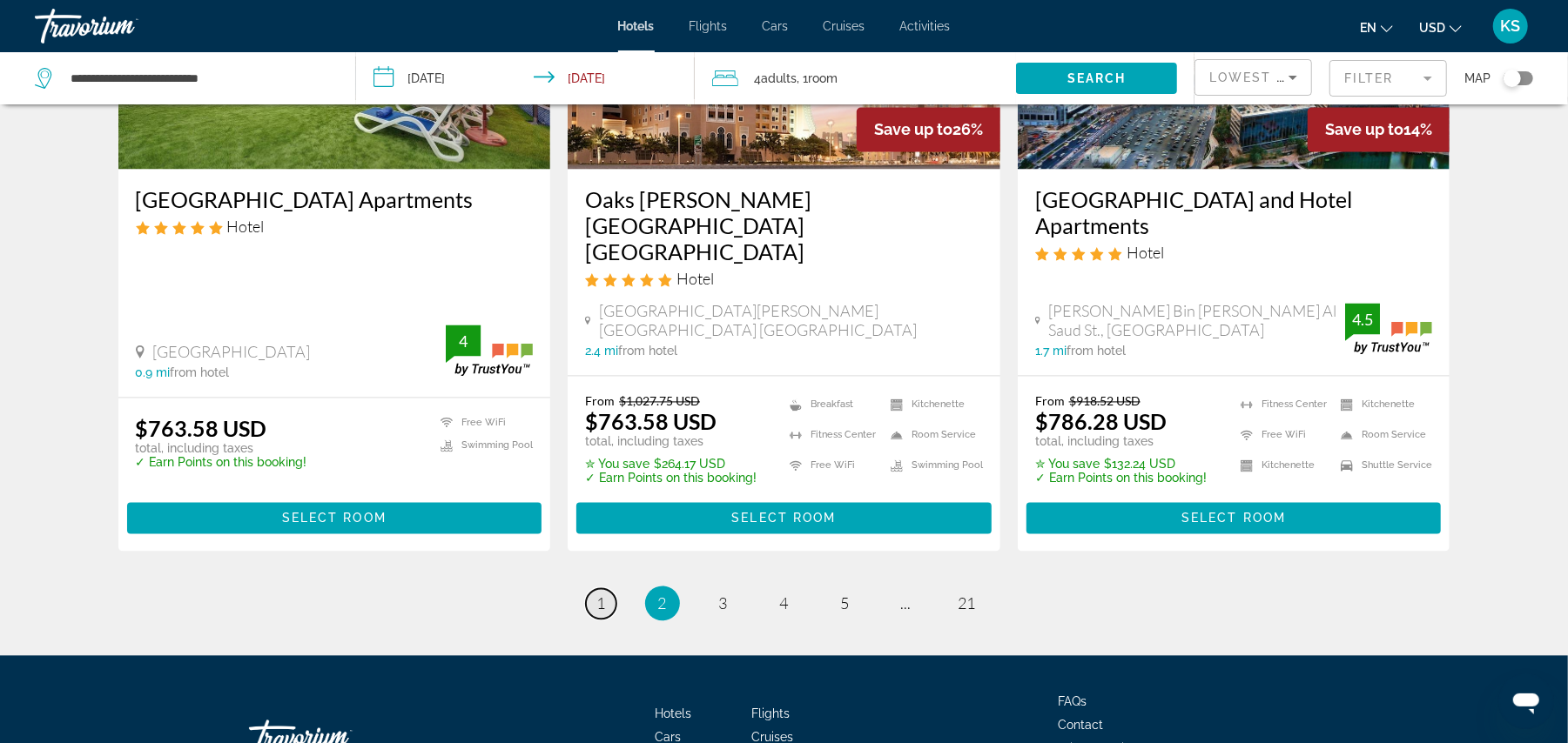
click at [603, 595] on span "1" at bounding box center [601, 603] width 9 height 19
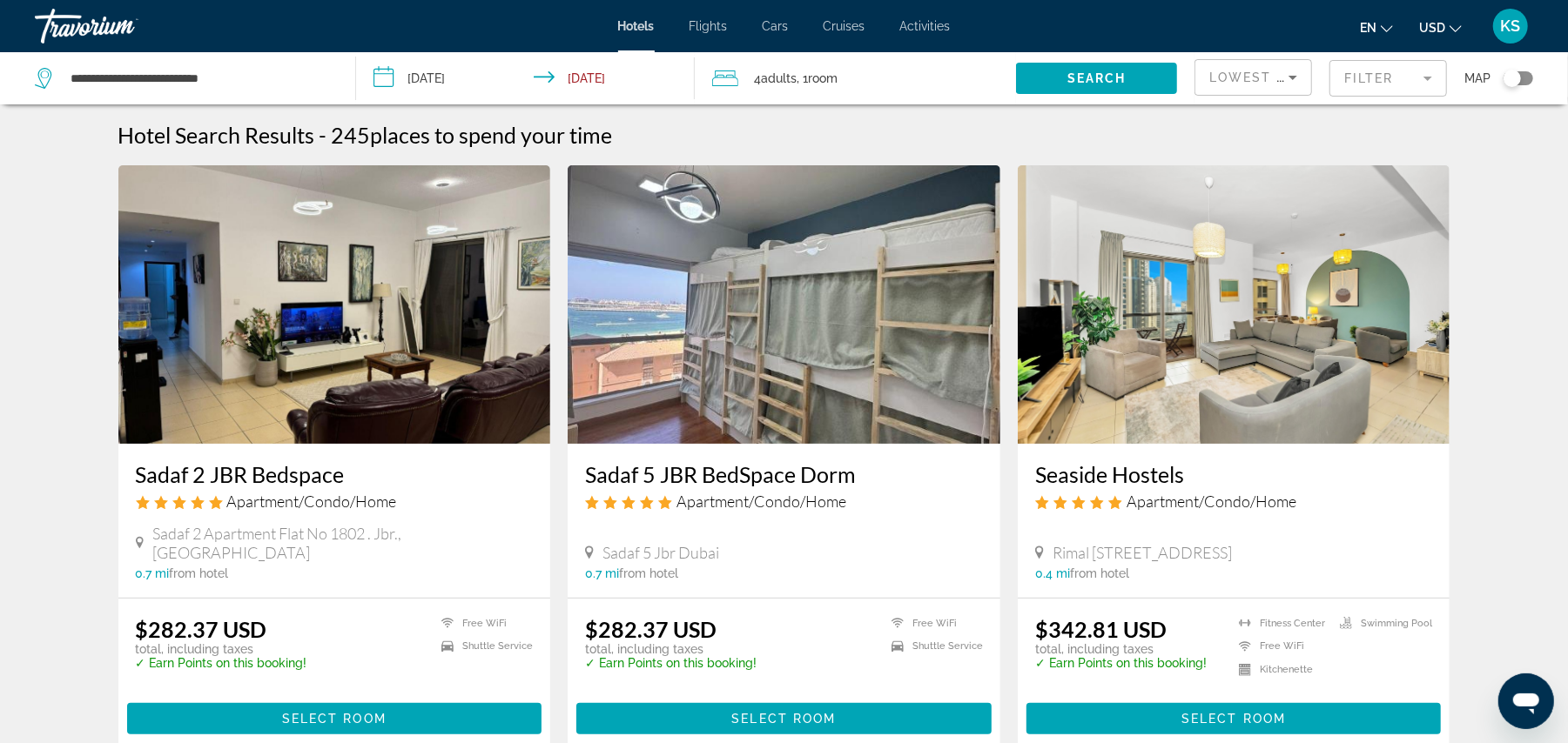
click at [603, 486] on h3 "Sadaf 5 JBR BedSpace Dorm" at bounding box center [784, 474] width 398 height 27
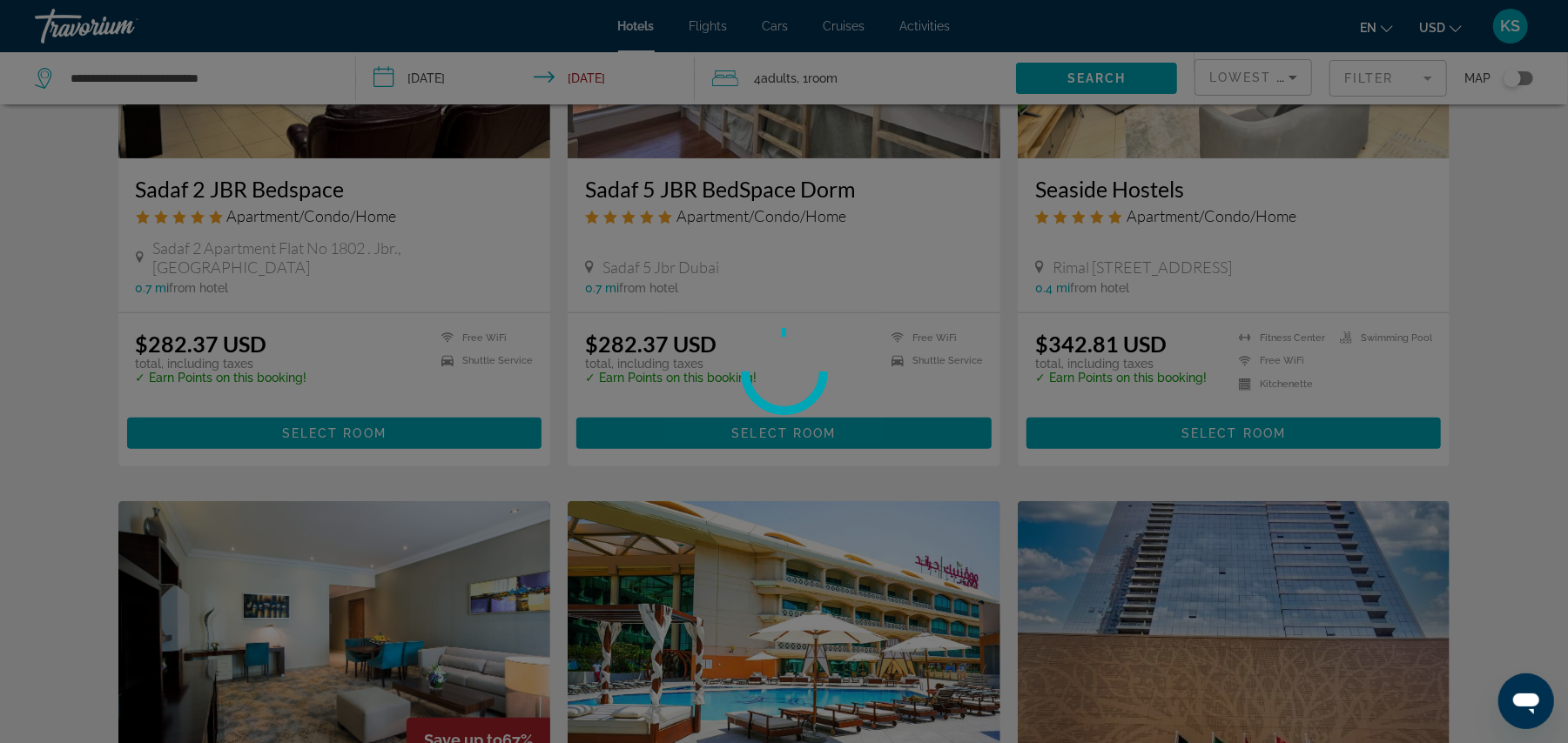
scroll to position [296, 0]
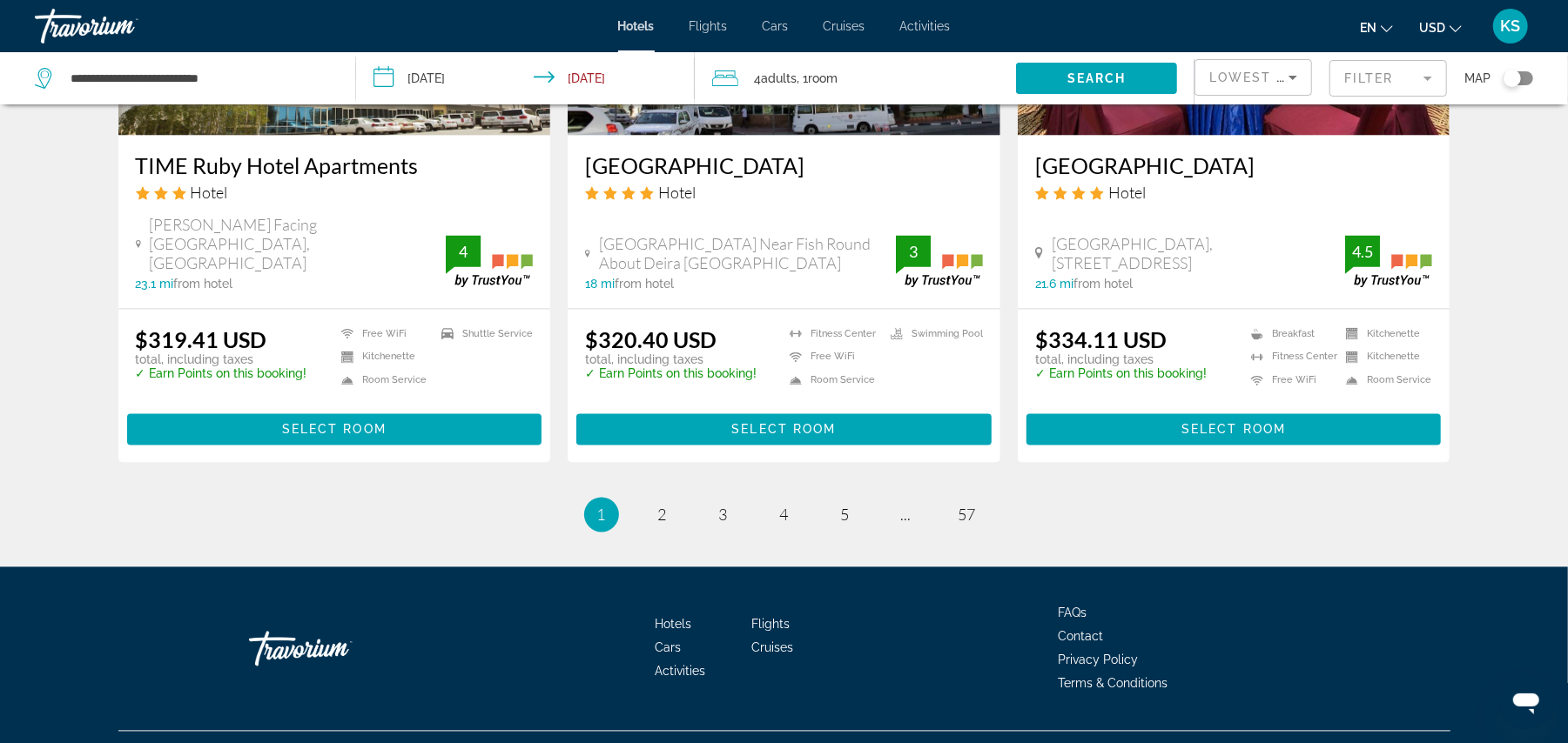
scroll to position [2211, 0]
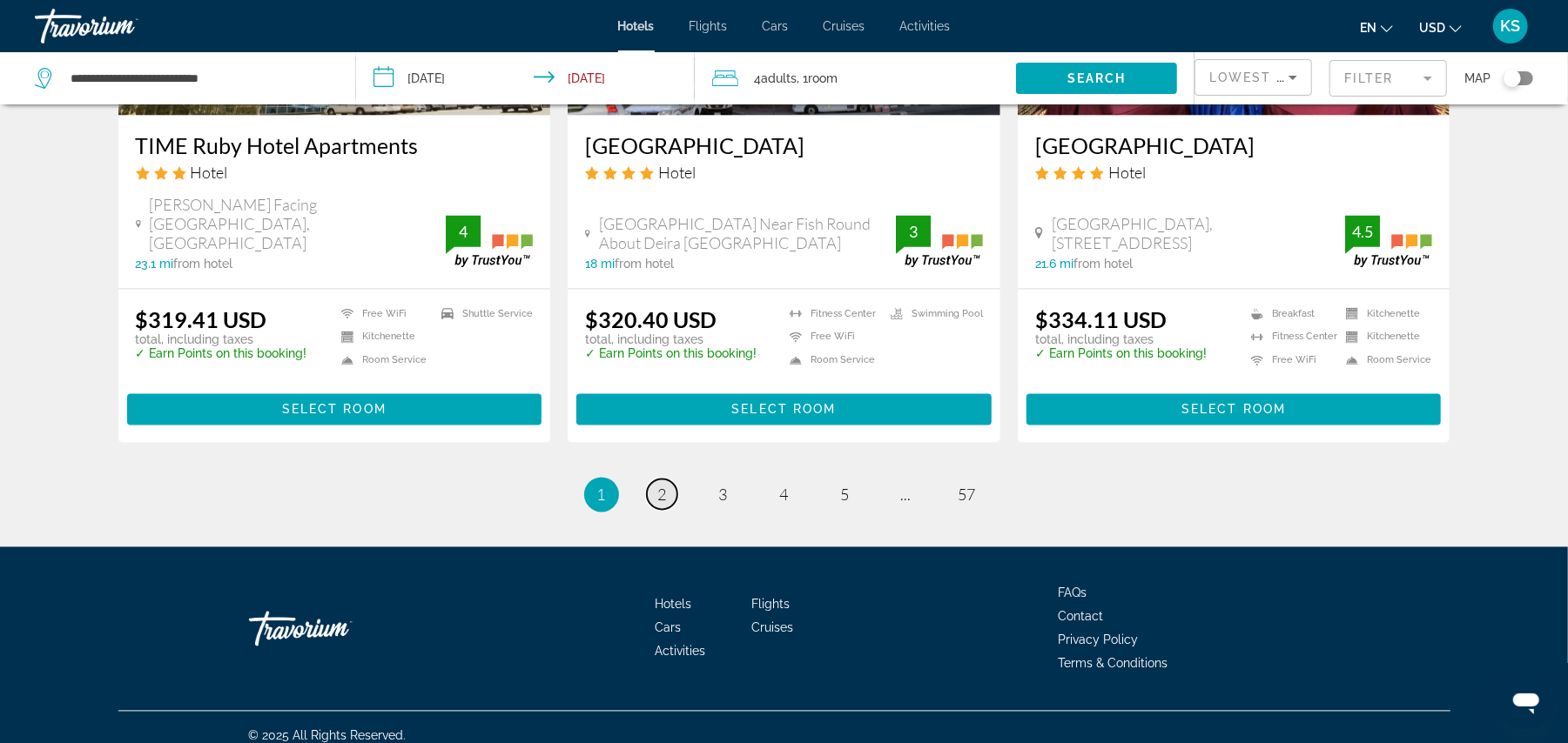
click at [664, 486] on span "2" at bounding box center [662, 494] width 9 height 19
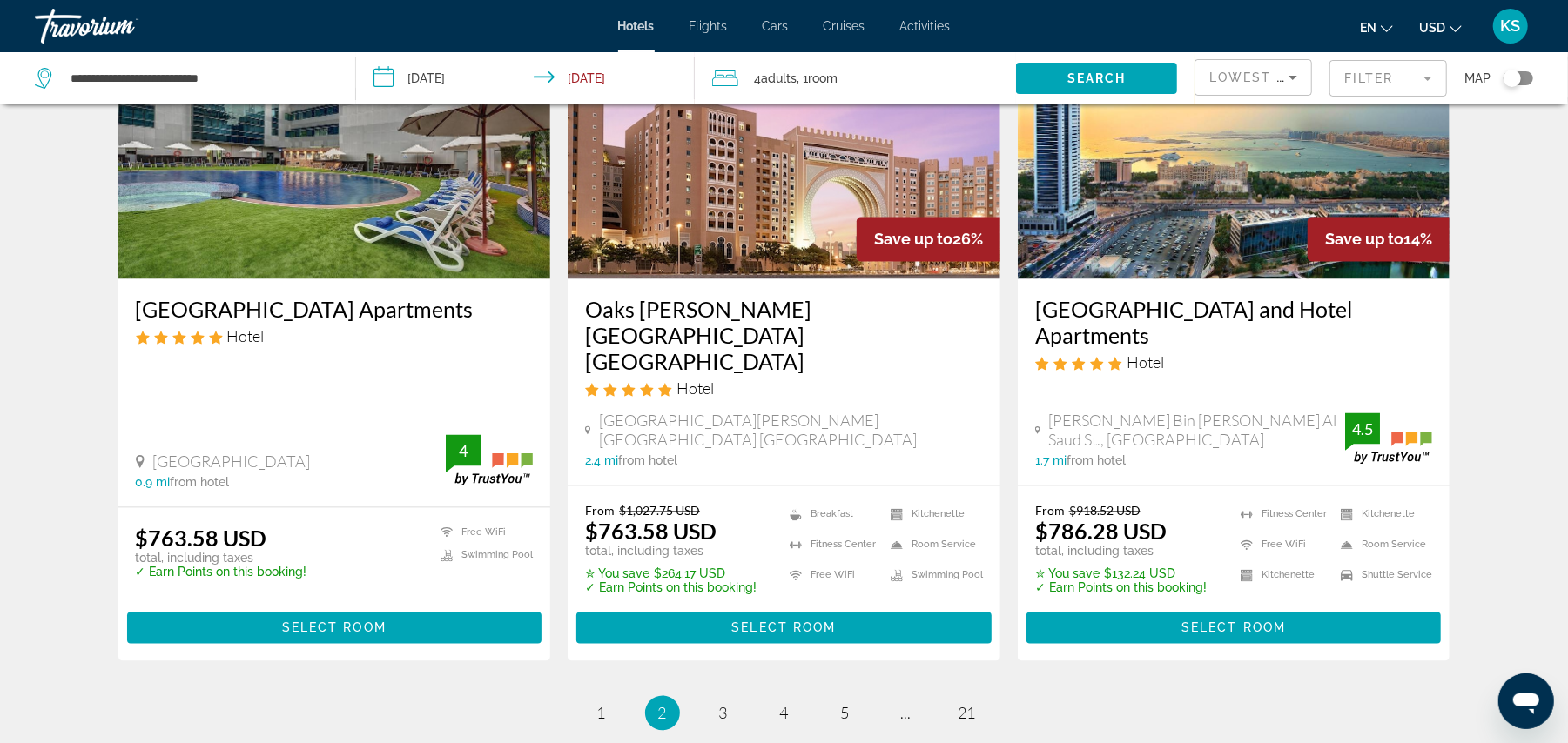
scroll to position [2249, 0]
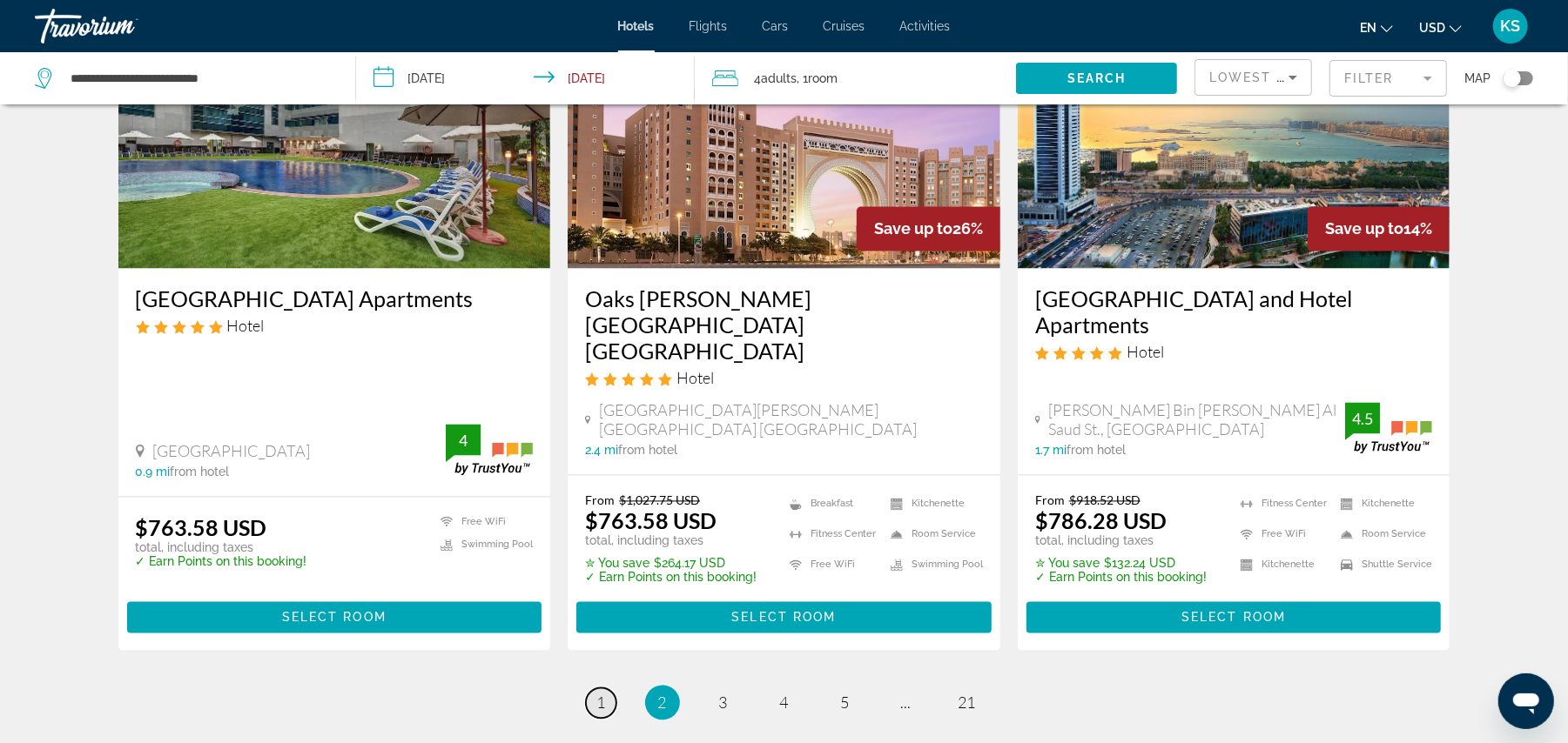
click at [608, 688] on link "page 1" at bounding box center [601, 703] width 30 height 30
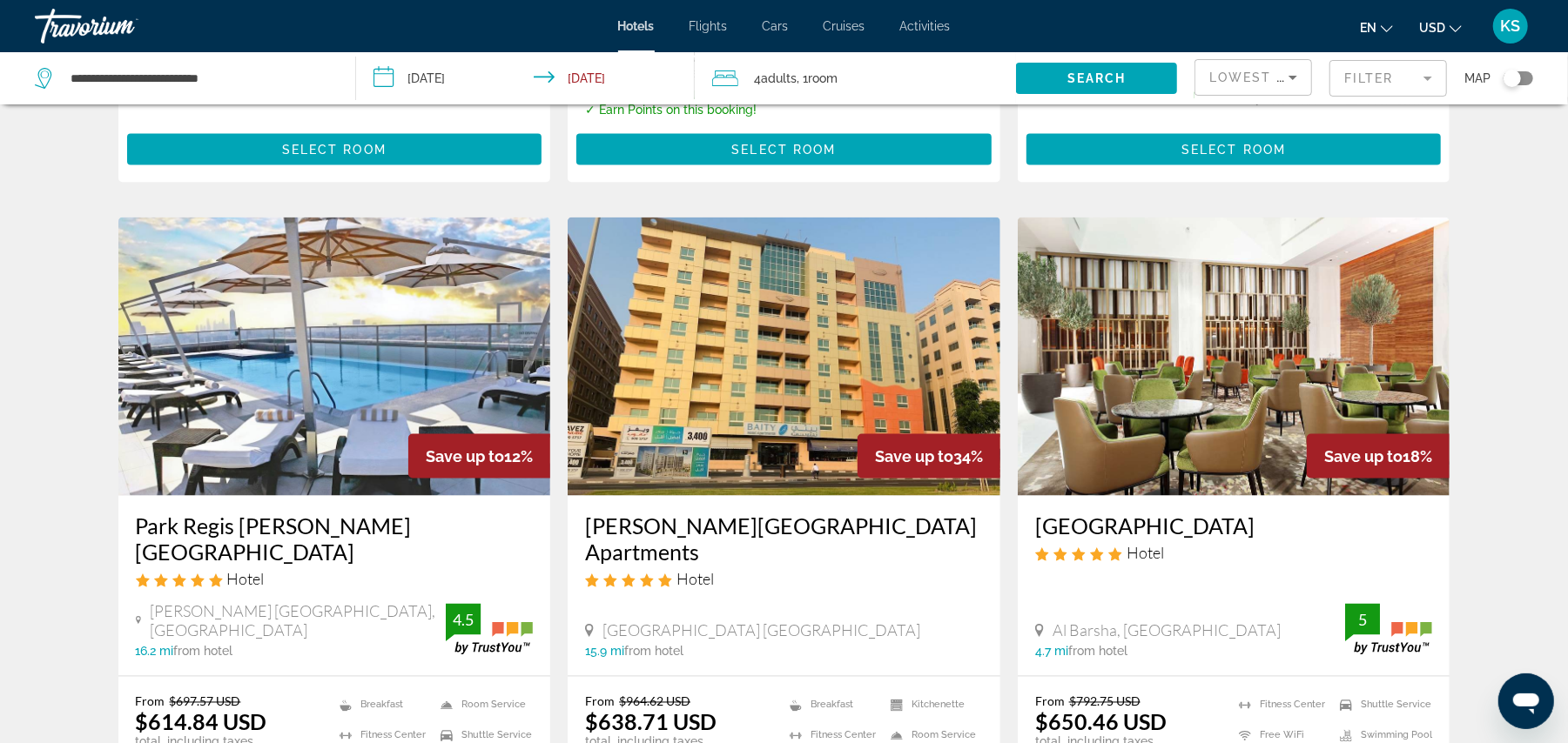
scroll to position [1883, 0]
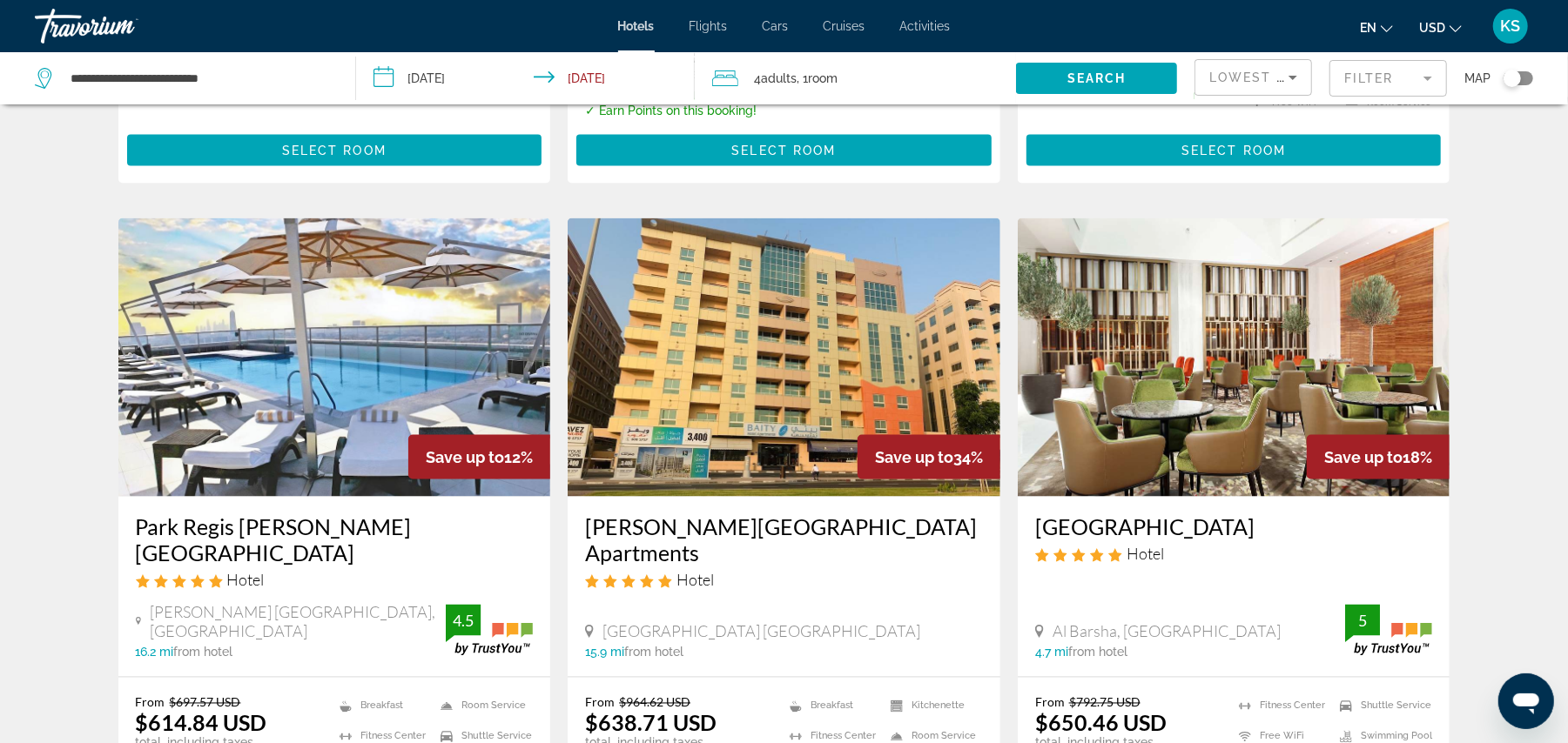
click at [363, 361] on img "Main content" at bounding box center [334, 357] width 433 height 278
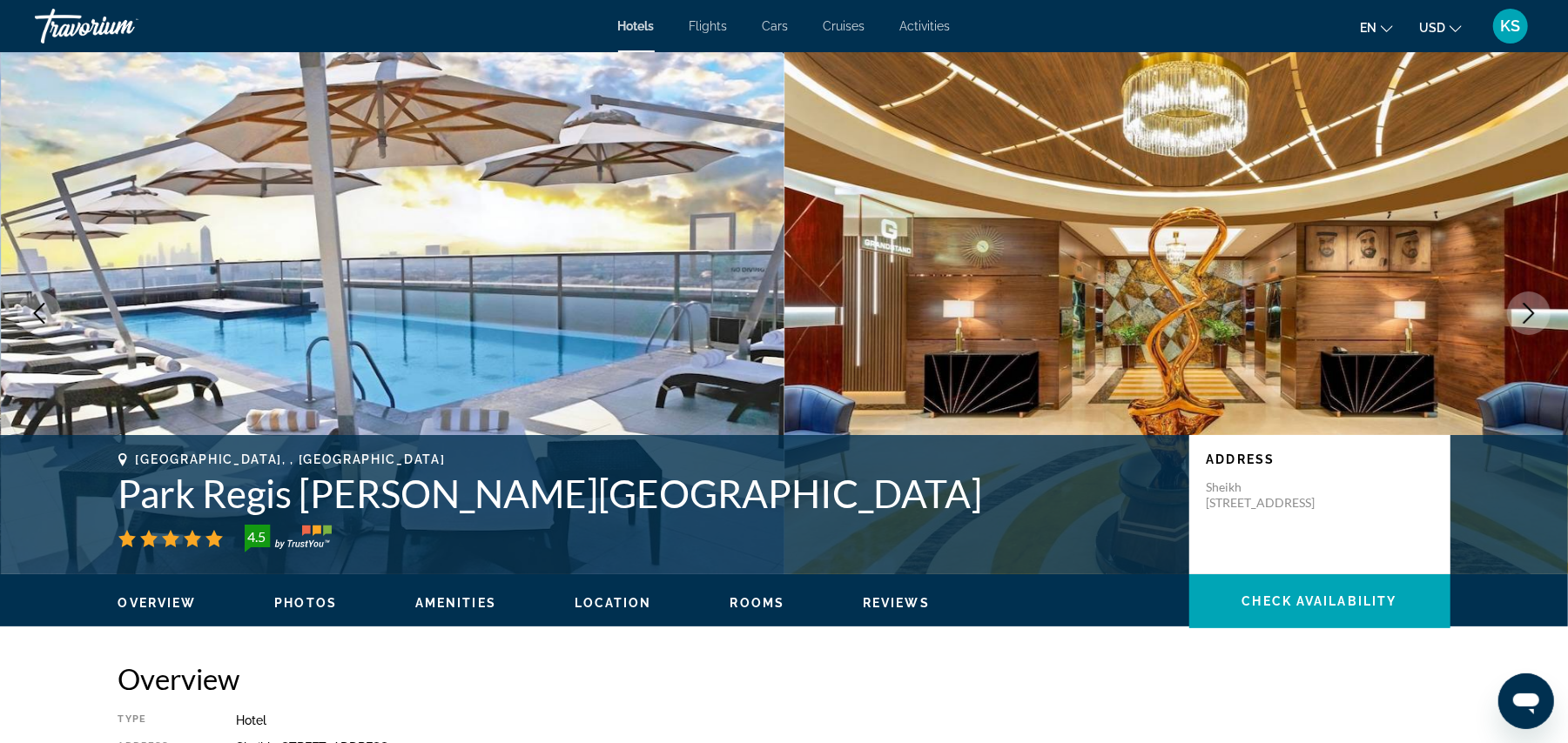
click at [1529, 320] on icon "Next image" at bounding box center [1528, 313] width 21 height 21
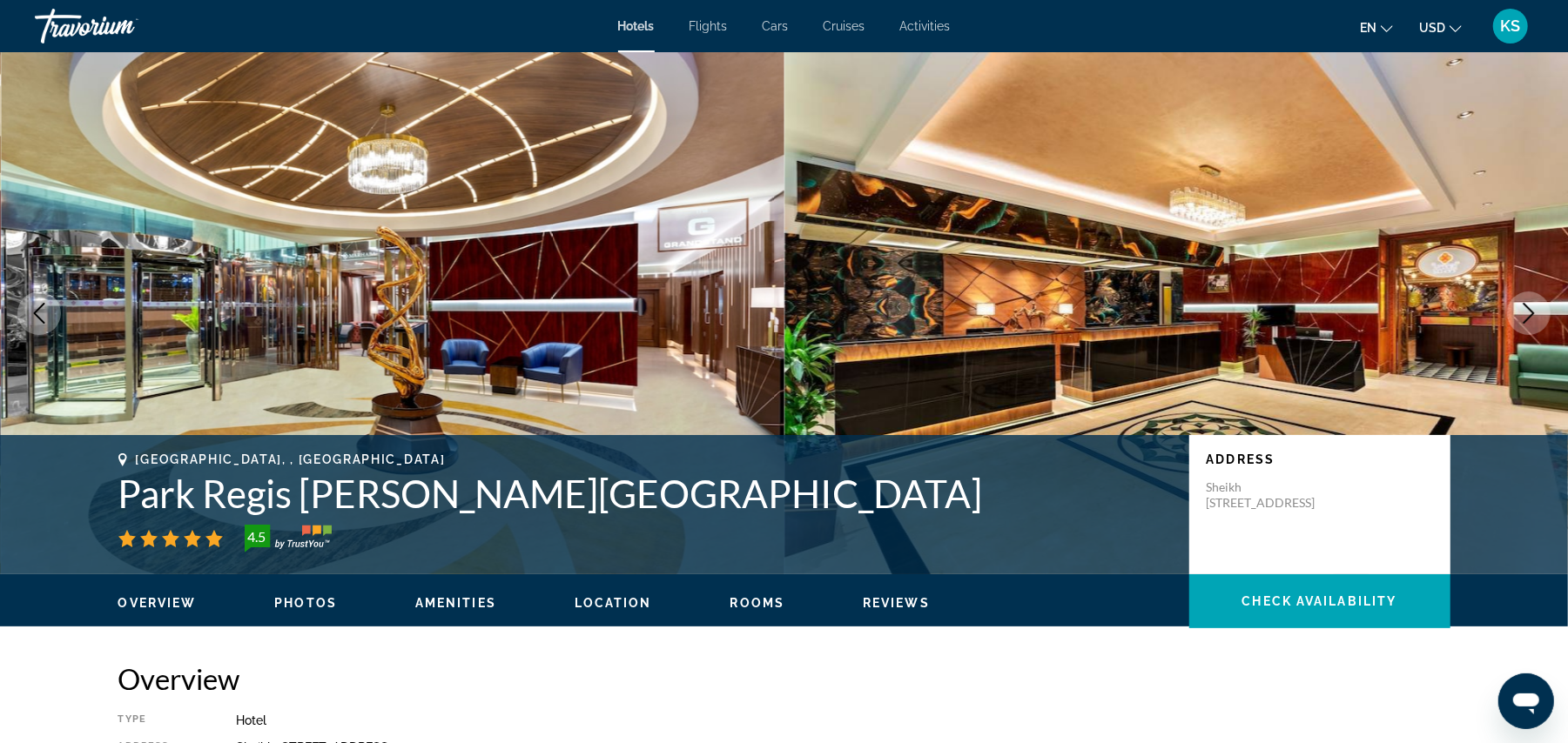
click at [1529, 320] on icon "Next image" at bounding box center [1528, 313] width 21 height 21
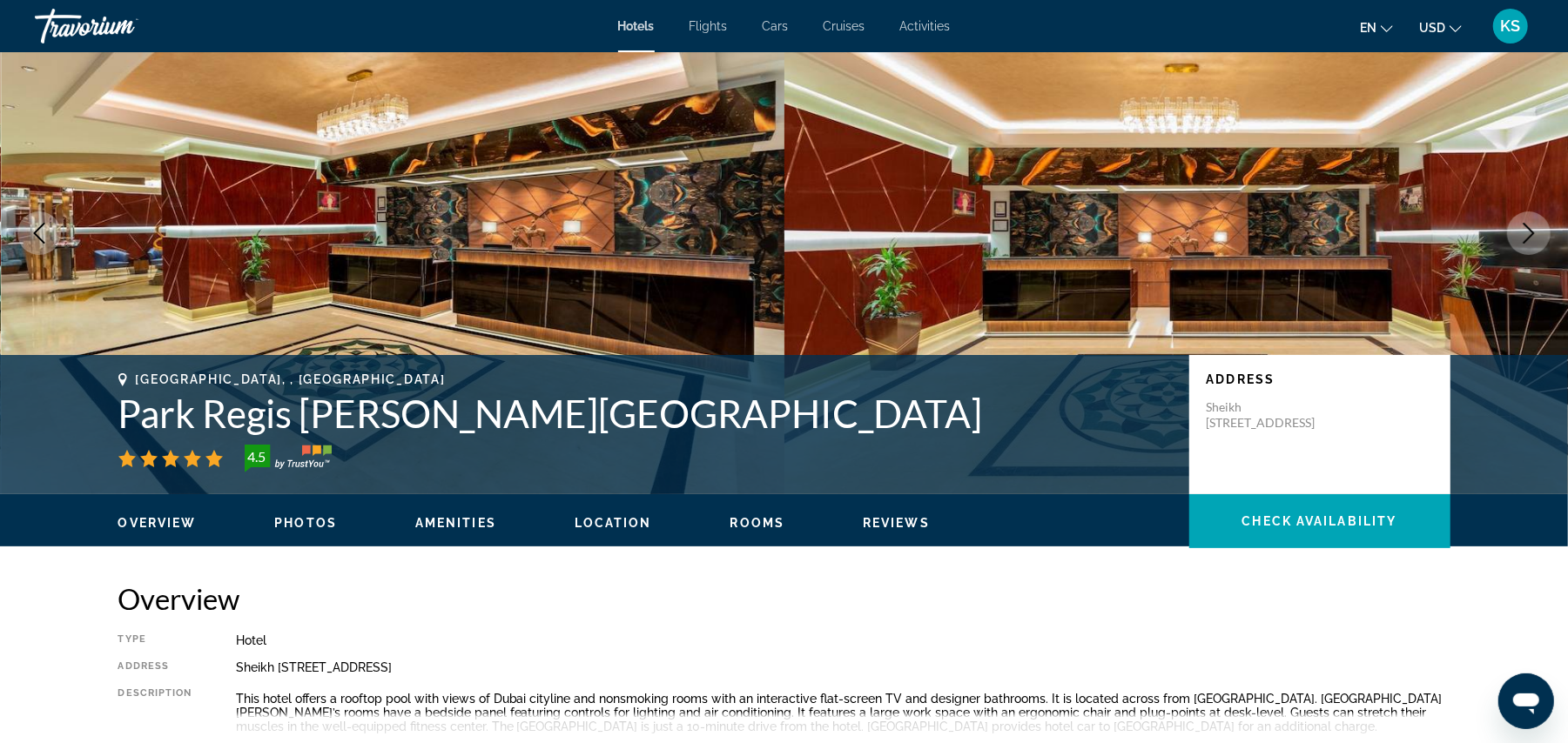
scroll to position [4, 0]
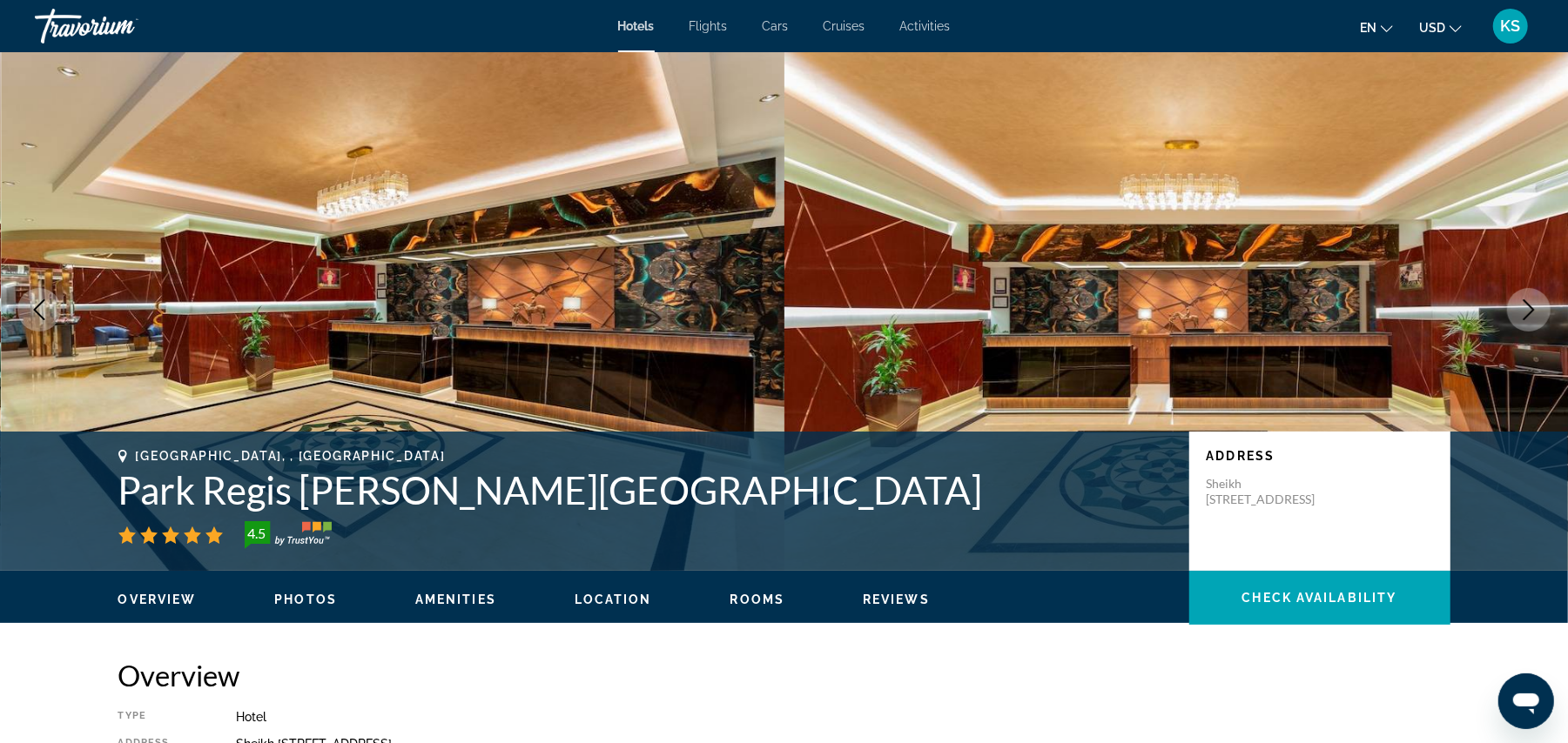
click at [1529, 320] on button "Next image" at bounding box center [1529, 310] width 43 height 43
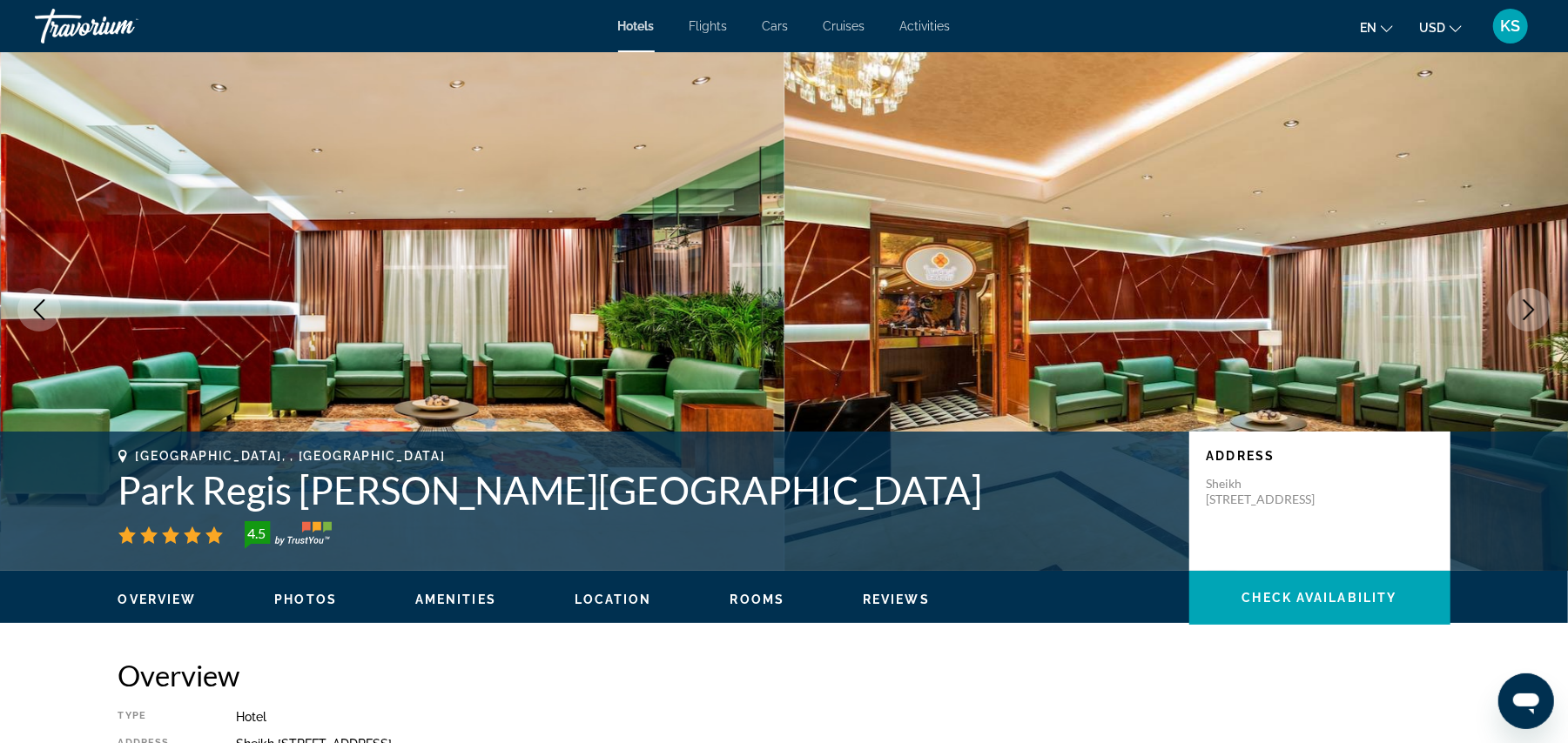
click at [1529, 320] on button "Next image" at bounding box center [1529, 310] width 43 height 43
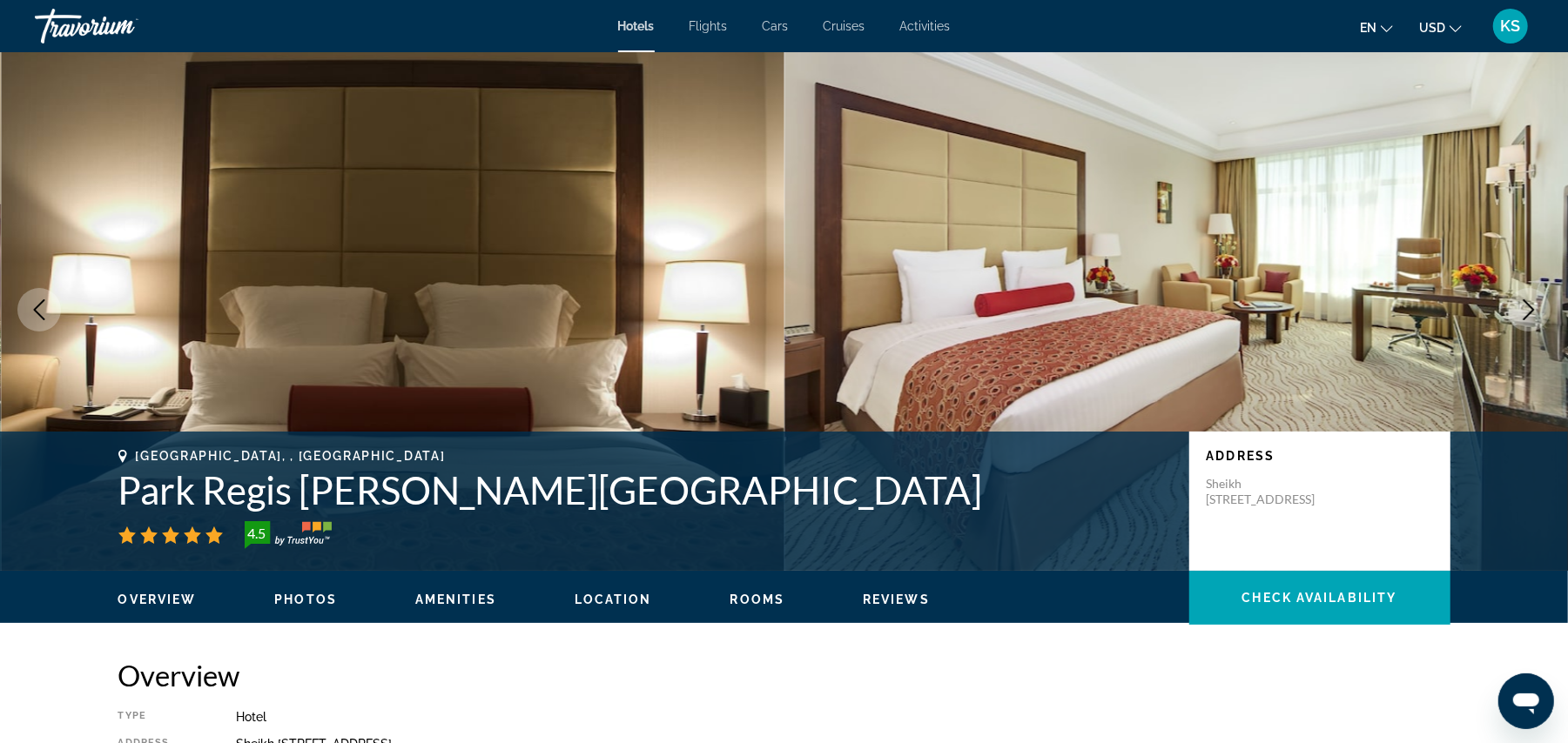
click at [1529, 320] on button "Next image" at bounding box center [1529, 310] width 43 height 43
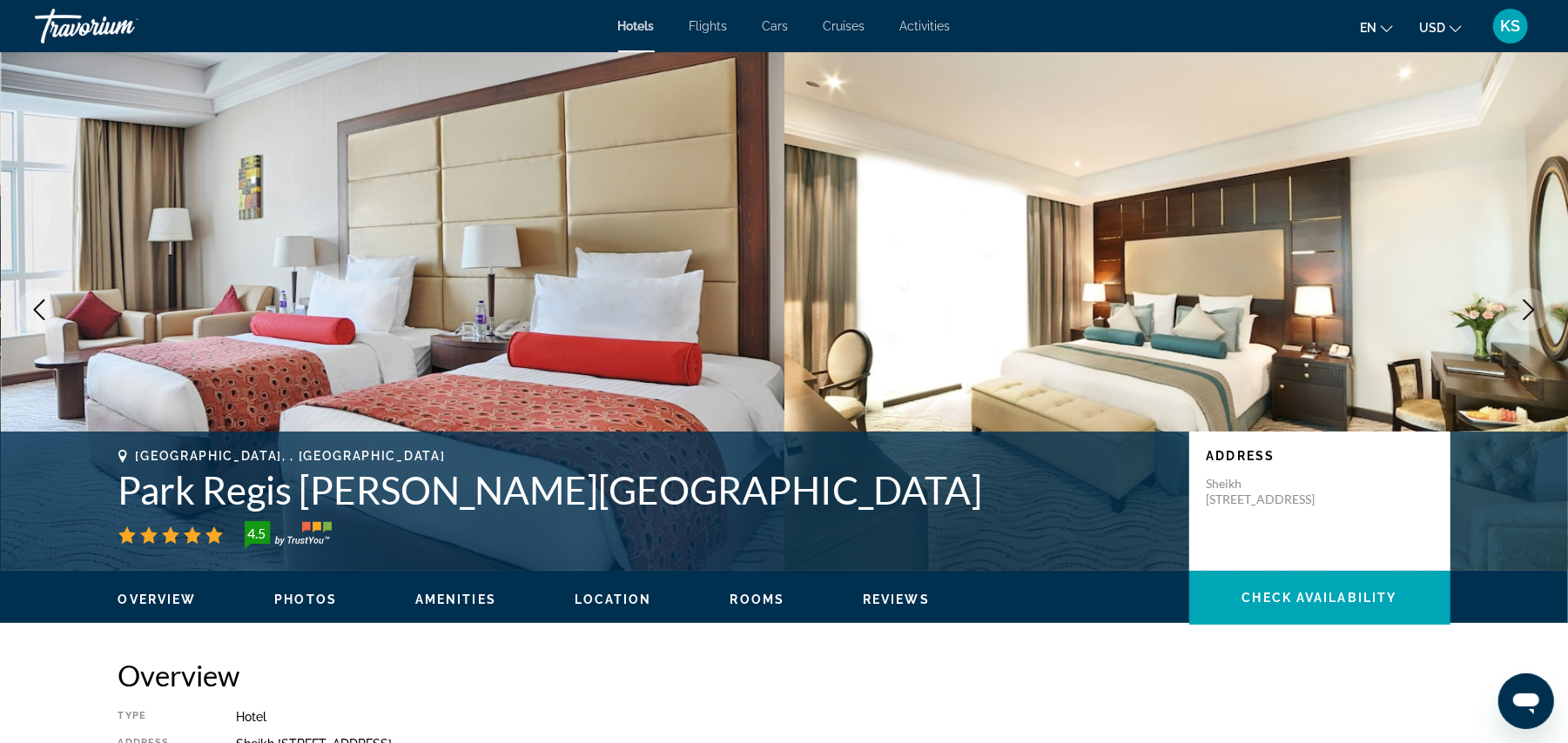
click at [1529, 320] on button "Next image" at bounding box center [1529, 310] width 43 height 43
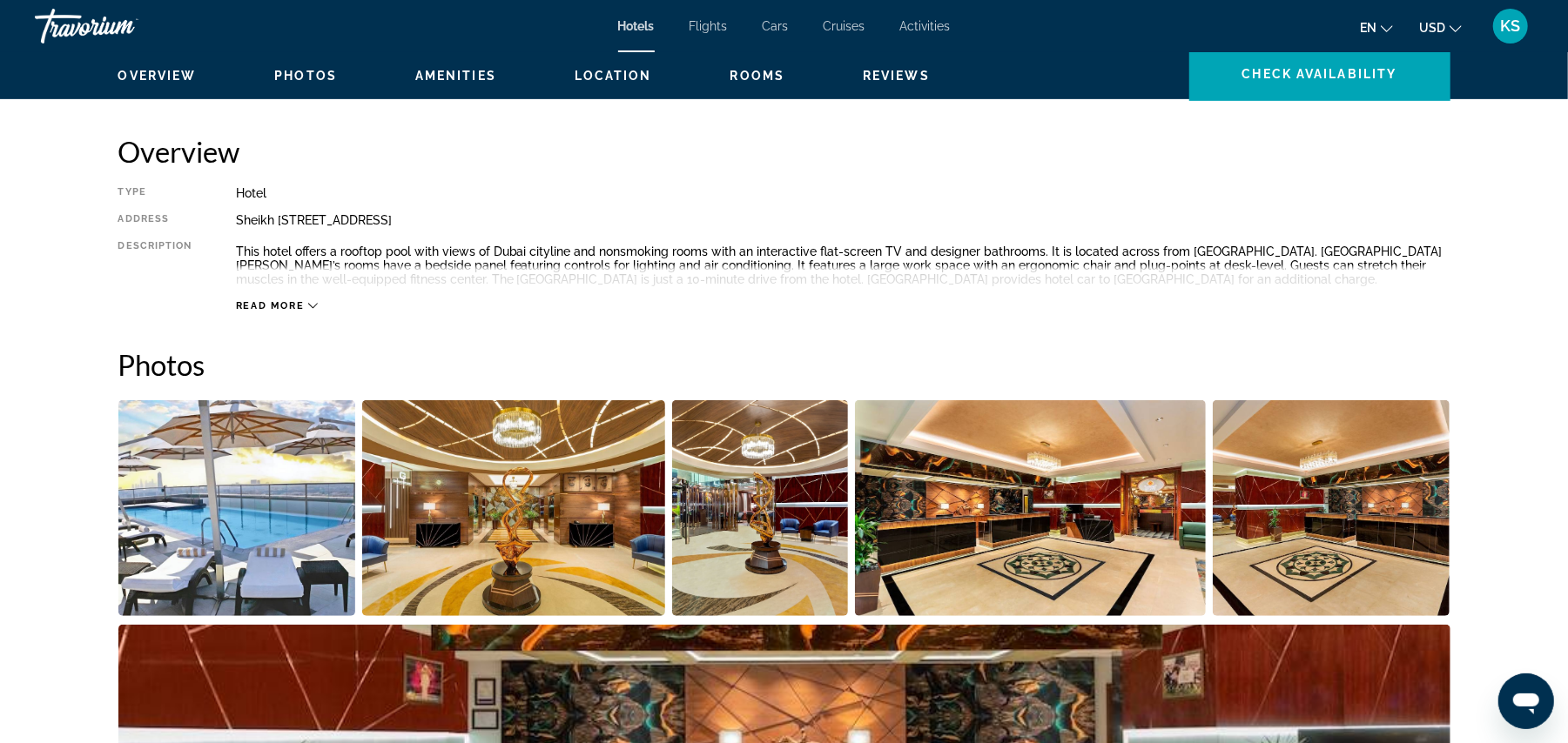
scroll to position [474, 0]
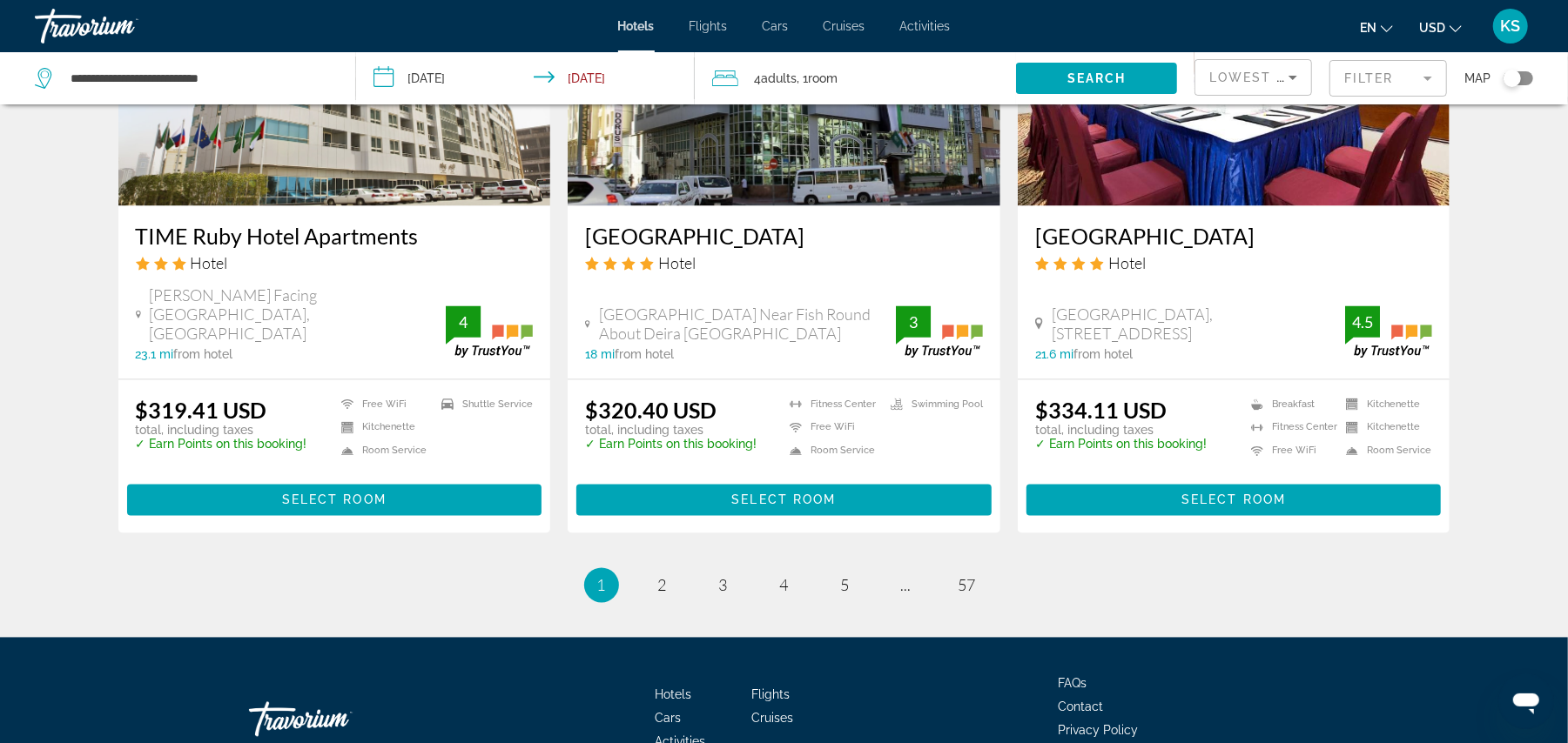
scroll to position [2129, 0]
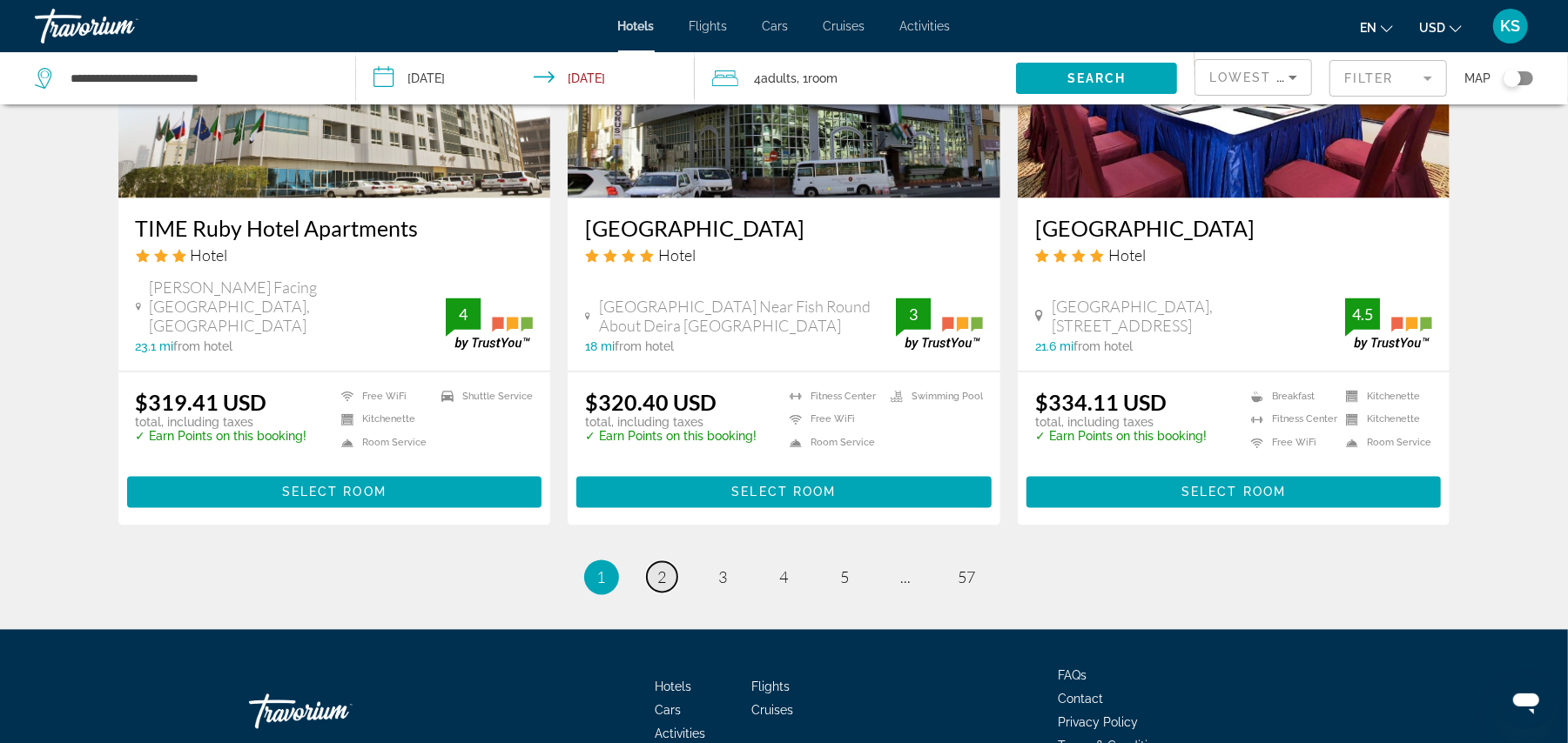
click at [665, 568] on span "2" at bounding box center [662, 577] width 9 height 19
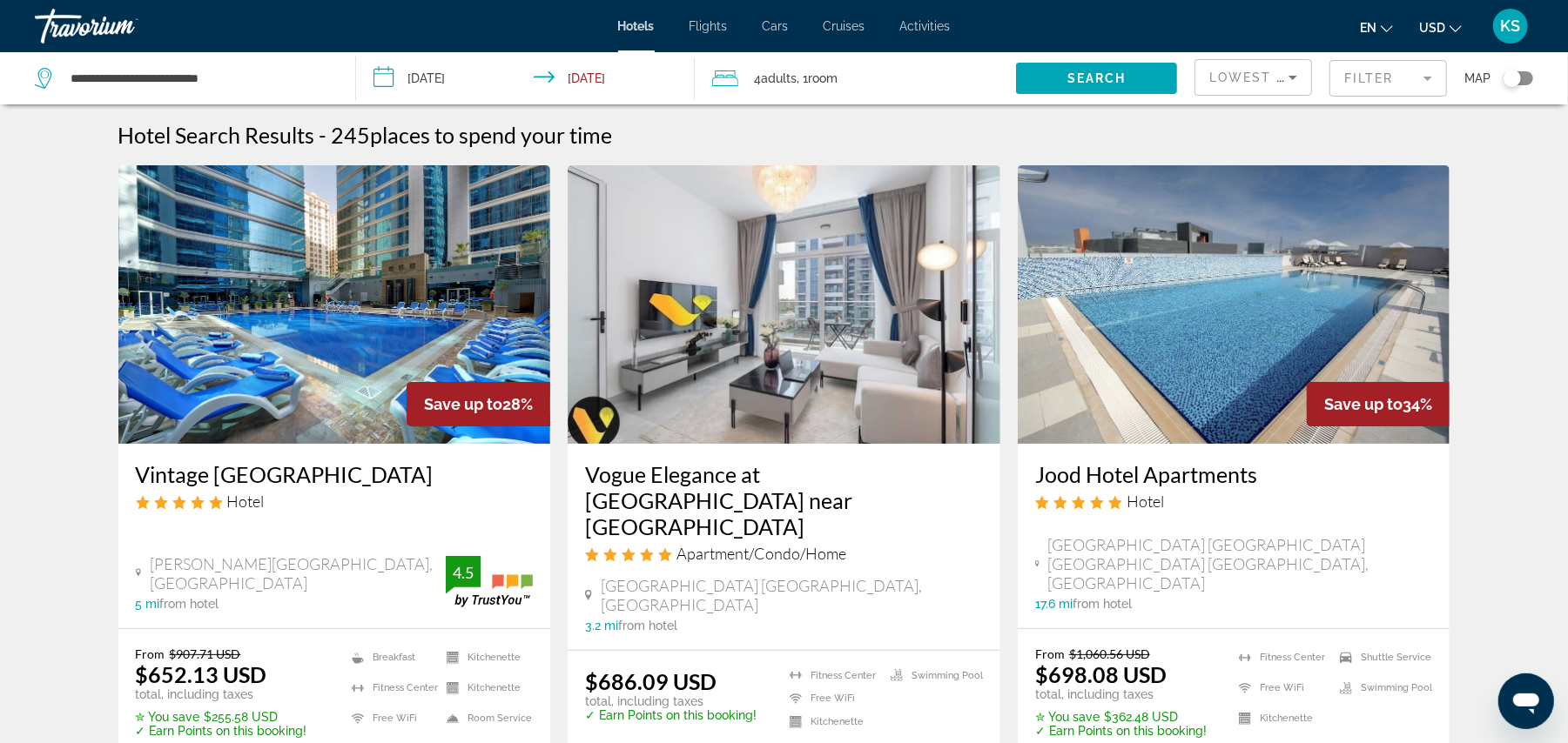
click at [320, 406] on img "Main content" at bounding box center [334, 304] width 433 height 278
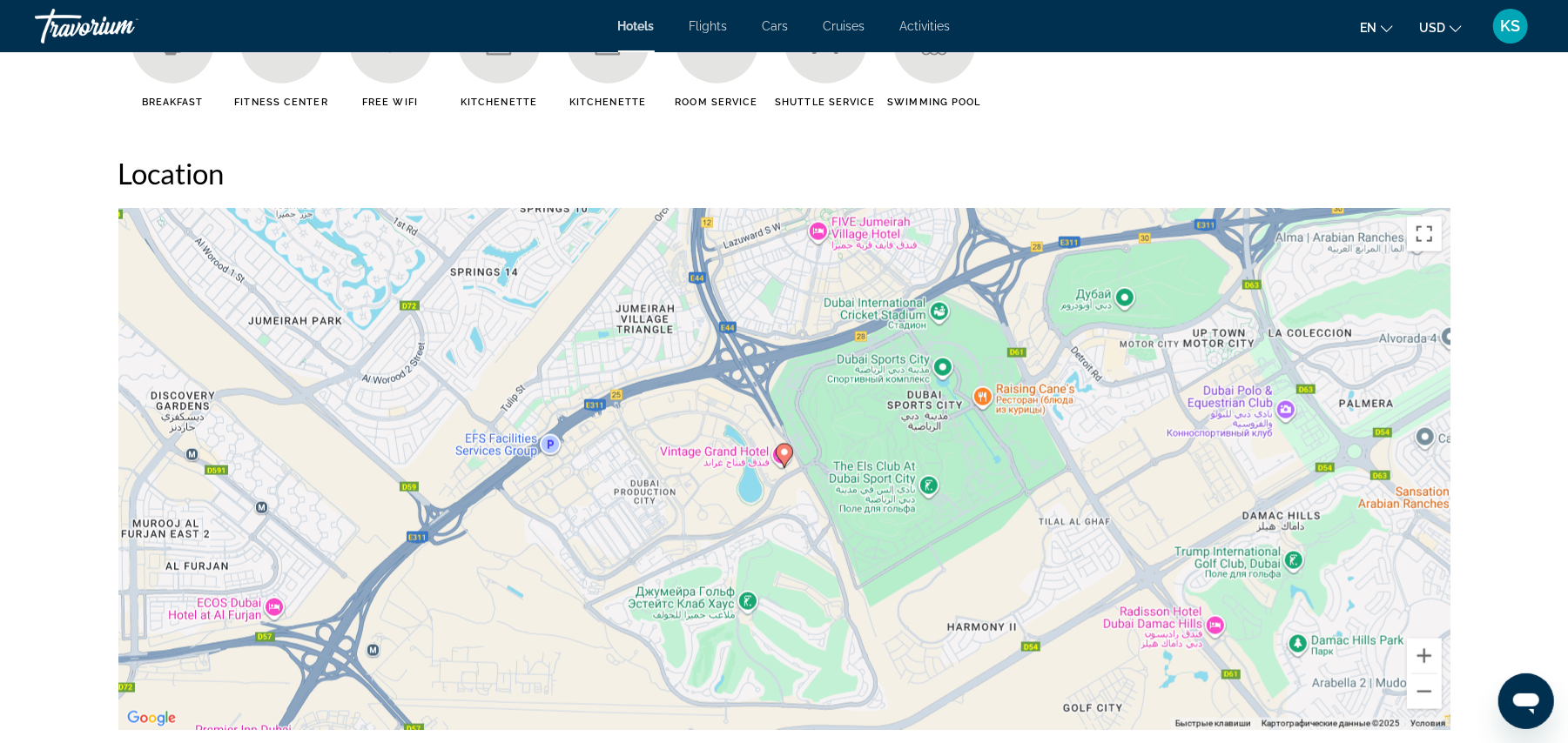
scroll to position [1531, 0]
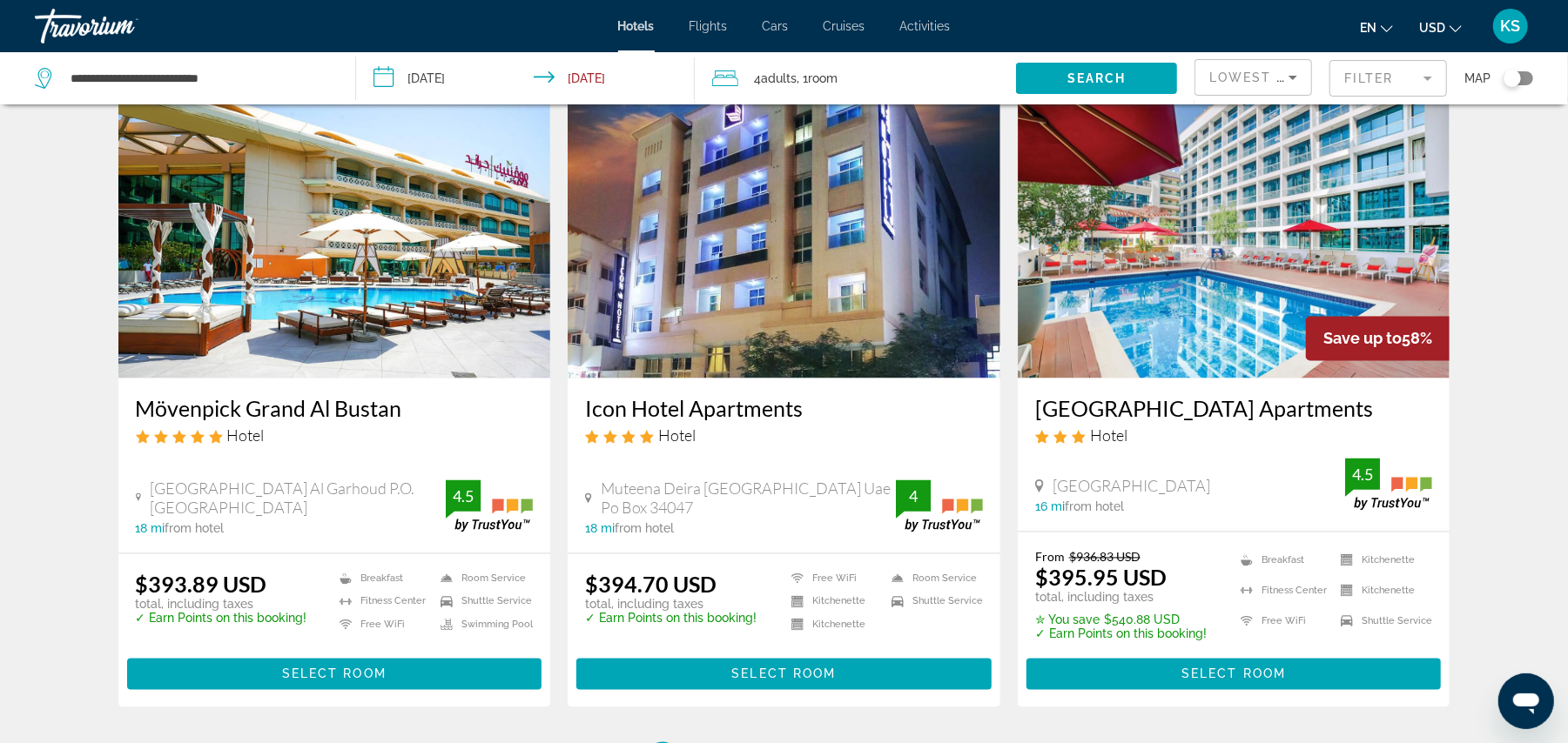
scroll to position [2023, 0]
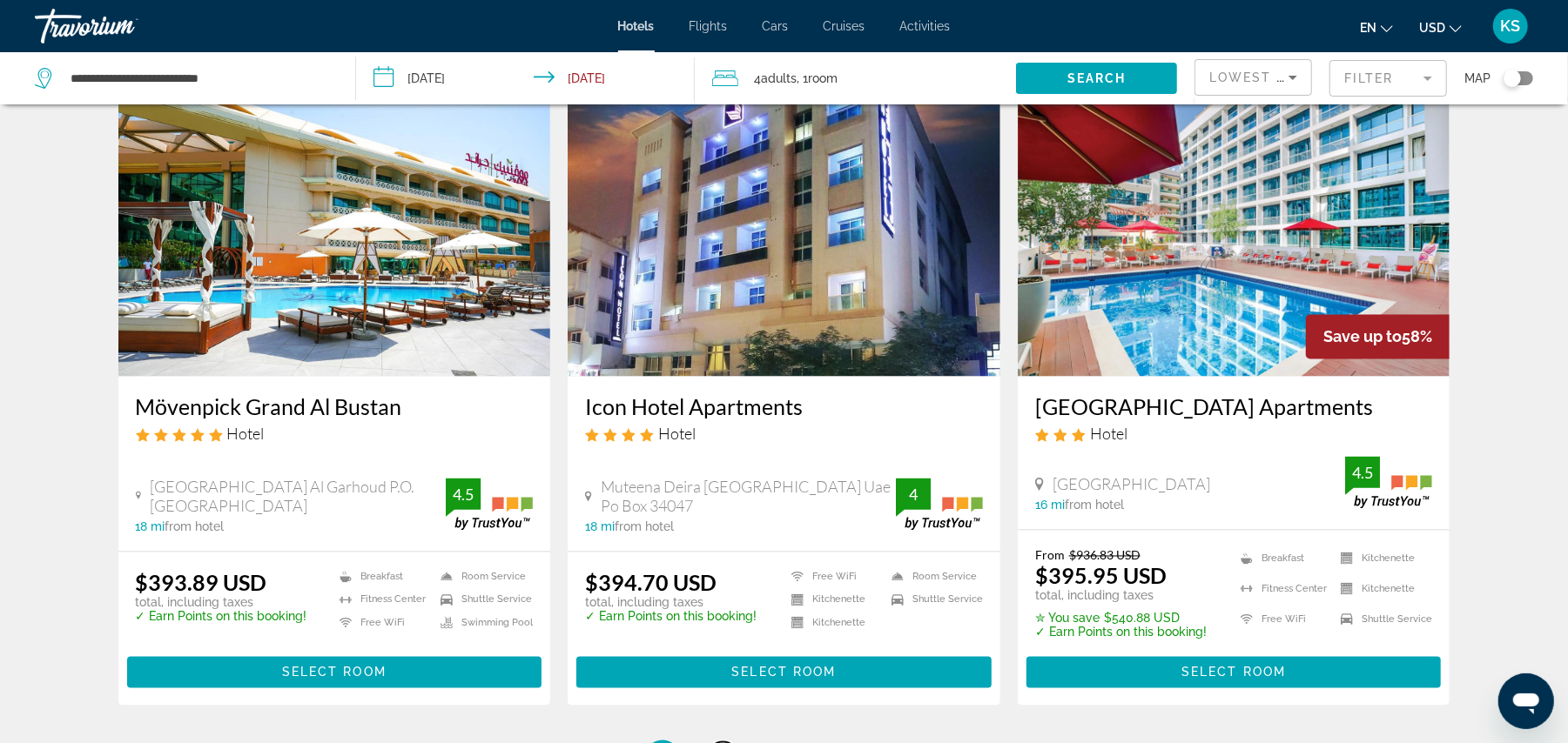
click at [716, 742] on link "page 3" at bounding box center [723, 757] width 30 height 30
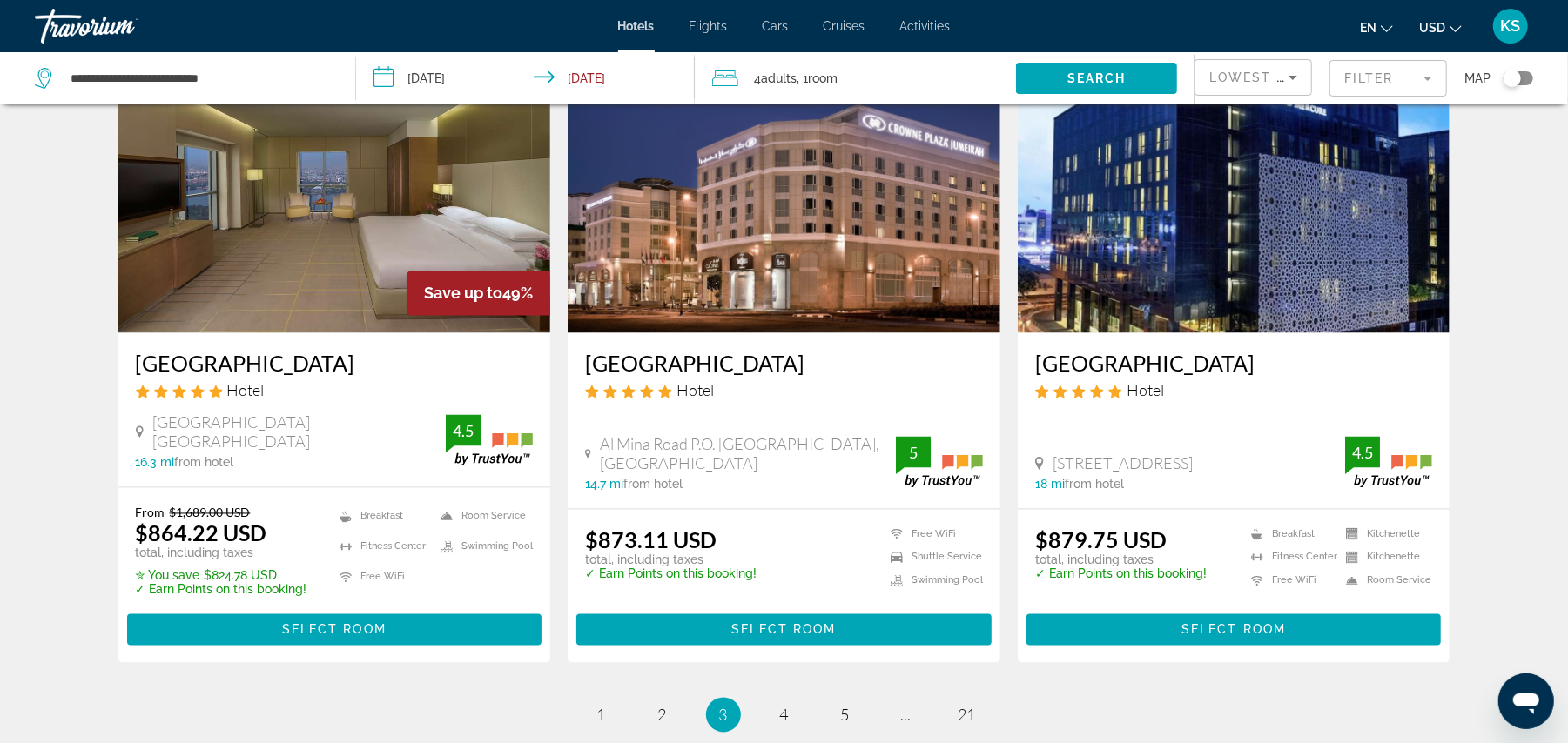
scroll to position [2239, 0]
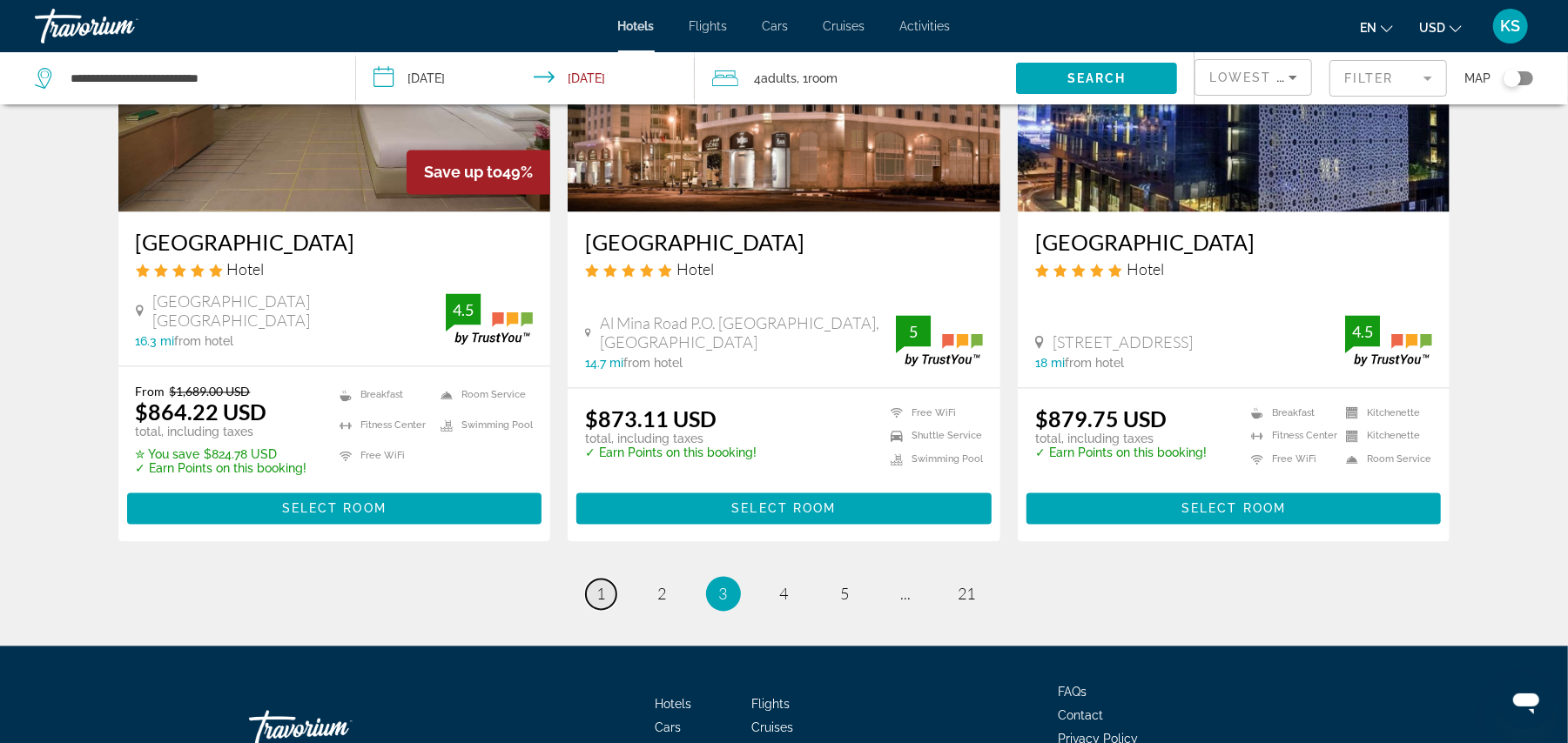
click at [599, 600] on span "1" at bounding box center [601, 594] width 9 height 19
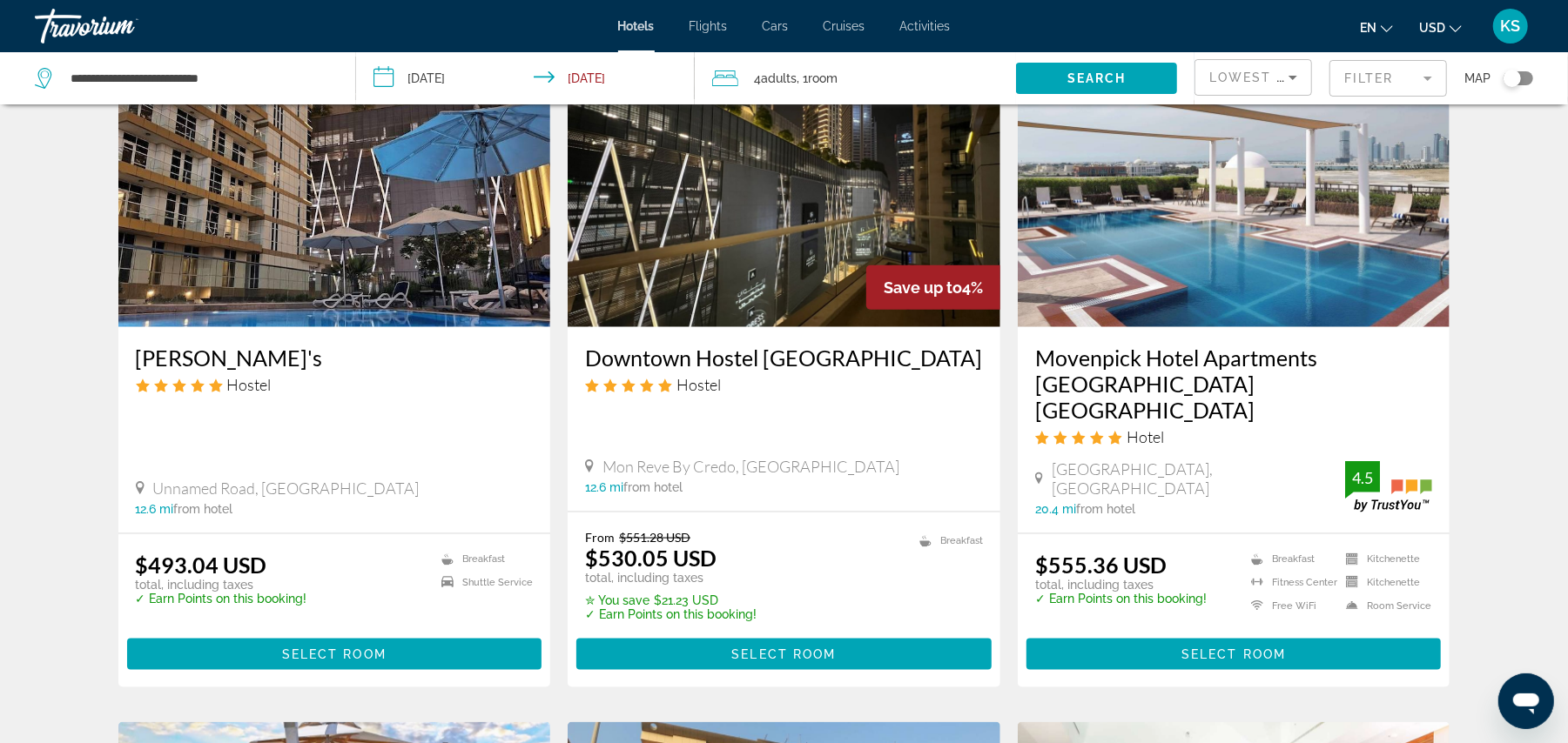
scroll to position [1398, 0]
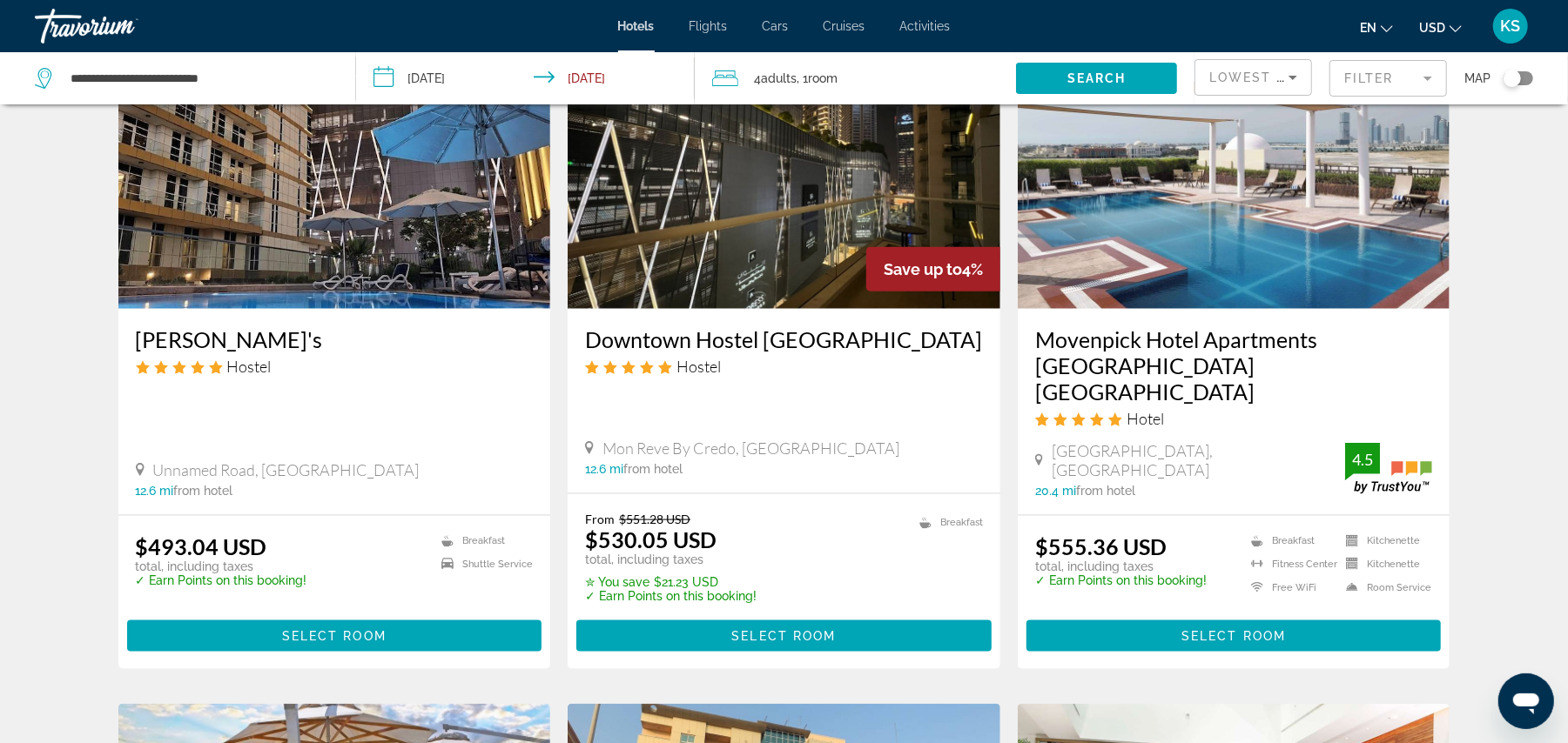
click at [1201, 245] on img "Main content" at bounding box center [1234, 169] width 433 height 278
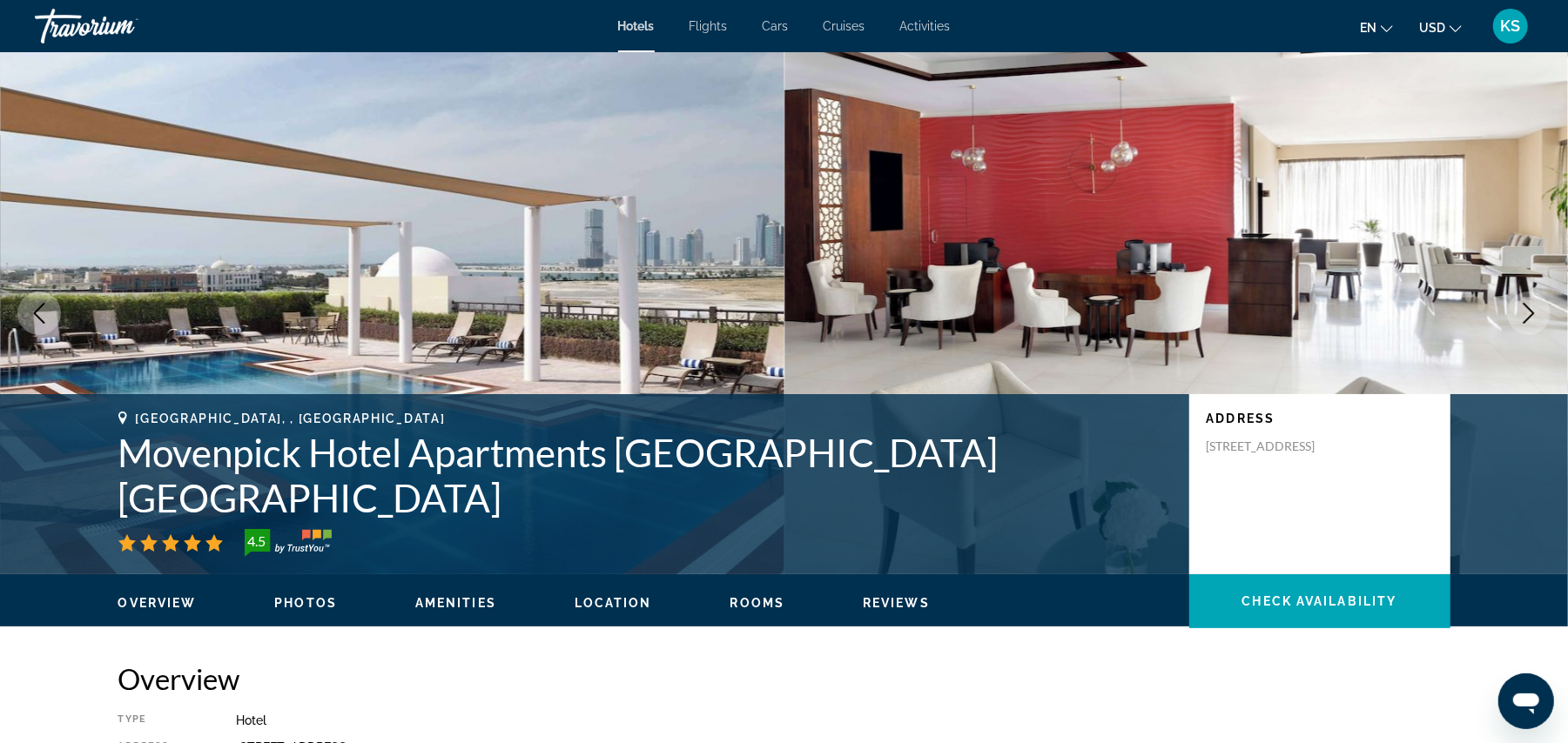
click at [1523, 304] on icon "Next image" at bounding box center [1528, 313] width 21 height 21
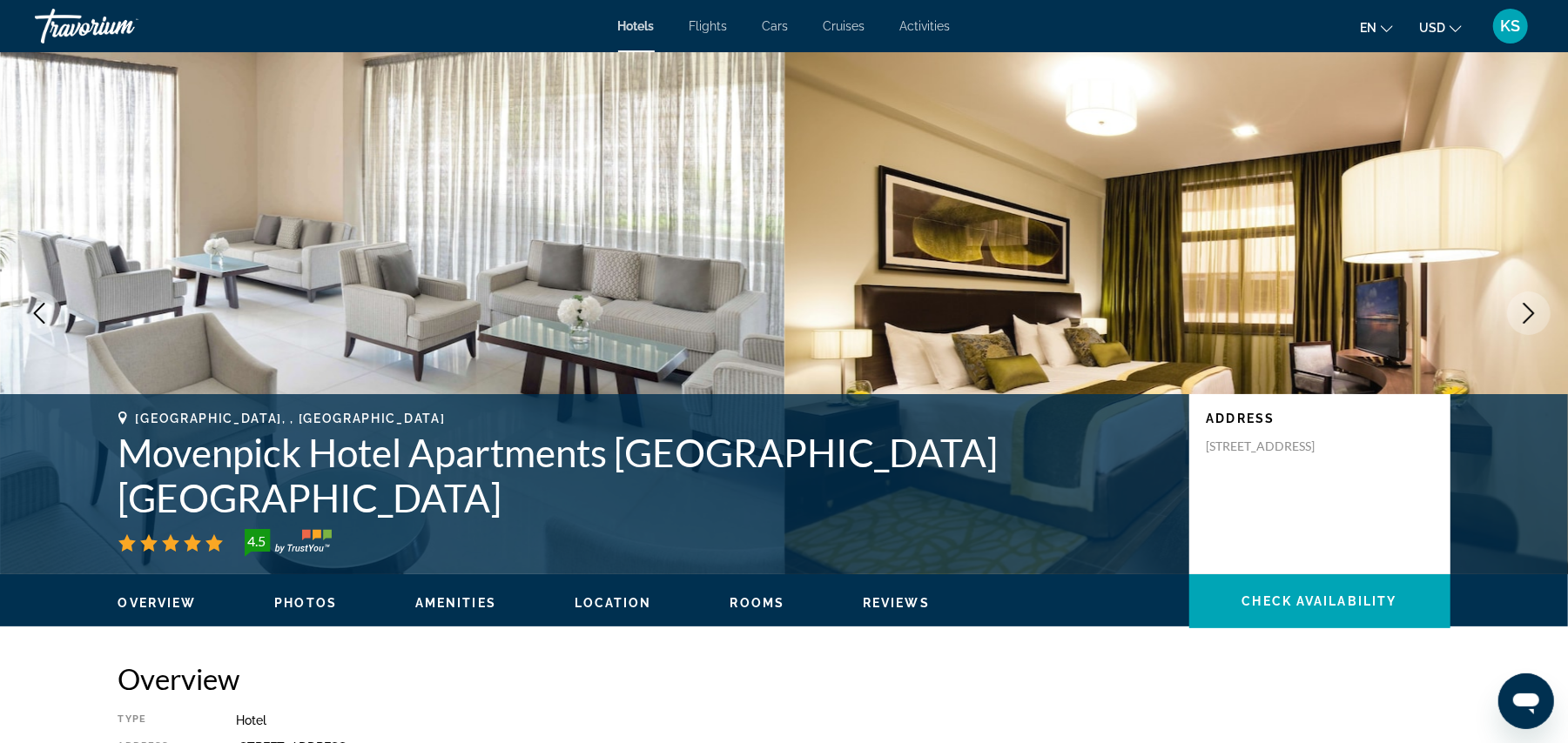
click at [1523, 304] on icon "Next image" at bounding box center [1528, 313] width 21 height 21
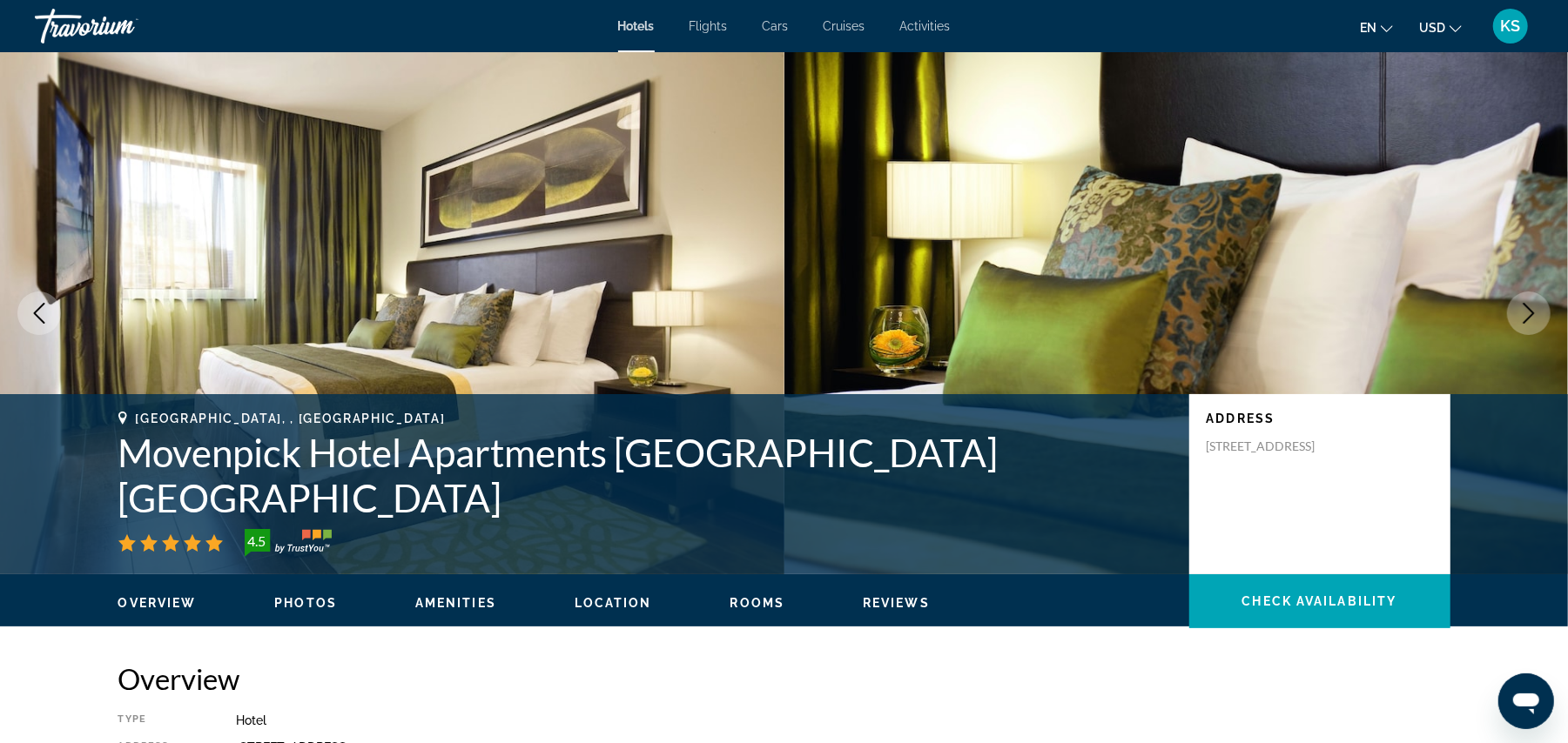
click at [1523, 304] on icon "Next image" at bounding box center [1528, 313] width 21 height 21
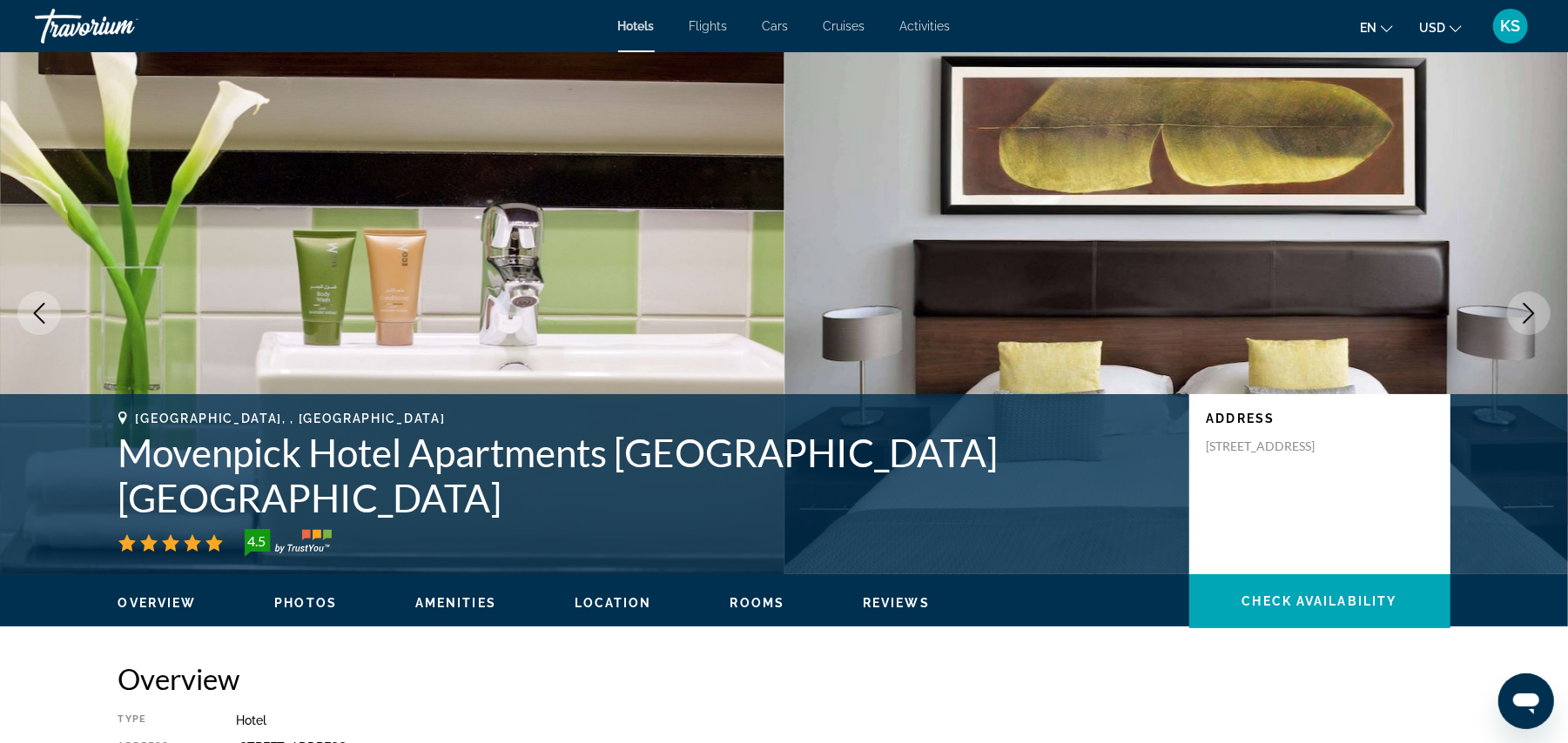
click at [1523, 304] on icon "Next image" at bounding box center [1528, 313] width 21 height 21
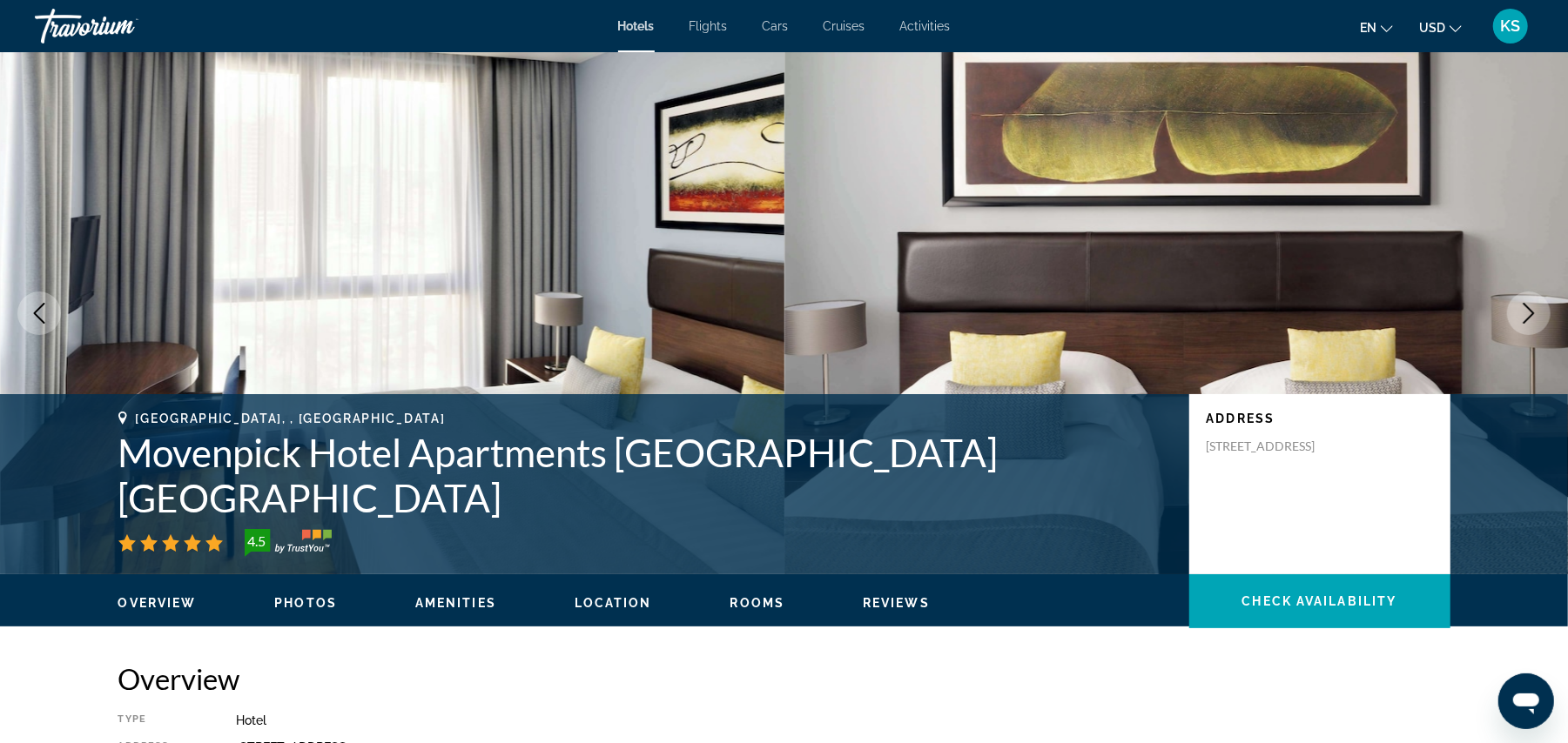
click at [1523, 304] on icon "Next image" at bounding box center [1528, 313] width 21 height 21
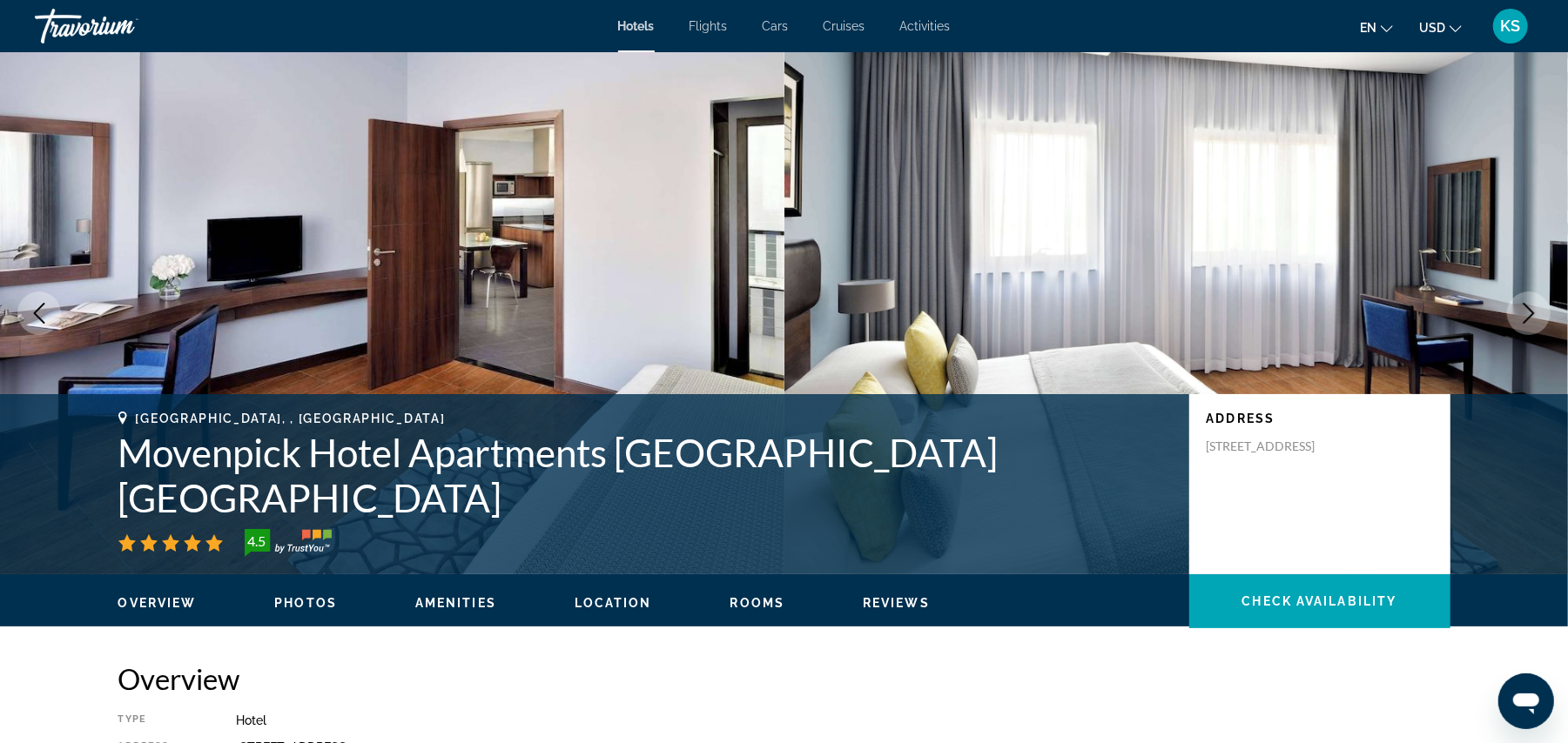
click at [1523, 304] on icon "Next image" at bounding box center [1528, 313] width 21 height 21
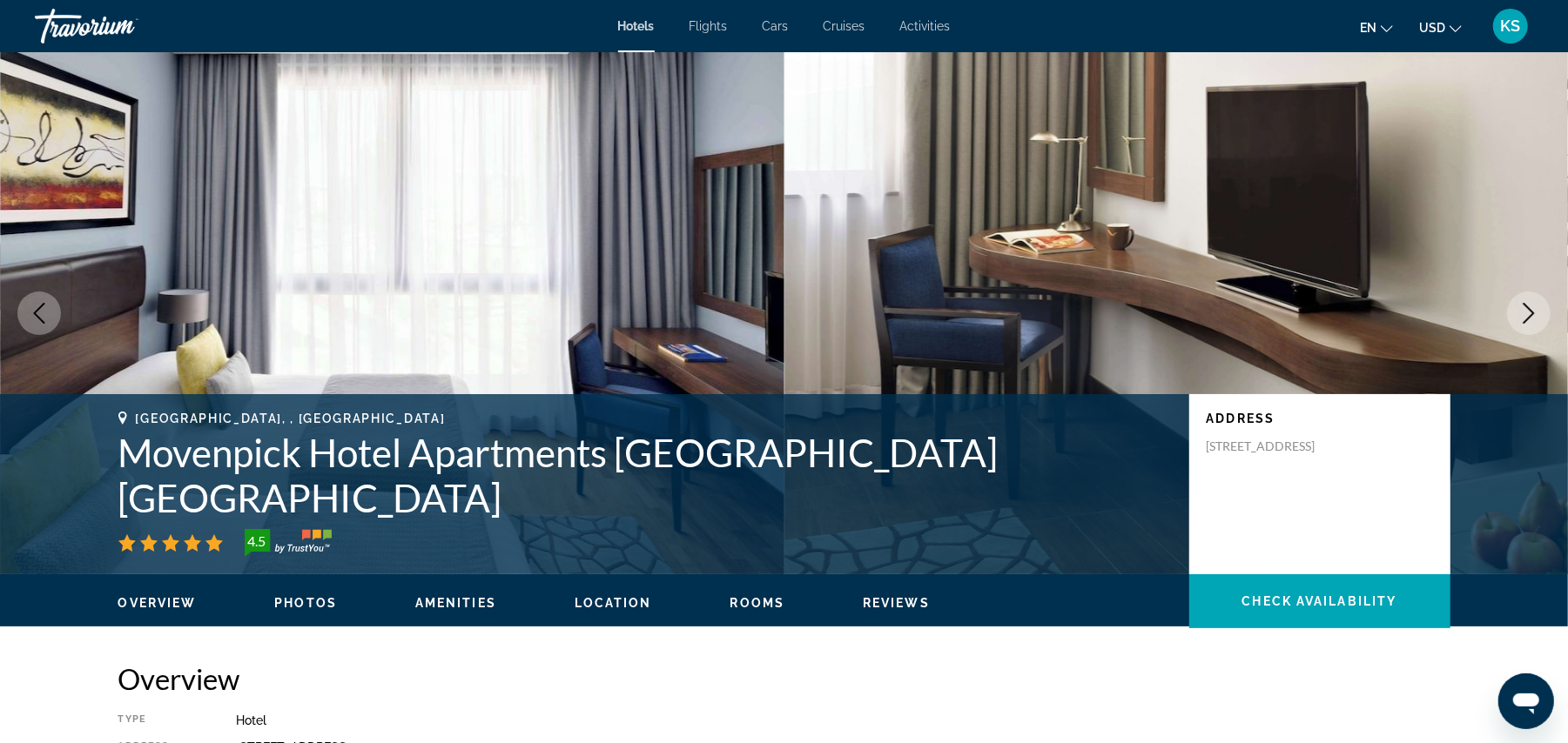
click at [1523, 304] on icon "Next image" at bounding box center [1528, 313] width 21 height 21
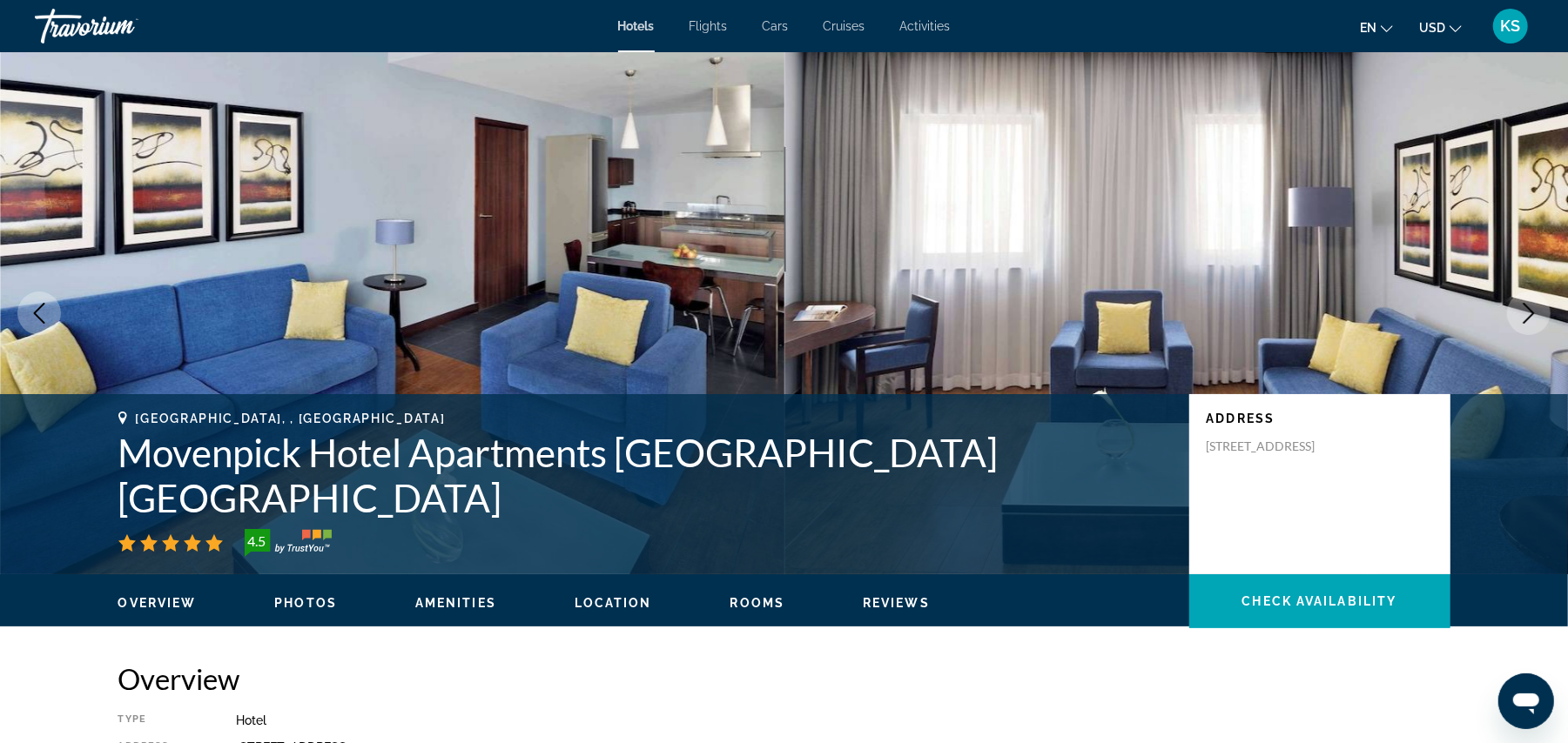
click at [1523, 304] on icon "Next image" at bounding box center [1528, 313] width 21 height 21
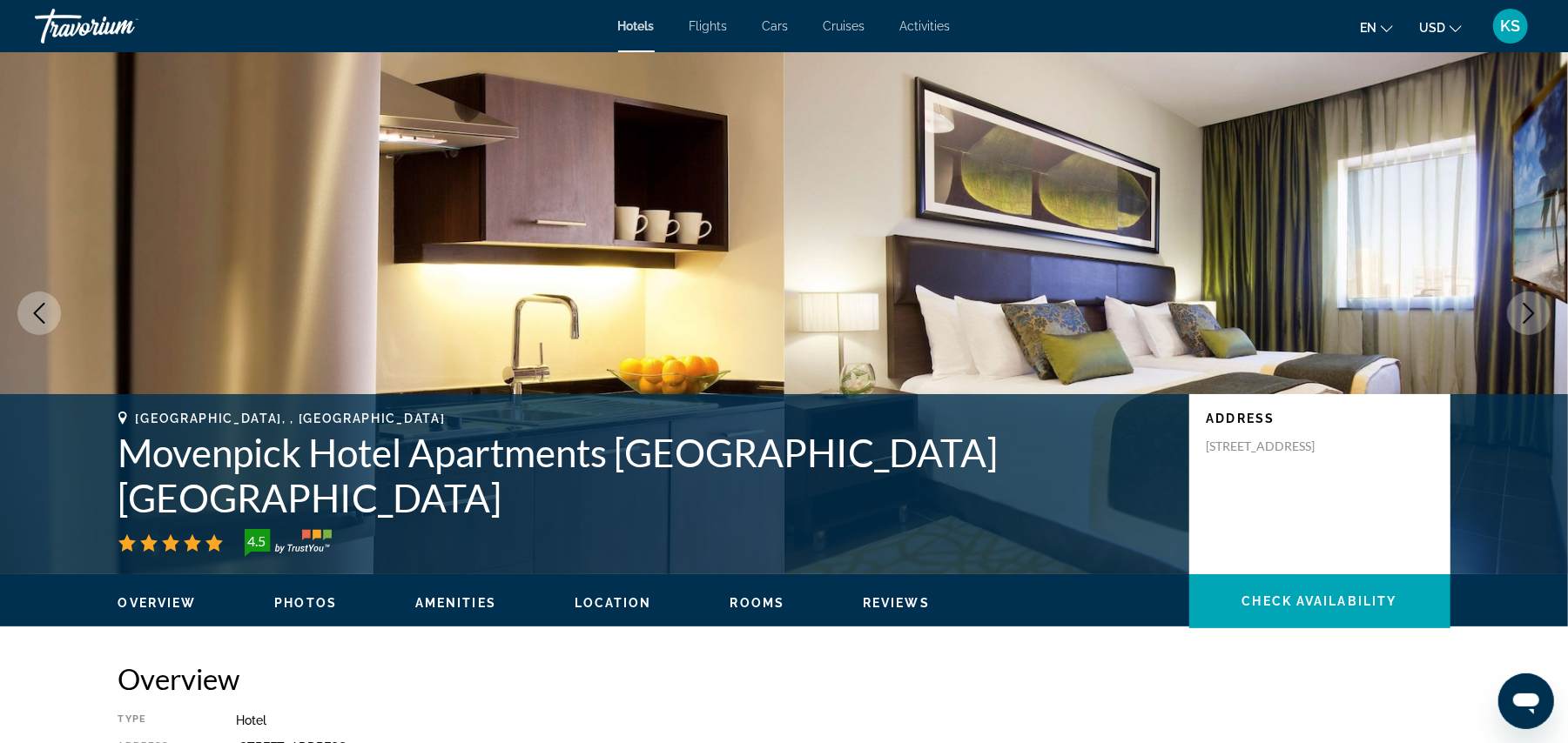
click at [1523, 304] on icon "Next image" at bounding box center [1528, 313] width 21 height 21
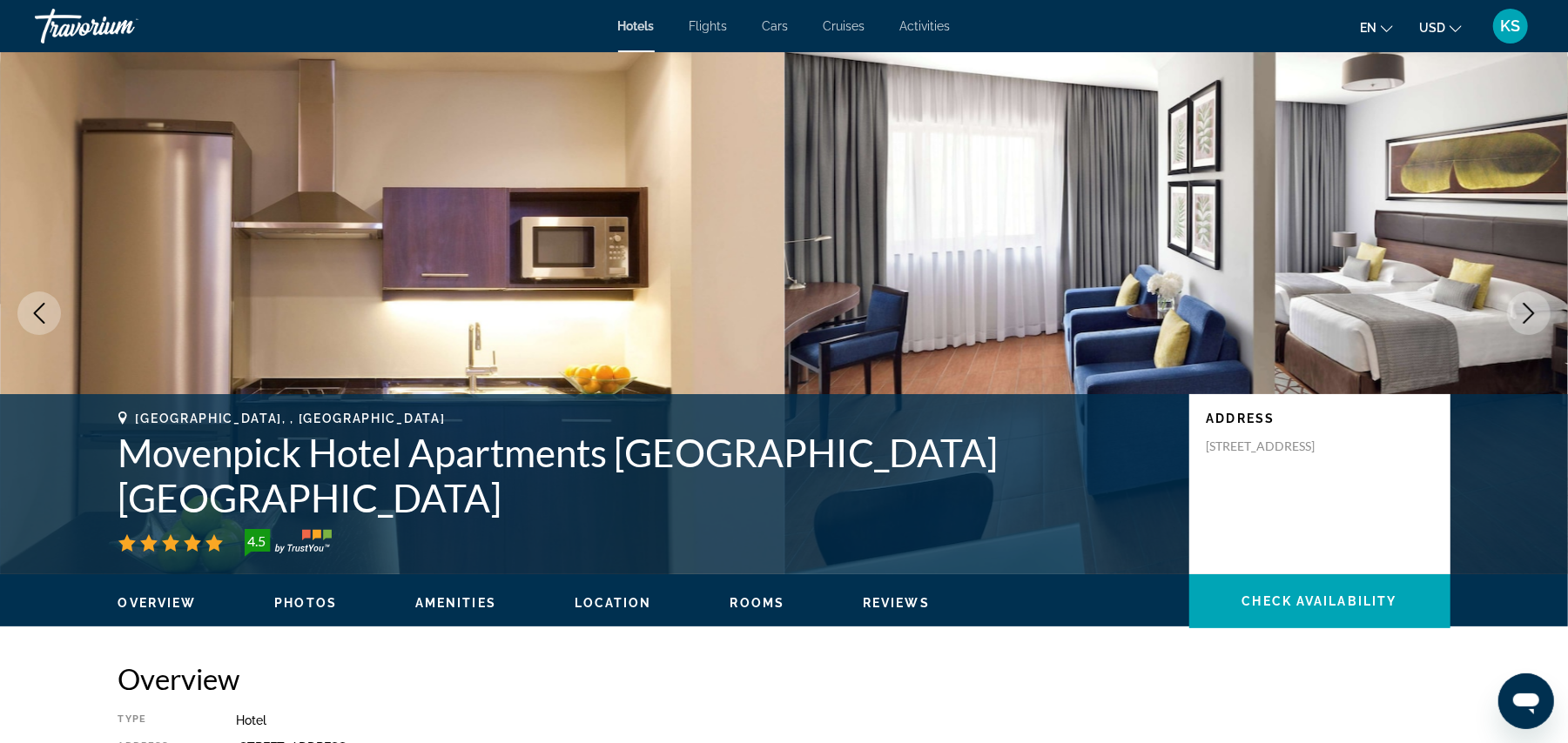
click at [1523, 304] on icon "Next image" at bounding box center [1528, 313] width 21 height 21
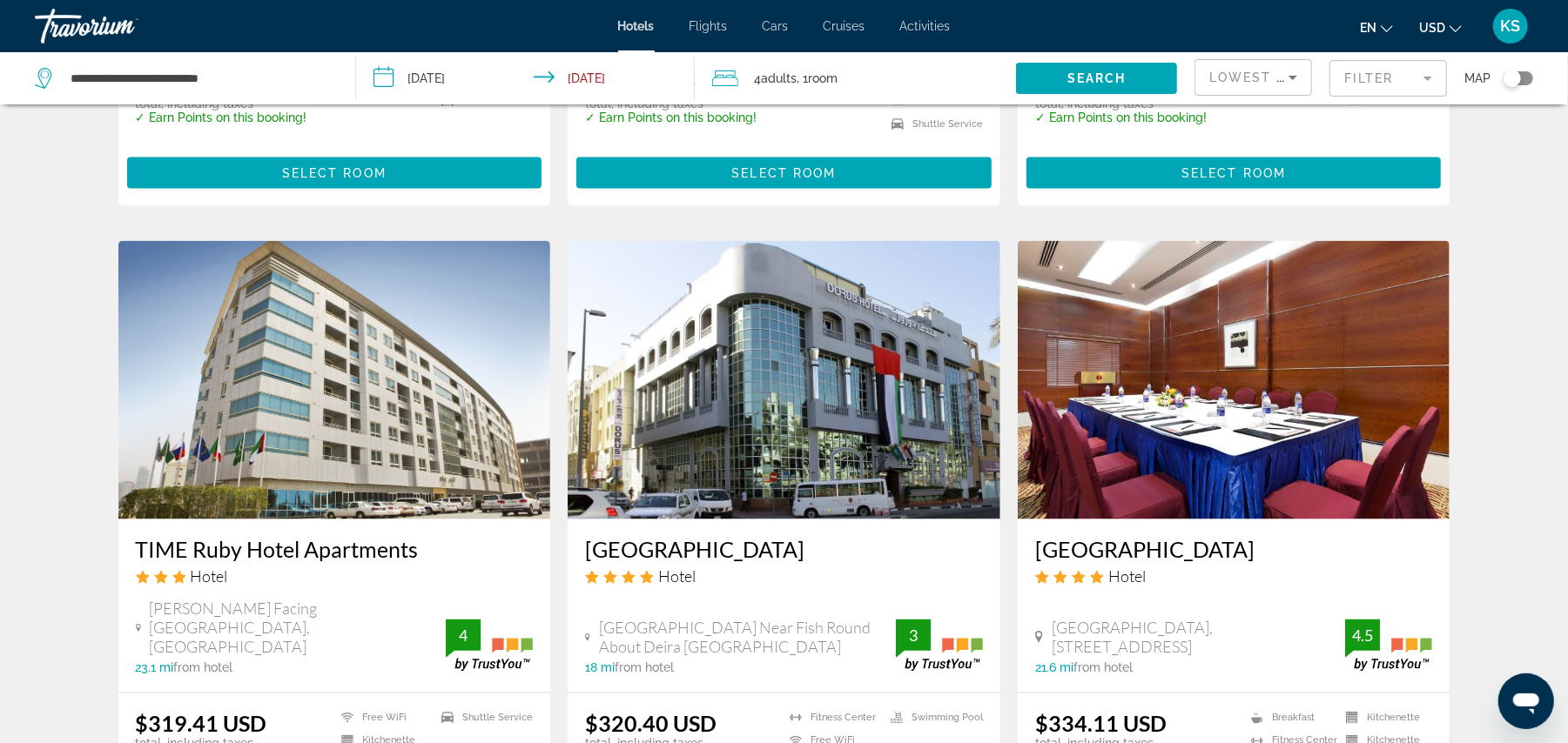
scroll to position [2211, 0]
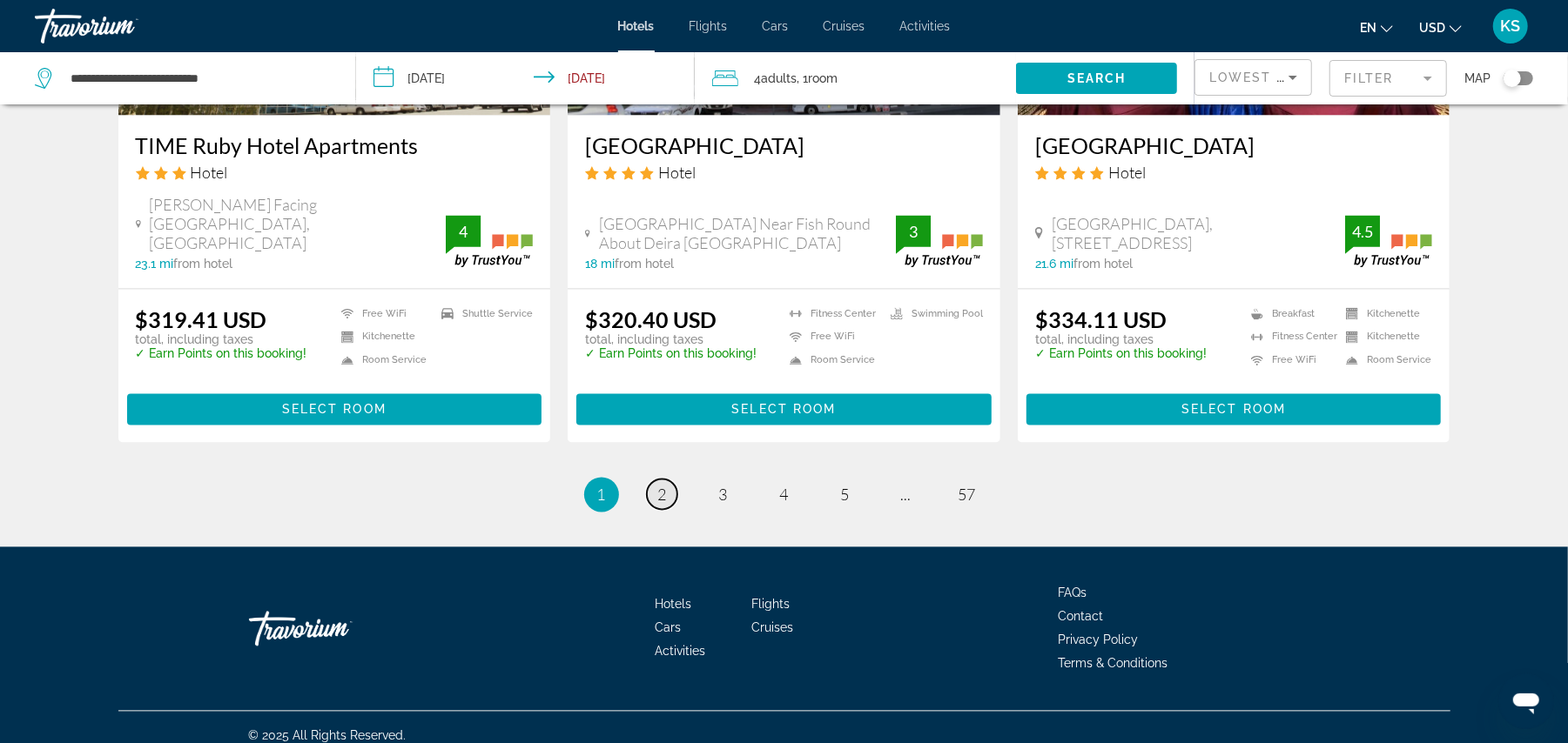
click at [656, 480] on link "page 2" at bounding box center [662, 494] width 30 height 30
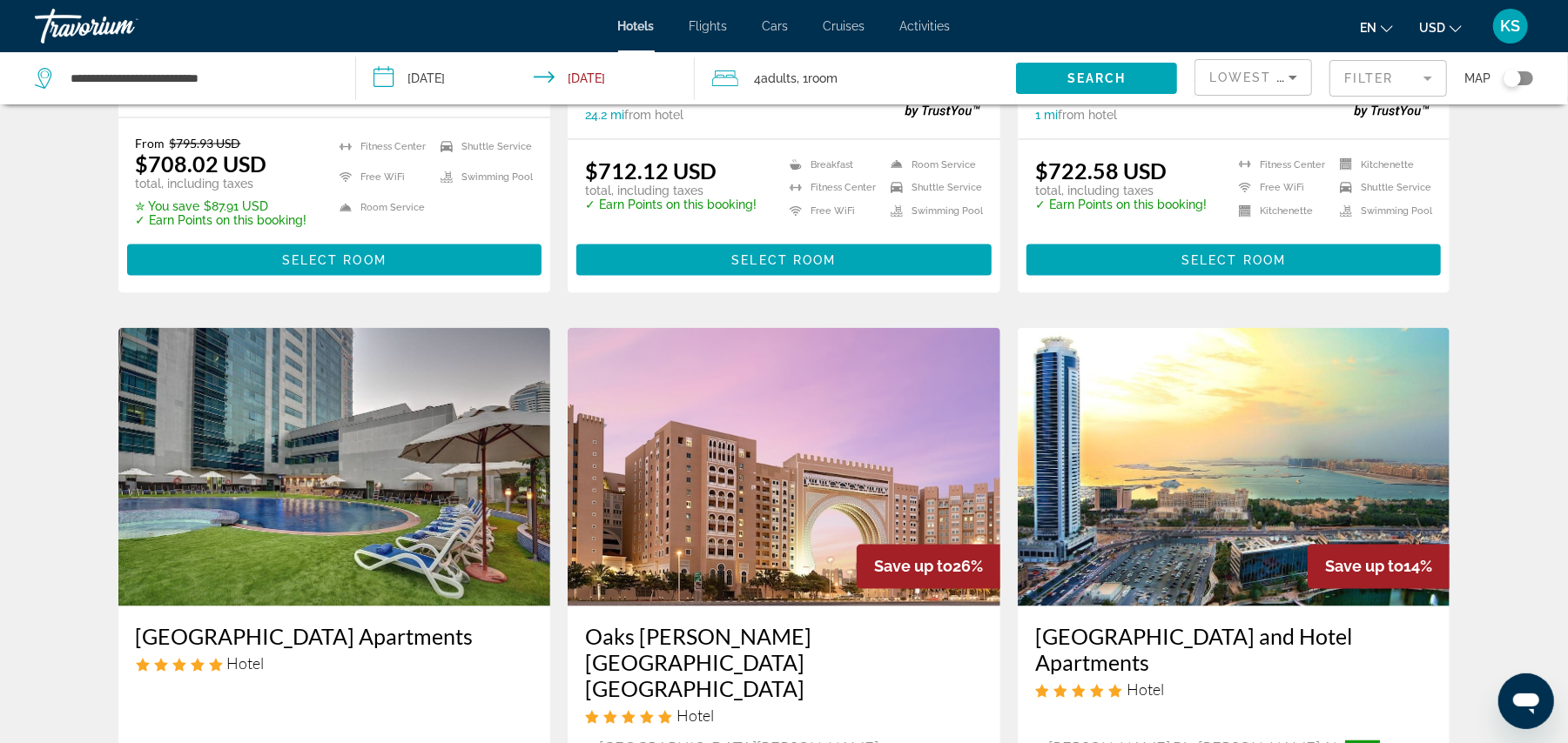
scroll to position [1908, 0]
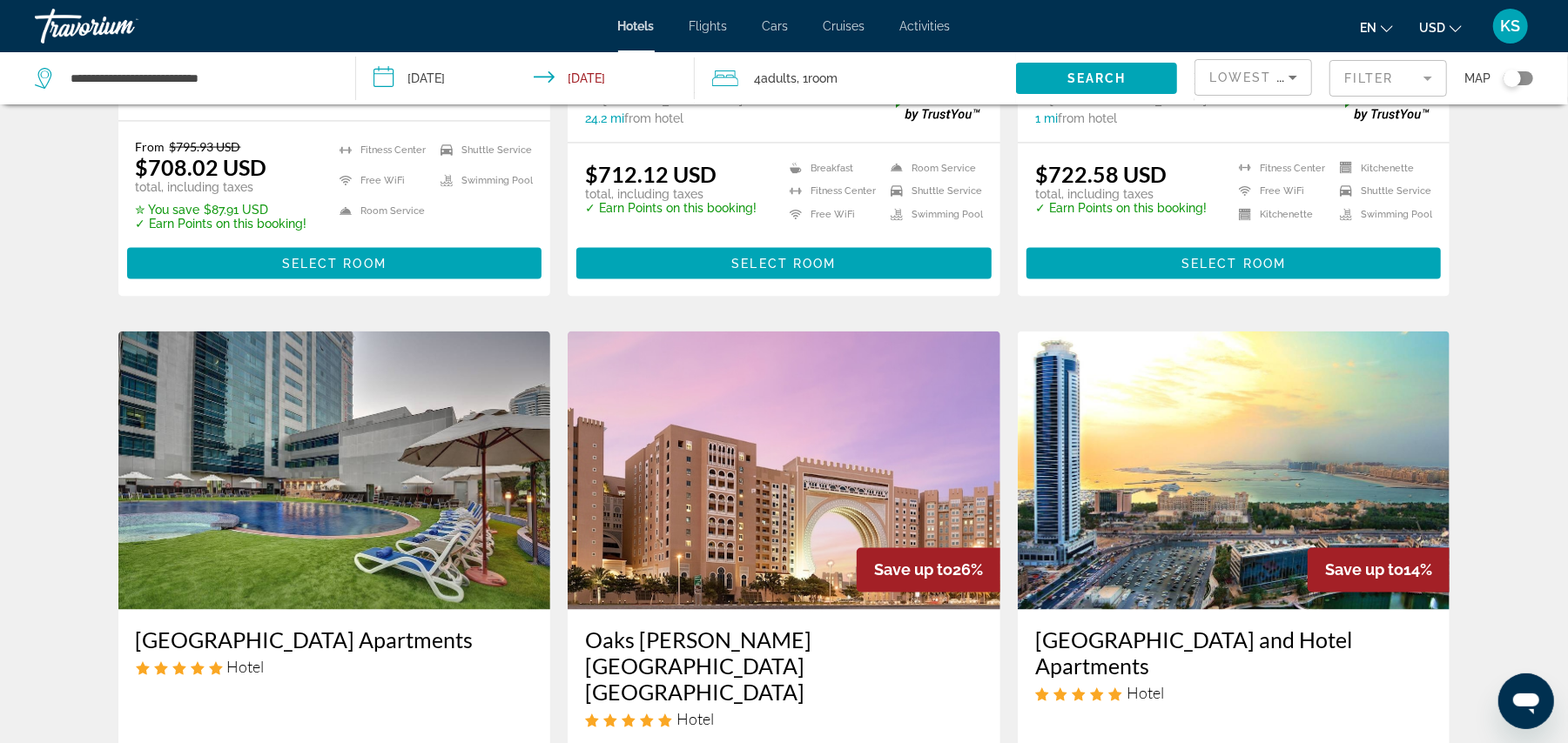
click at [353, 408] on img "Main content" at bounding box center [334, 470] width 433 height 278
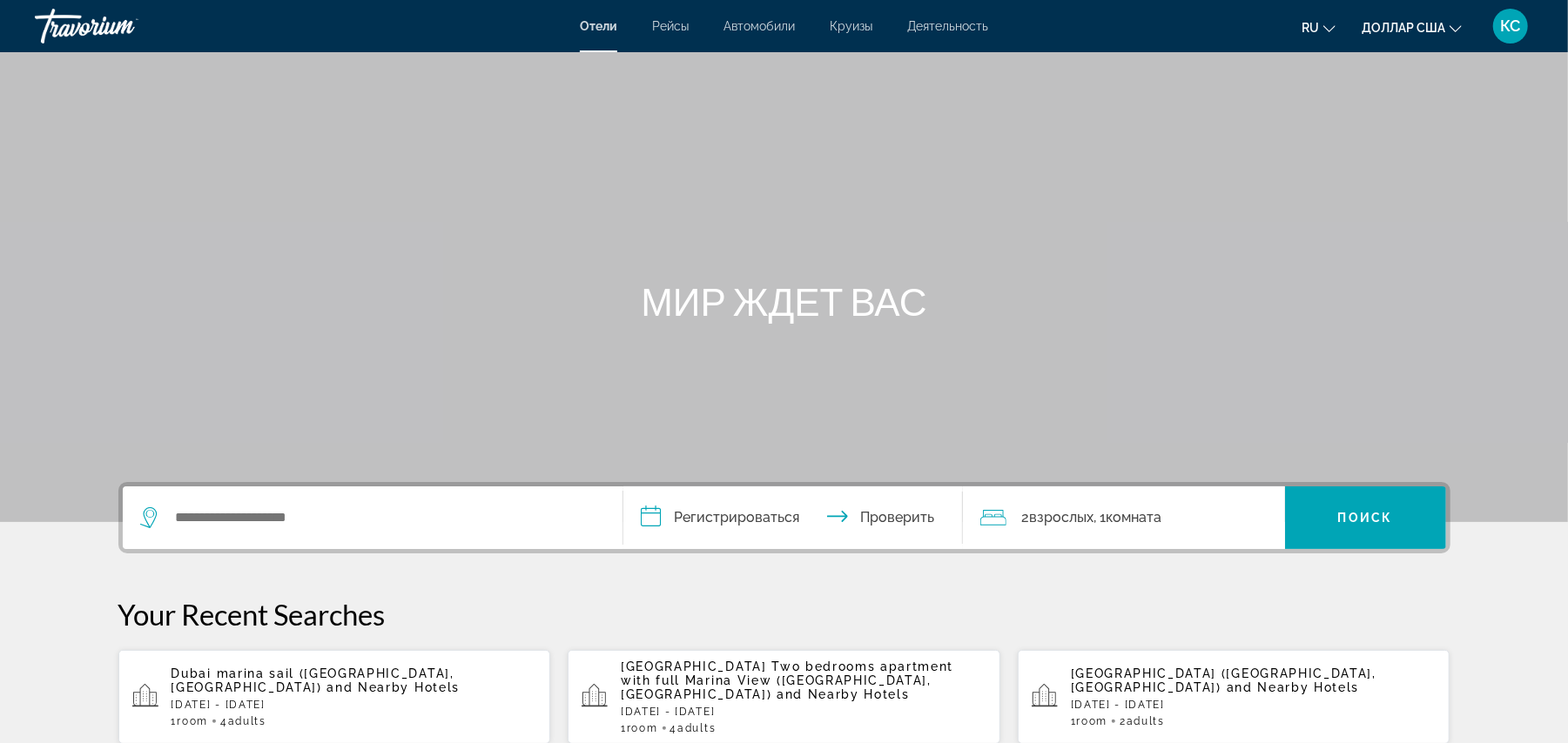
click at [284, 672] on span "Dubai marina sail ([GEOGRAPHIC_DATA], [GEOGRAPHIC_DATA])" at bounding box center [313, 680] width 283 height 28
